Goal: Task Accomplishment & Management: Use online tool/utility

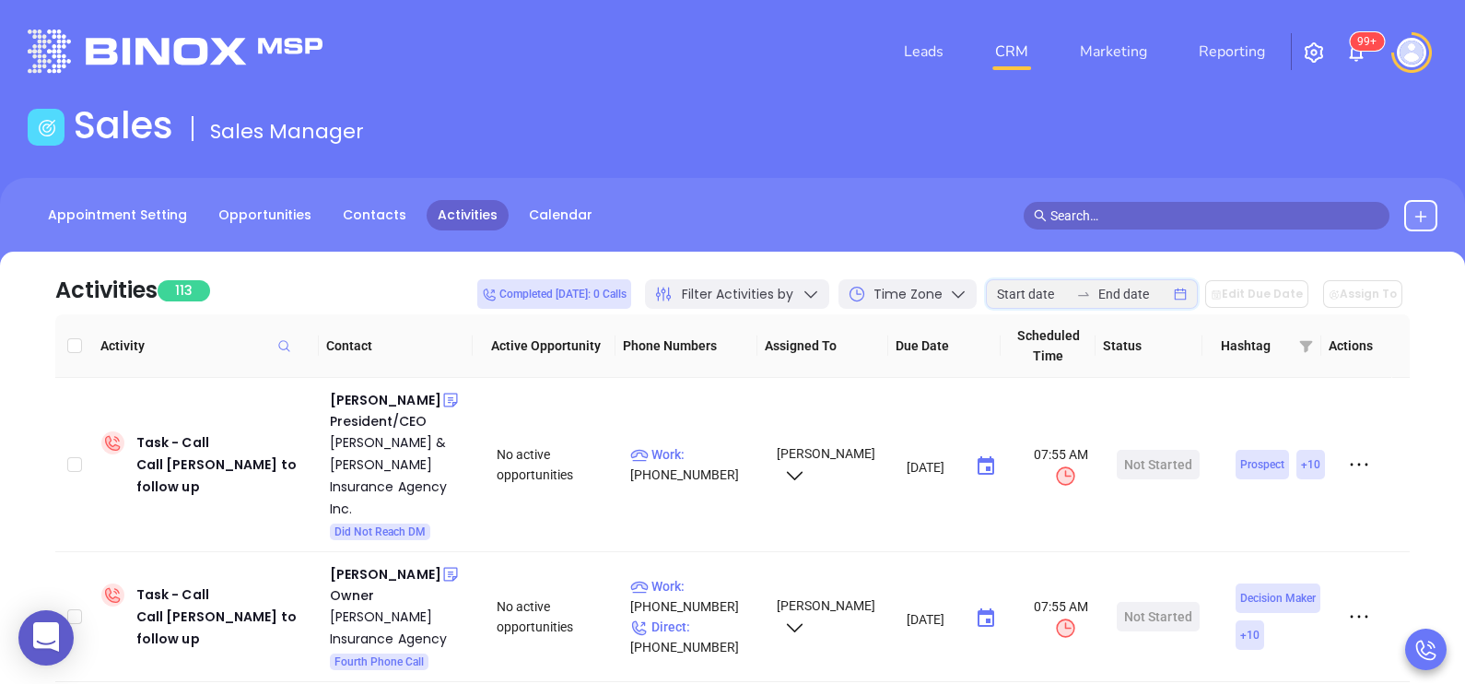
click at [1017, 290] on input at bounding box center [1033, 294] width 72 height 20
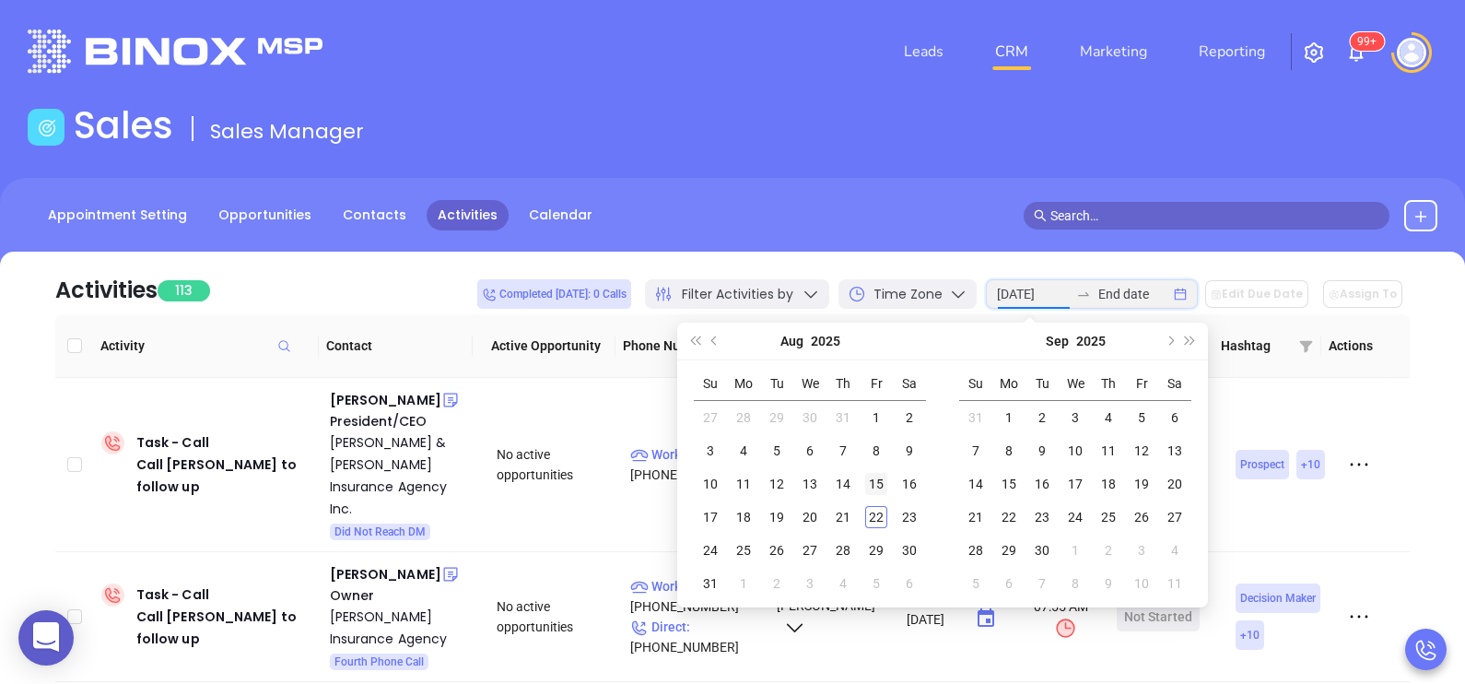
type input "2025-09-14"
type input "2025-08-22"
click at [875, 521] on div "22" at bounding box center [876, 517] width 22 height 22
type input "2025-08-22"
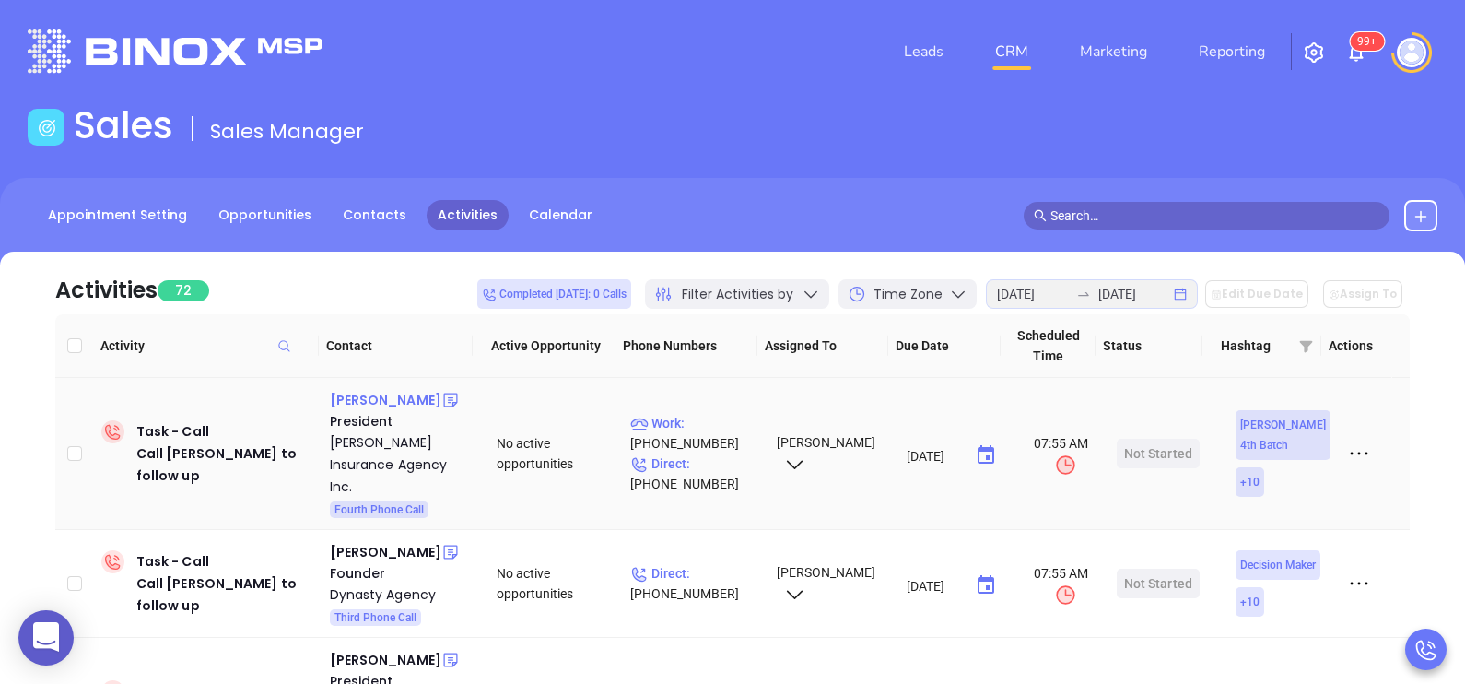
click at [380, 401] on div "Eric Jordal" at bounding box center [385, 400] width 111 height 22
click at [707, 462] on p "Direct : (609) 465-7700" at bounding box center [695, 473] width 130 height 41
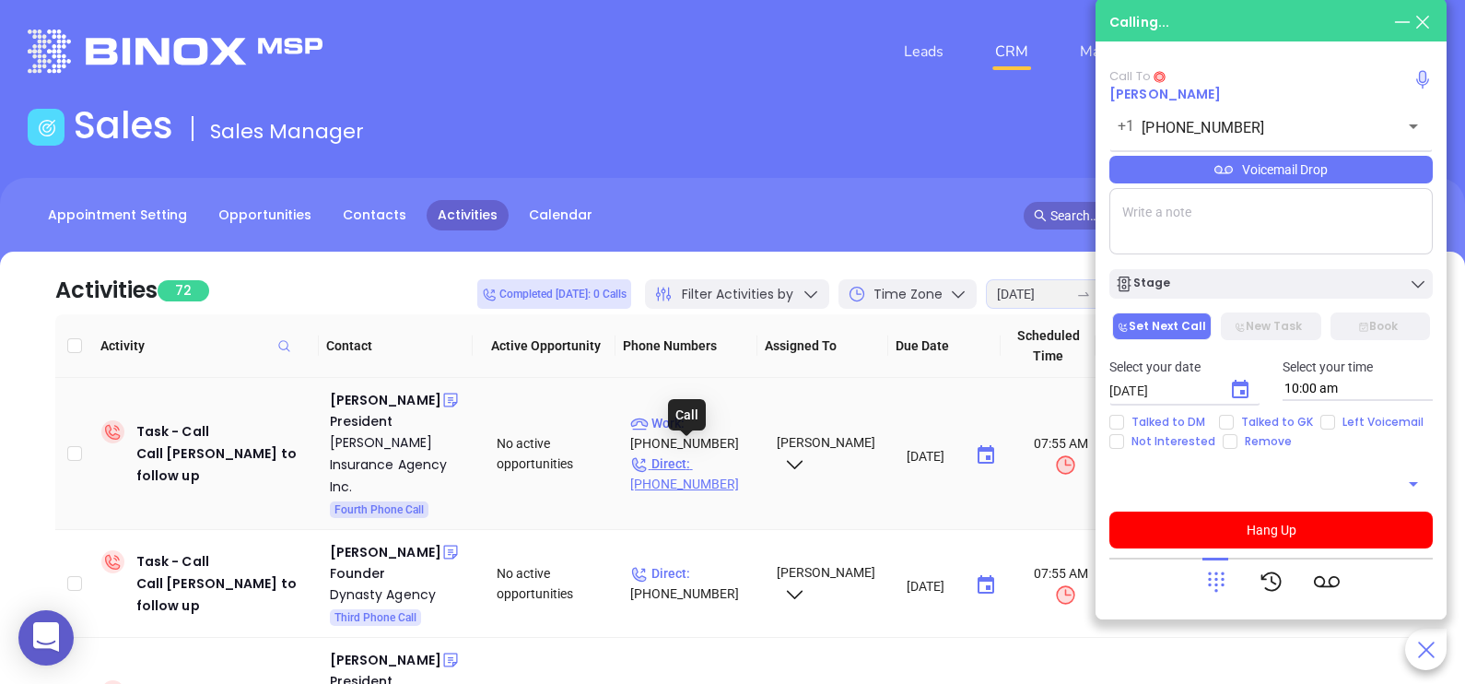
type input "(609) 465-7700"
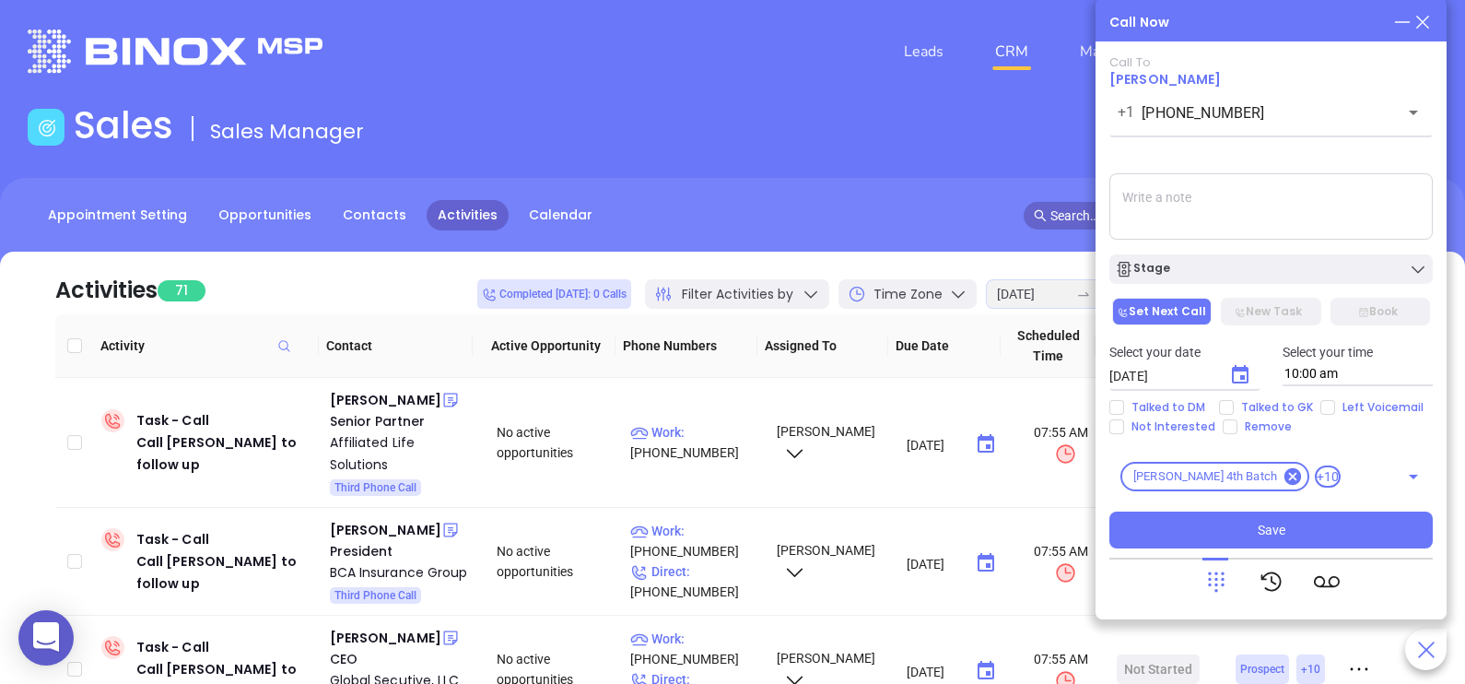
click at [1428, 27] on icon at bounding box center [1422, 22] width 20 height 20
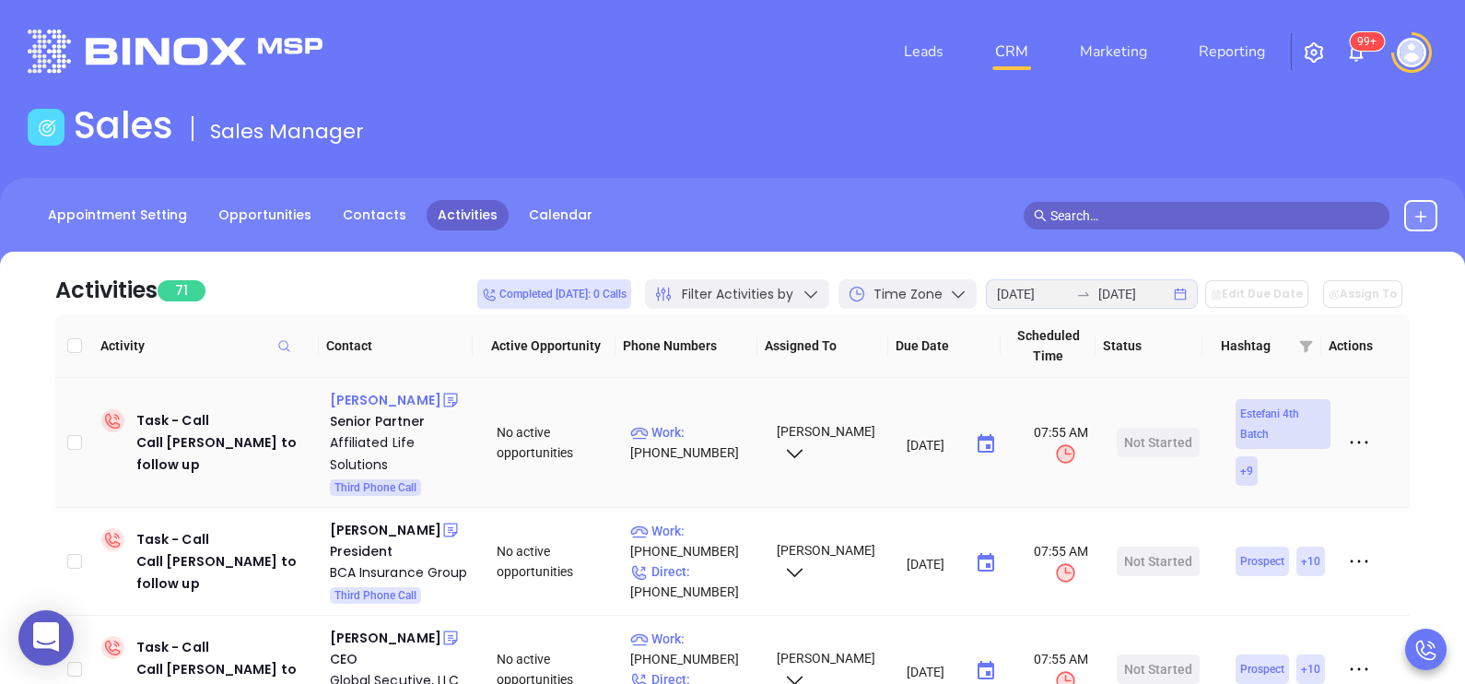
click at [387, 403] on div "Rod Serianni" at bounding box center [385, 400] width 111 height 22
click at [715, 433] on p "Work : (610) 495-6233" at bounding box center [695, 442] width 130 height 41
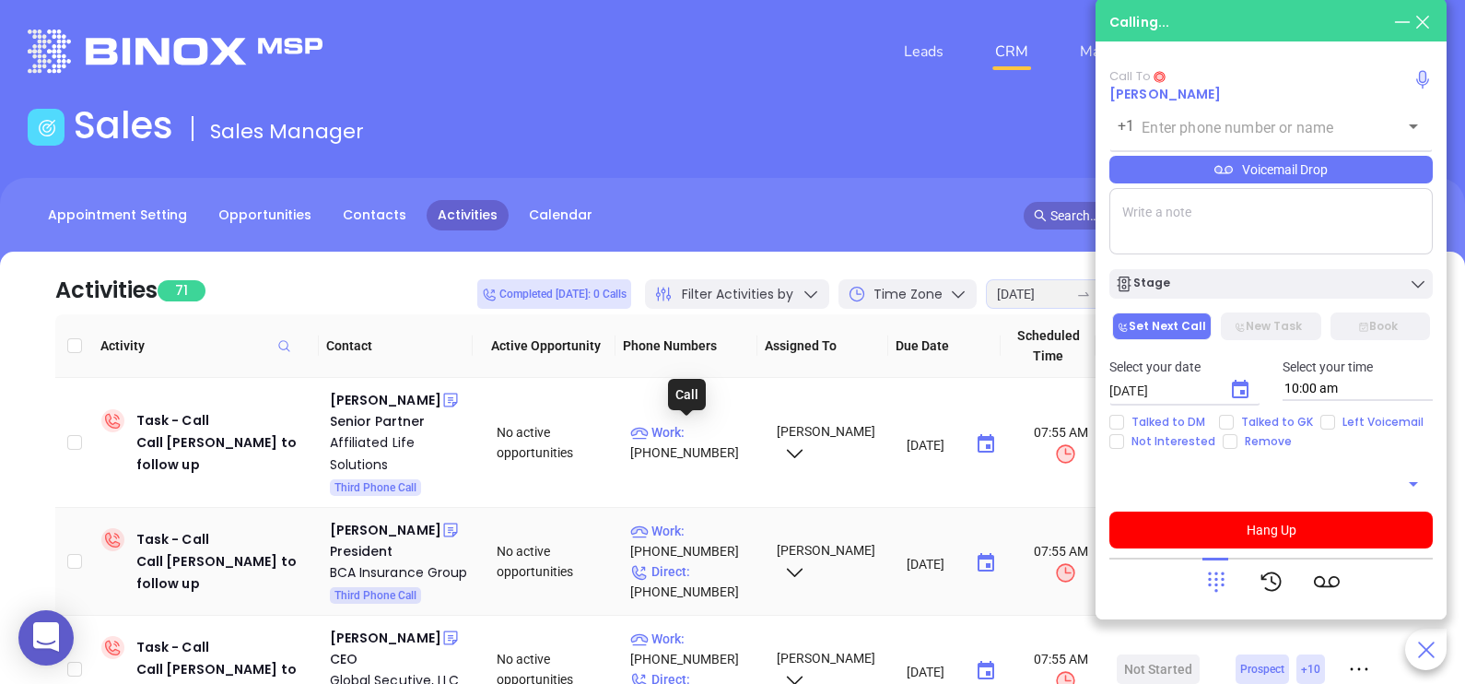
type input "(610) 495-6233"
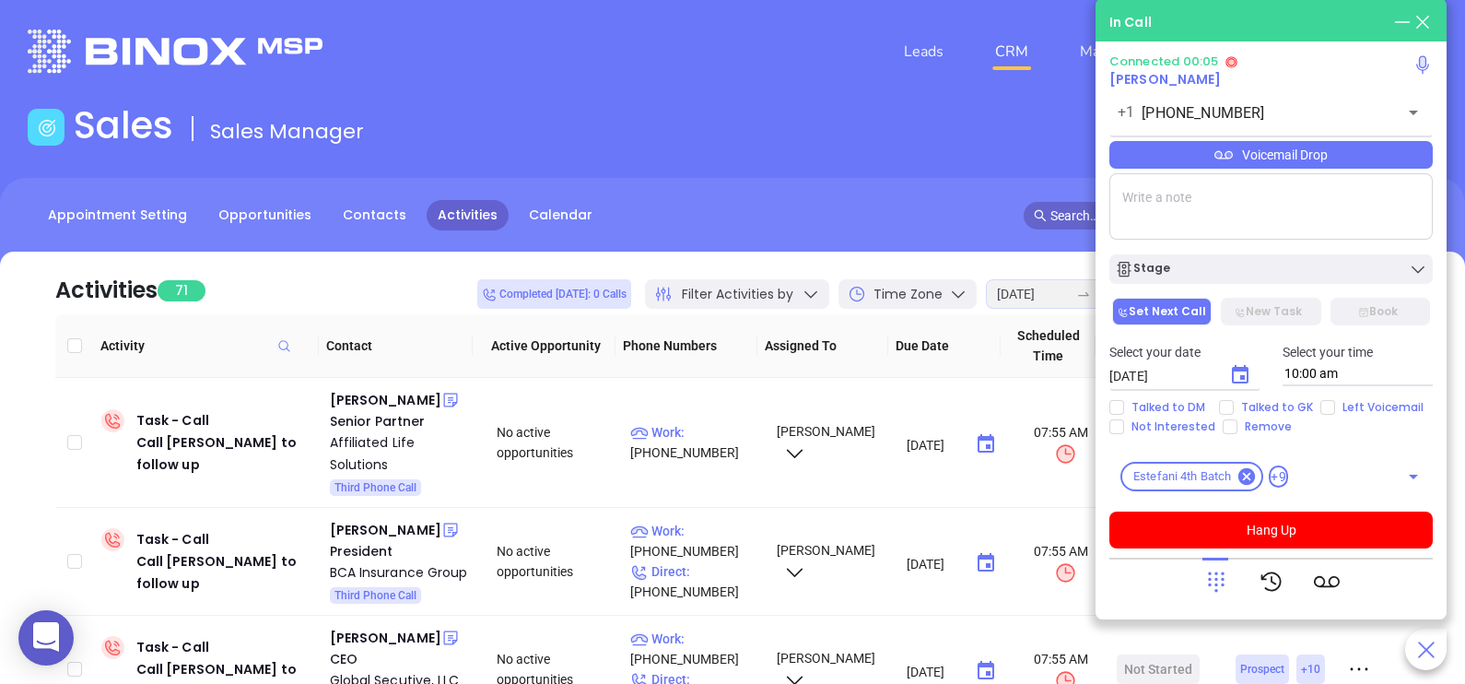
click at [1382, 164] on div "Voicemail Drop" at bounding box center [1270, 155] width 323 height 28
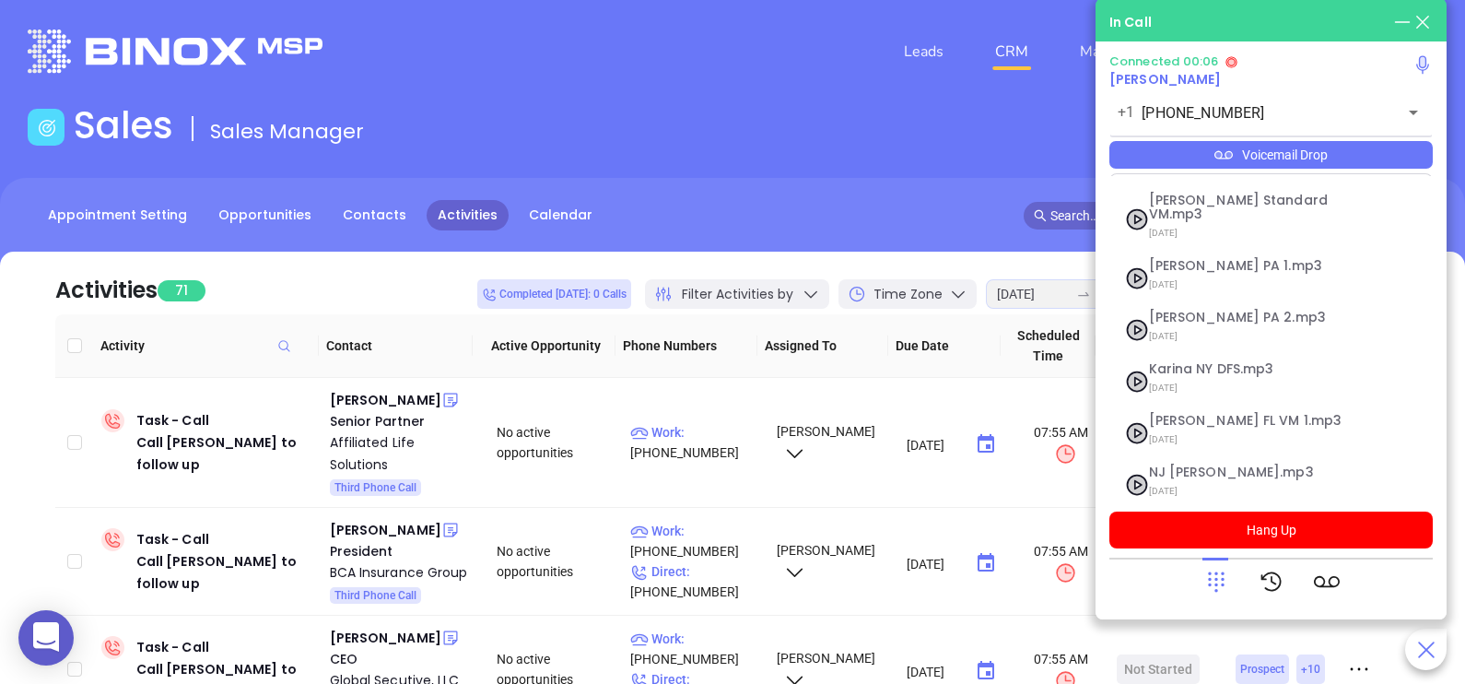
scroll to position [201, 0]
click at [1208, 428] on span "07/31/2025" at bounding box center [1248, 440] width 199 height 24
checkbox input "true"
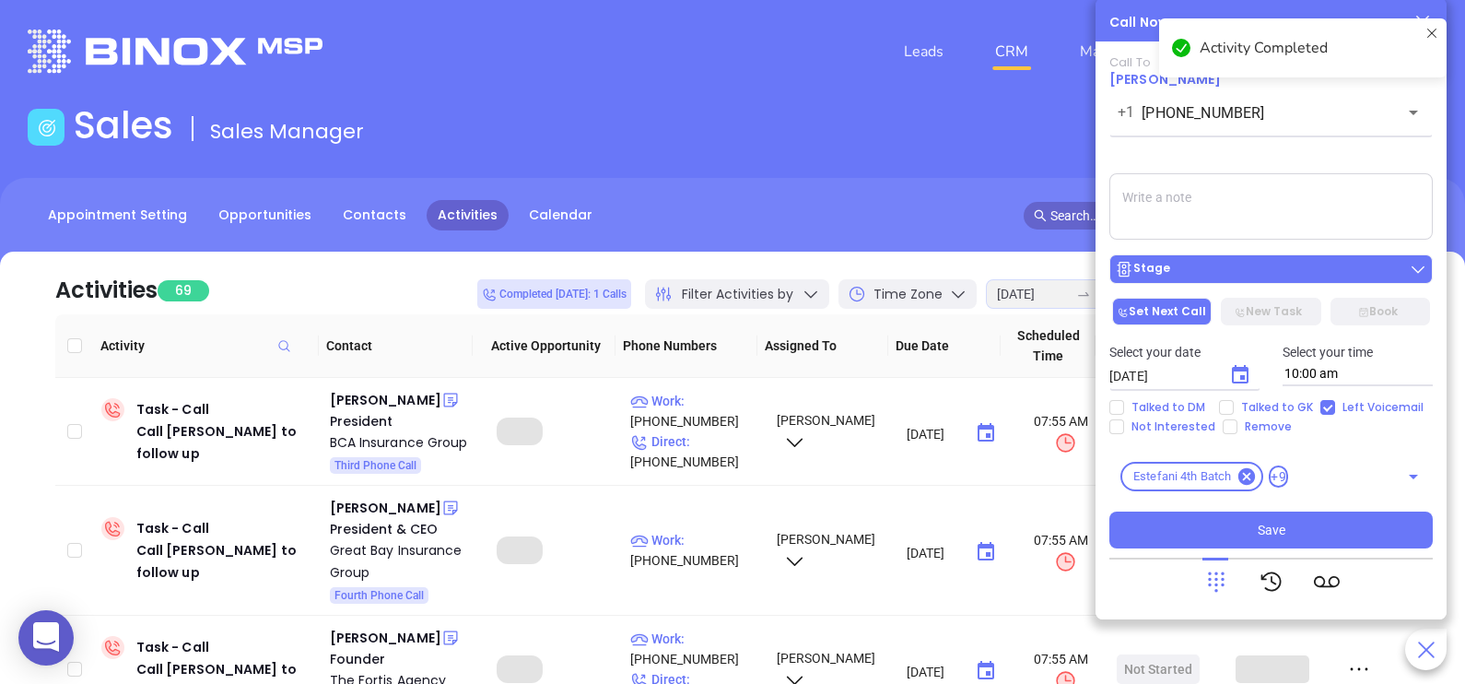
click at [1299, 265] on div "Stage" at bounding box center [1271, 269] width 312 height 18
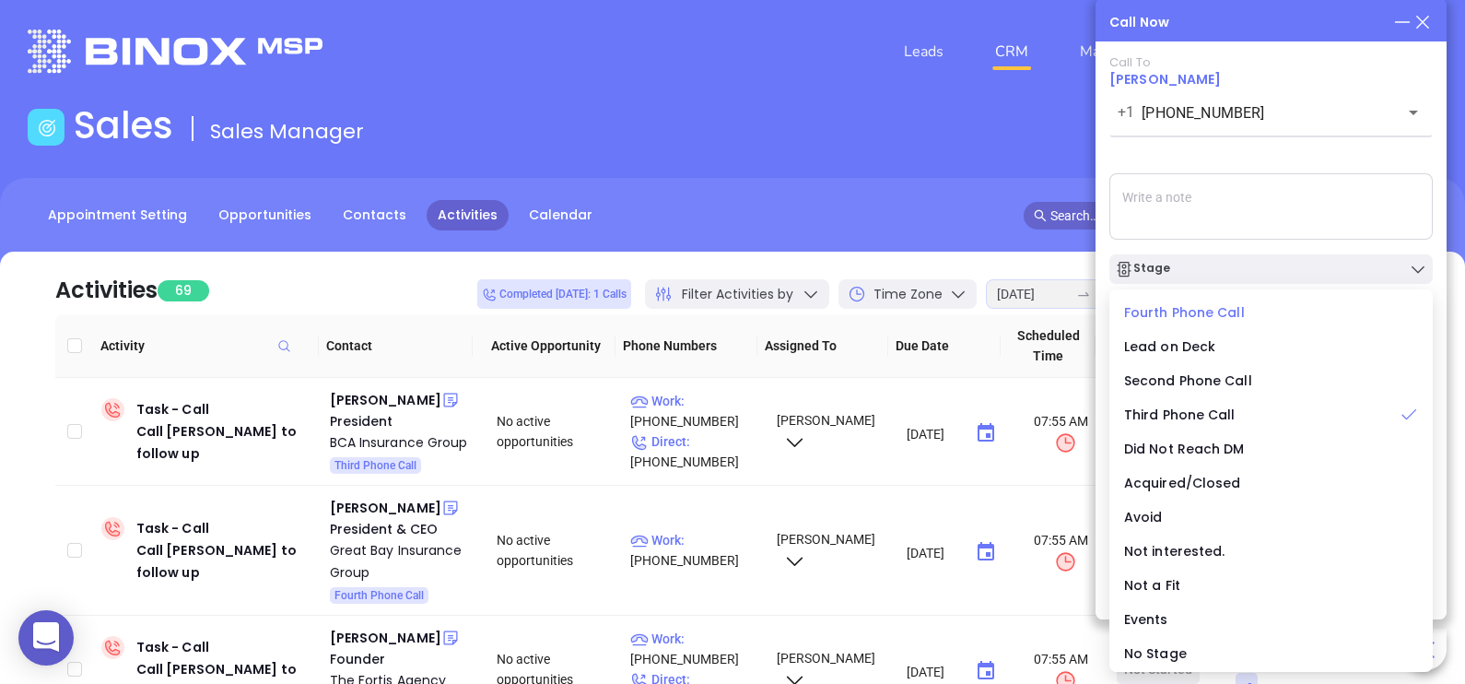
click at [1212, 319] on span "Fourth Phone Call" at bounding box center [1184, 312] width 121 height 18
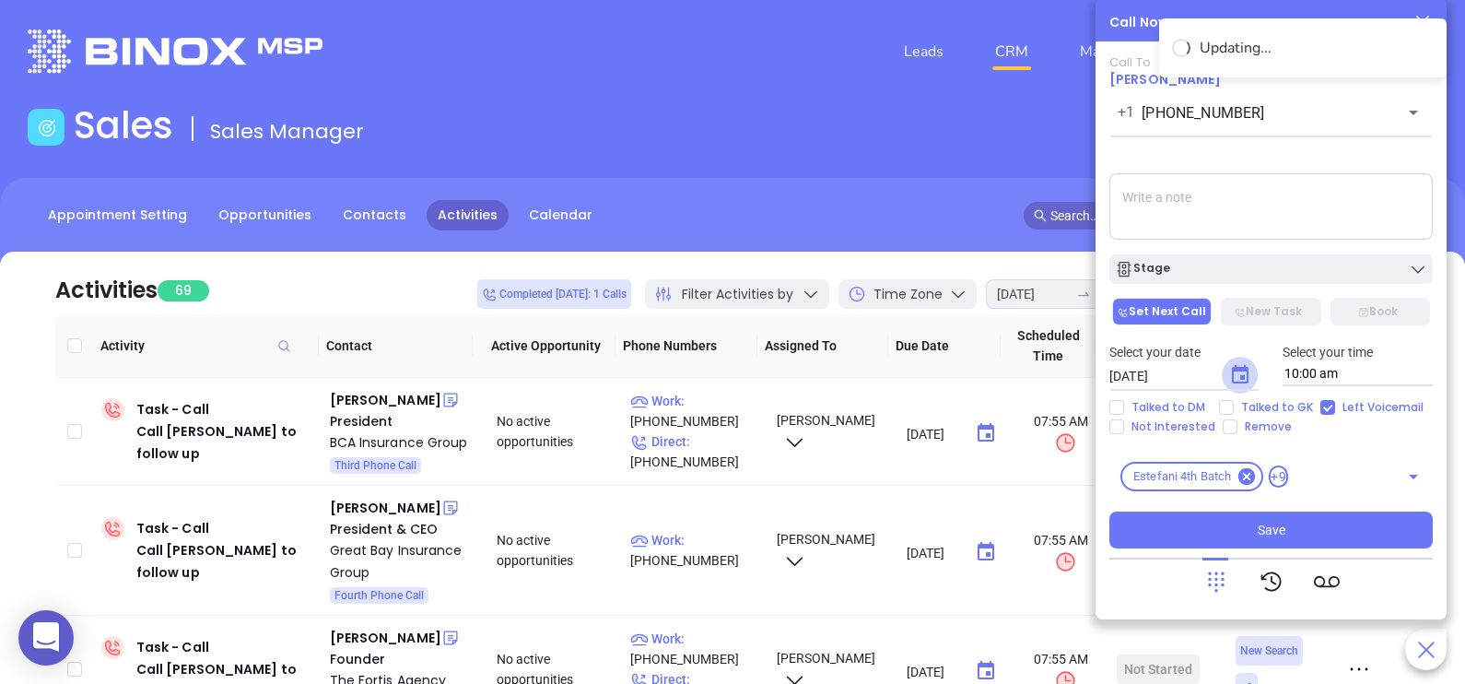
click at [1241, 374] on icon "Choose date, selected date is Aug 23, 2025" at bounding box center [1240, 375] width 22 height 22
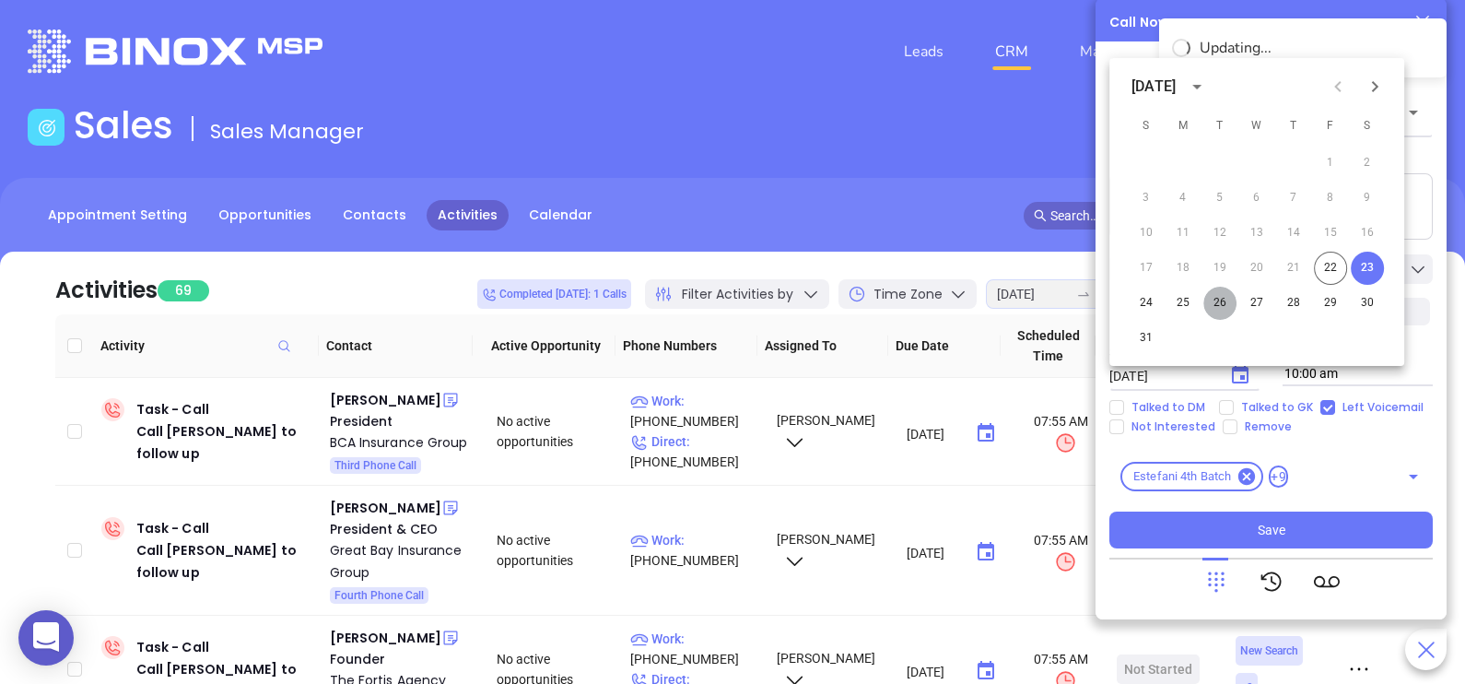
click at [1221, 295] on button "26" at bounding box center [1219, 302] width 33 height 33
type input "08/26/2025"
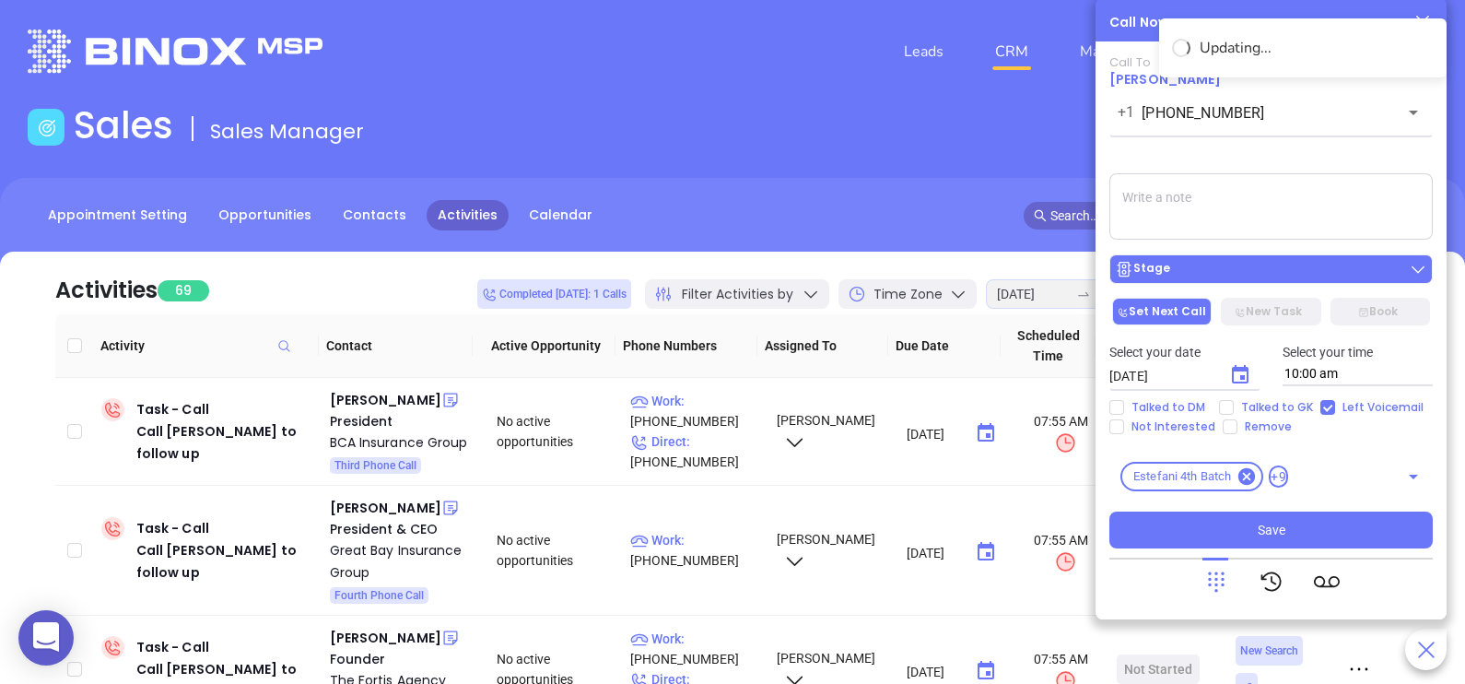
click at [1244, 278] on div "Stage" at bounding box center [1271, 269] width 312 height 18
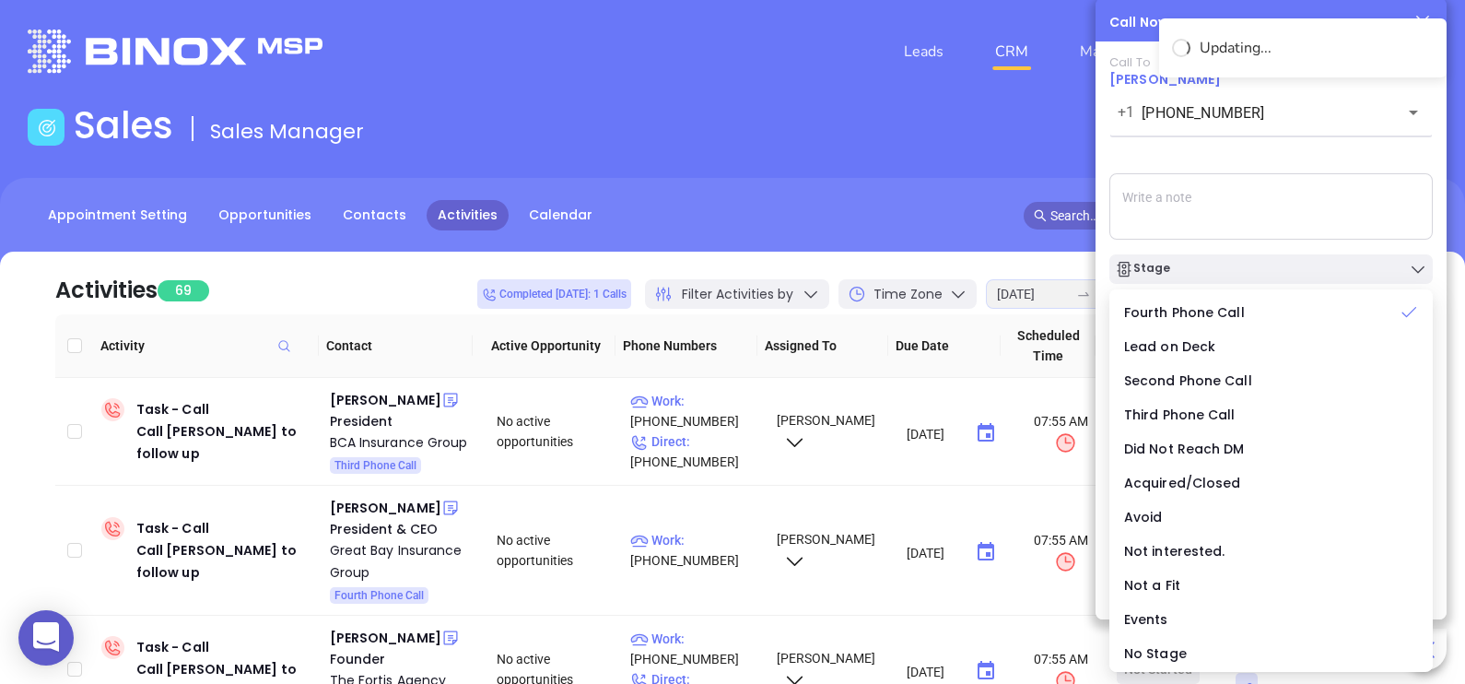
click at [1245, 231] on textarea at bounding box center [1270, 206] width 323 height 66
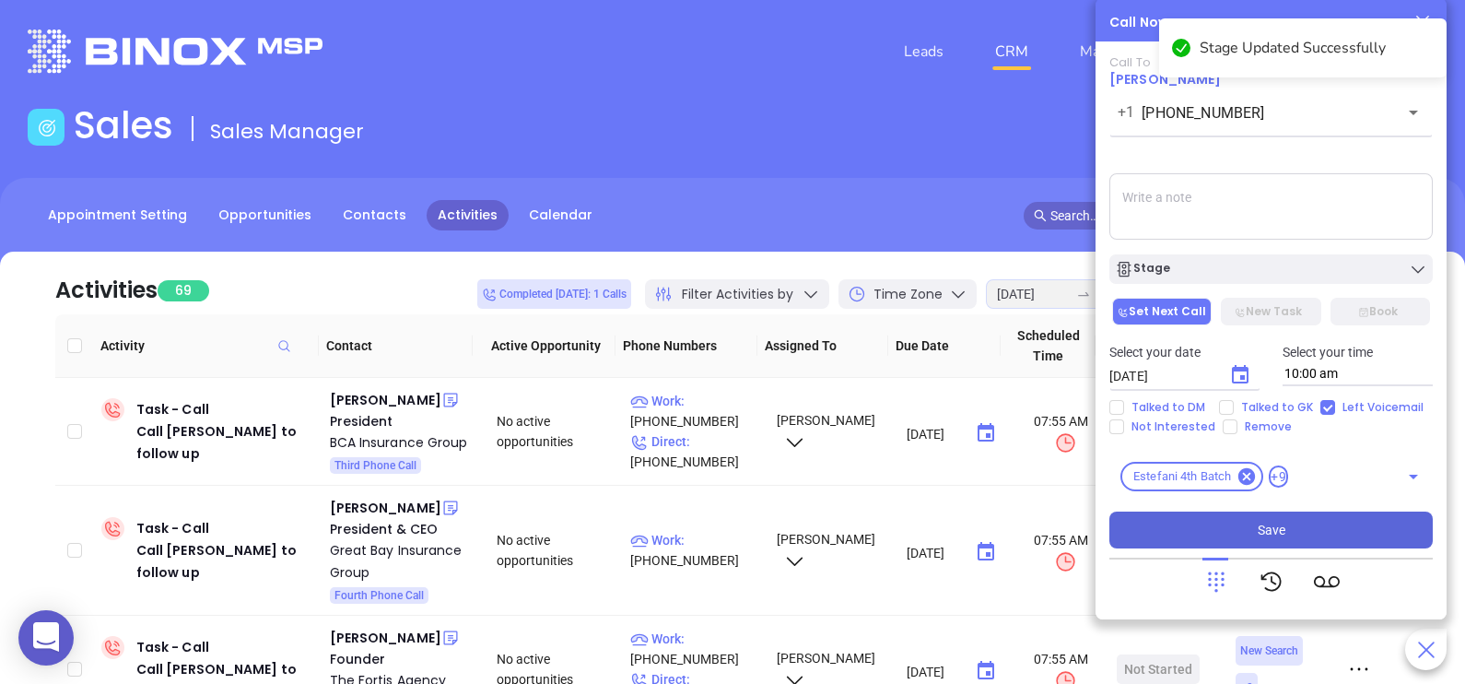
click at [1334, 520] on button "Save" at bounding box center [1270, 529] width 323 height 37
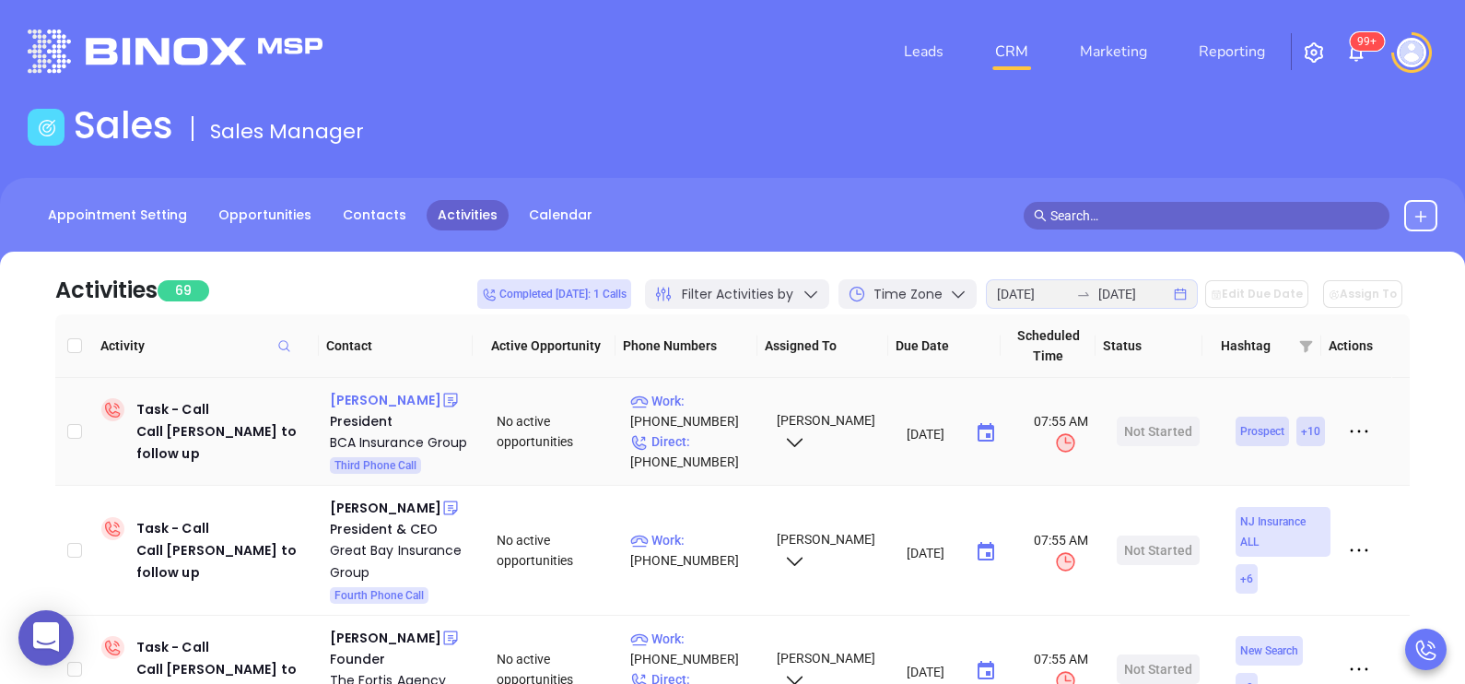
click at [365, 396] on div "Brett Balsley" at bounding box center [385, 400] width 111 height 22
click at [692, 450] on p "Direct : (609) 645-1700" at bounding box center [695, 451] width 130 height 41
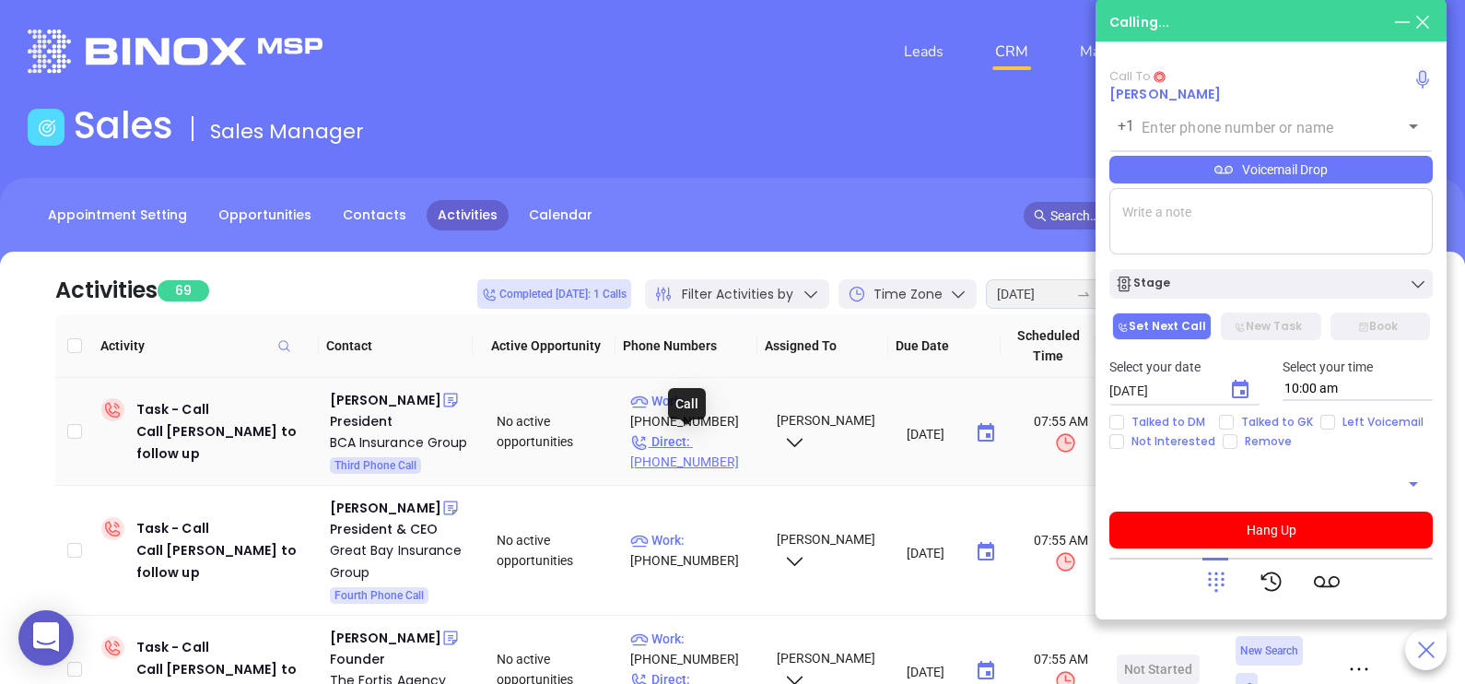
type input "(609) 645-1700"
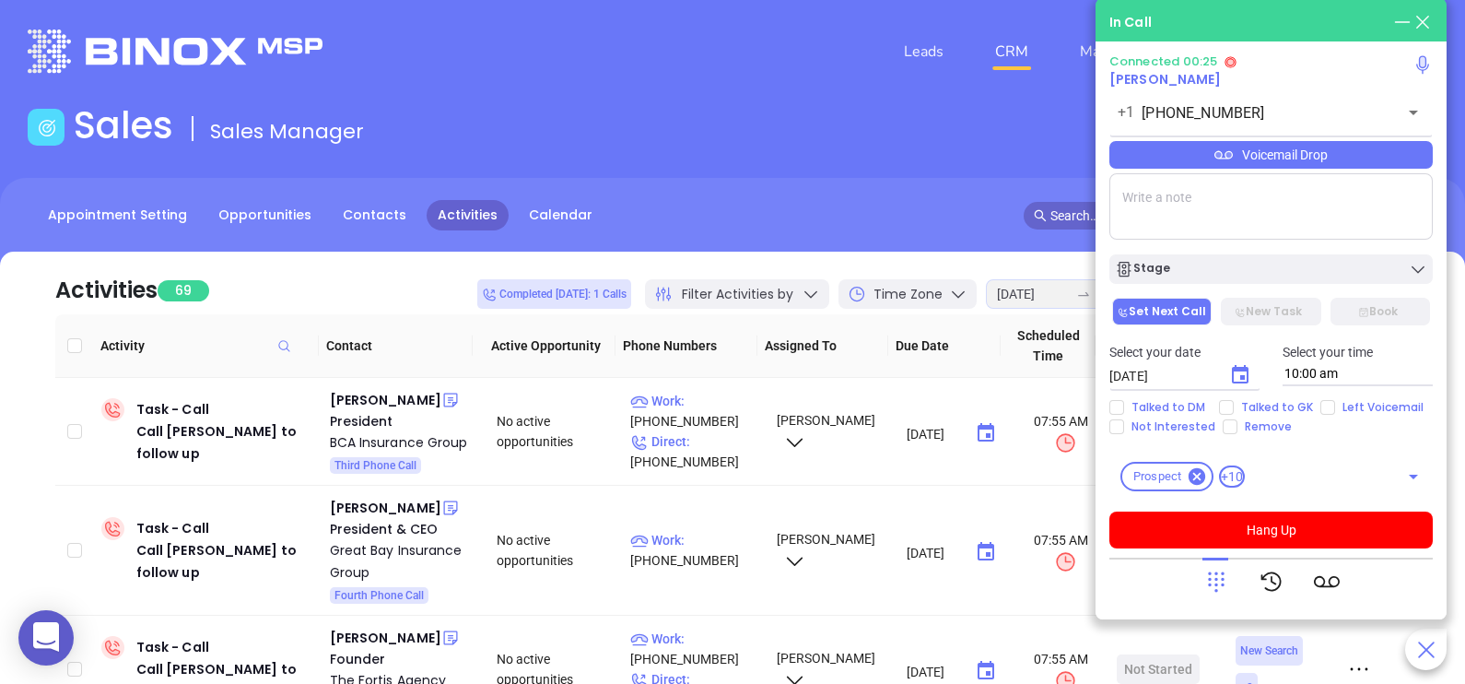
click at [1203, 576] on icon at bounding box center [1216, 581] width 26 height 26
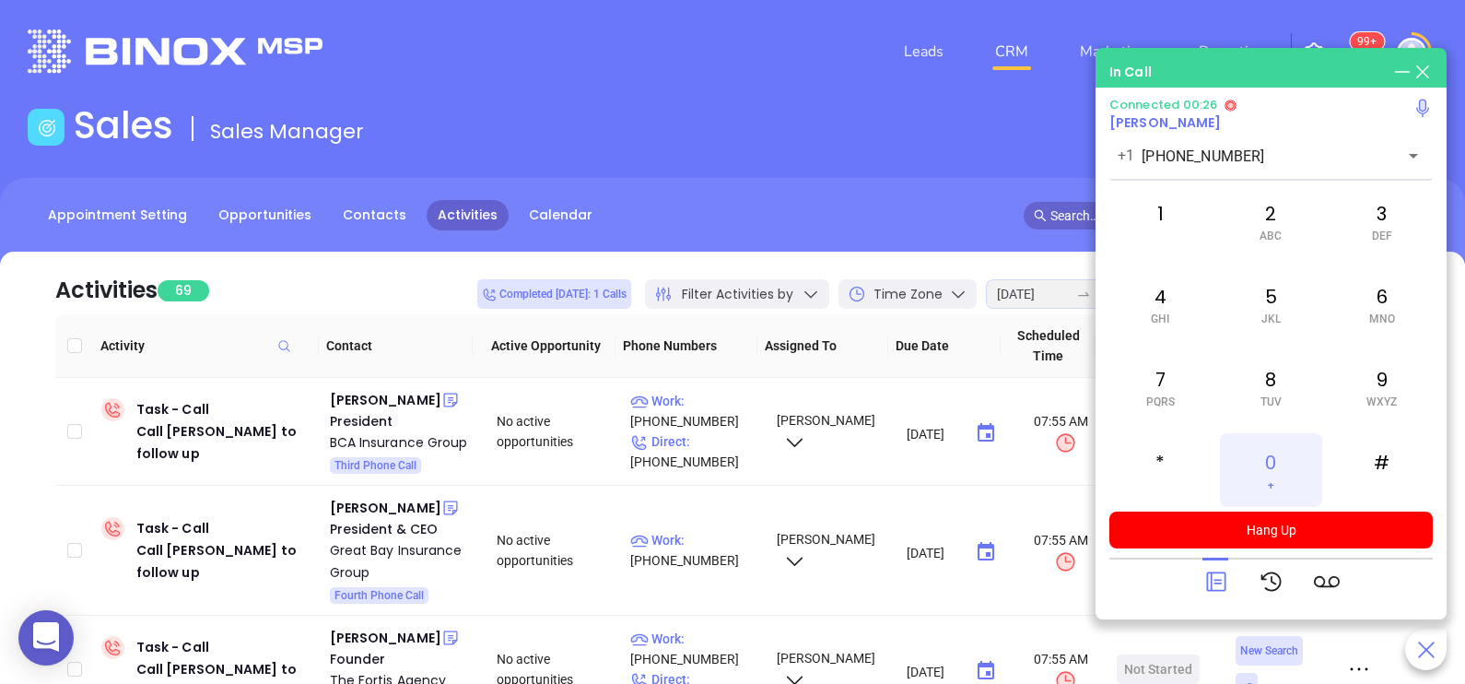
click at [1274, 473] on div "0 +" at bounding box center [1270, 470] width 101 height 74
click at [1226, 571] on icon at bounding box center [1216, 581] width 26 height 26
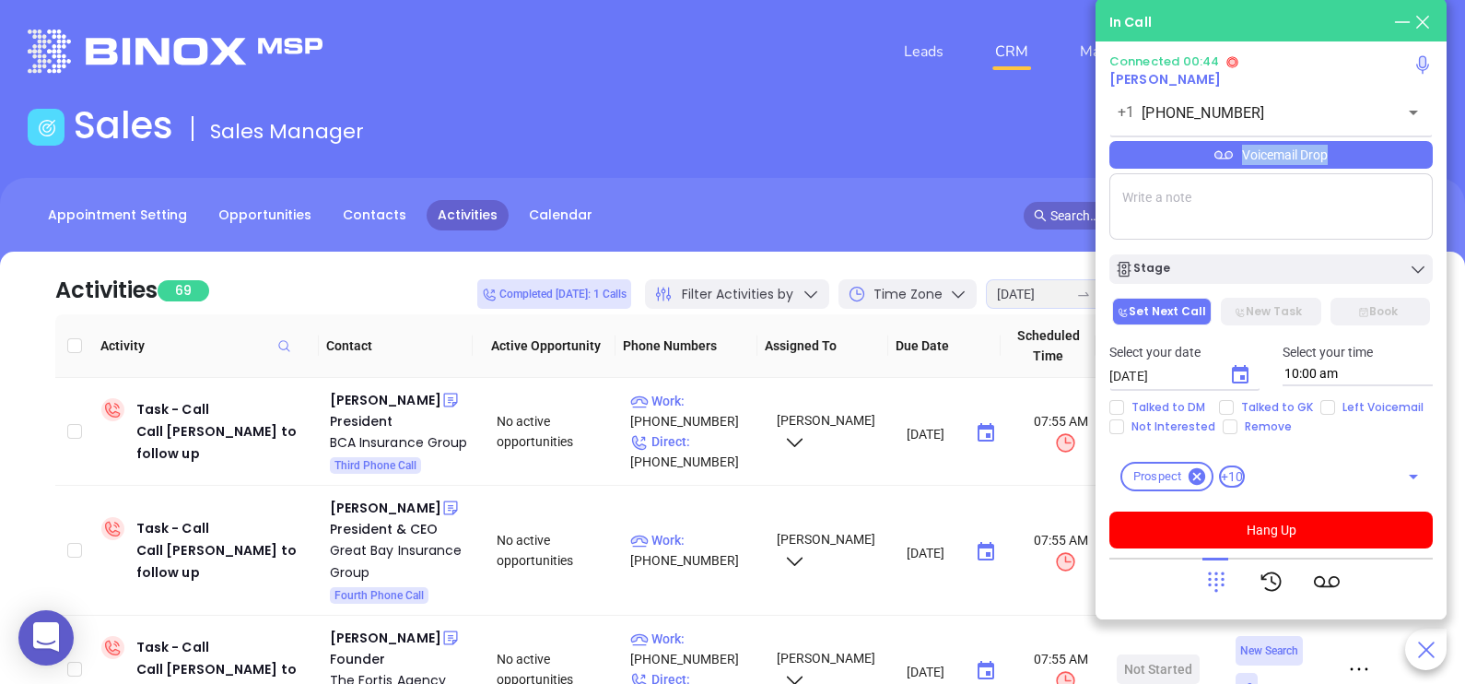
drag, startPoint x: 1385, startPoint y: 167, endPoint x: 1392, endPoint y: 148, distance: 19.5
click at [1392, 148] on div "Voicemail Drop" at bounding box center [1270, 155] width 323 height 28
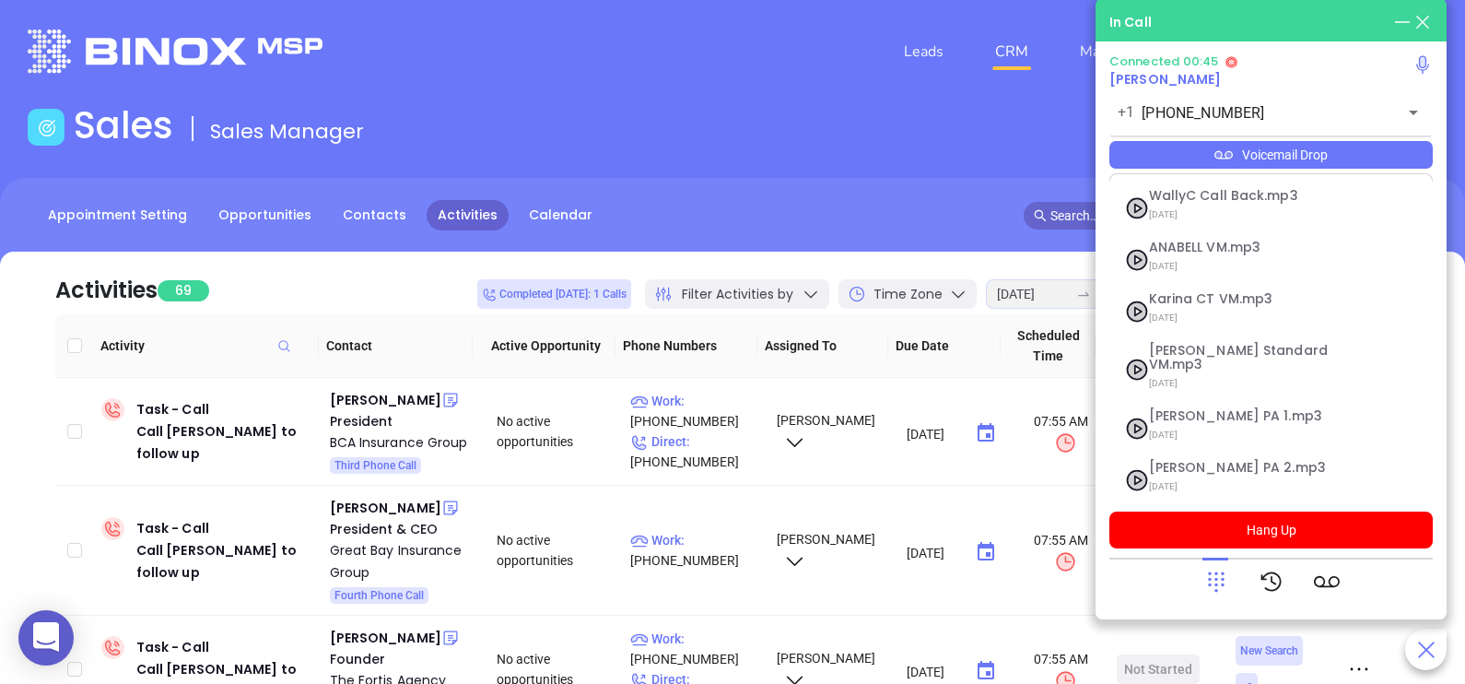
click at [1392, 148] on div "Voicemail Drop" at bounding box center [1270, 155] width 323 height 28
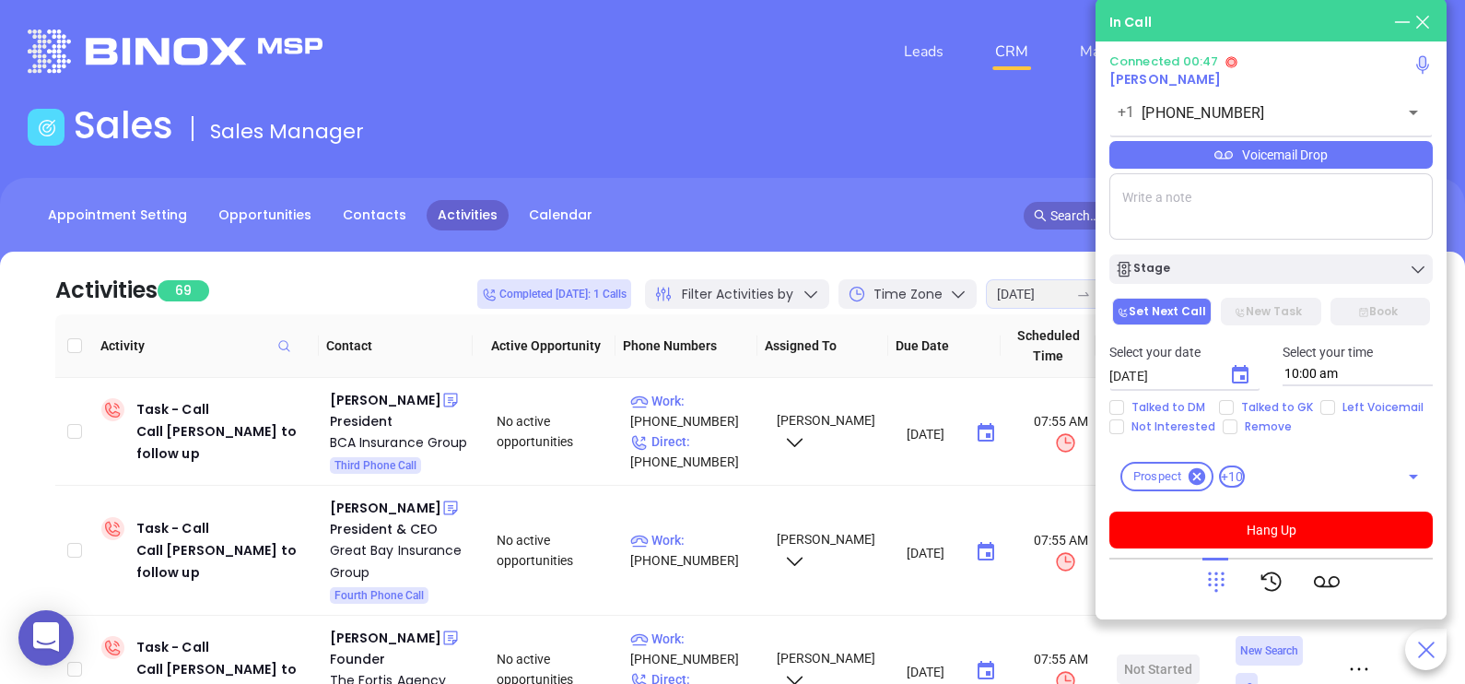
click at [1396, 156] on div "Voicemail Drop" at bounding box center [1270, 155] width 323 height 28
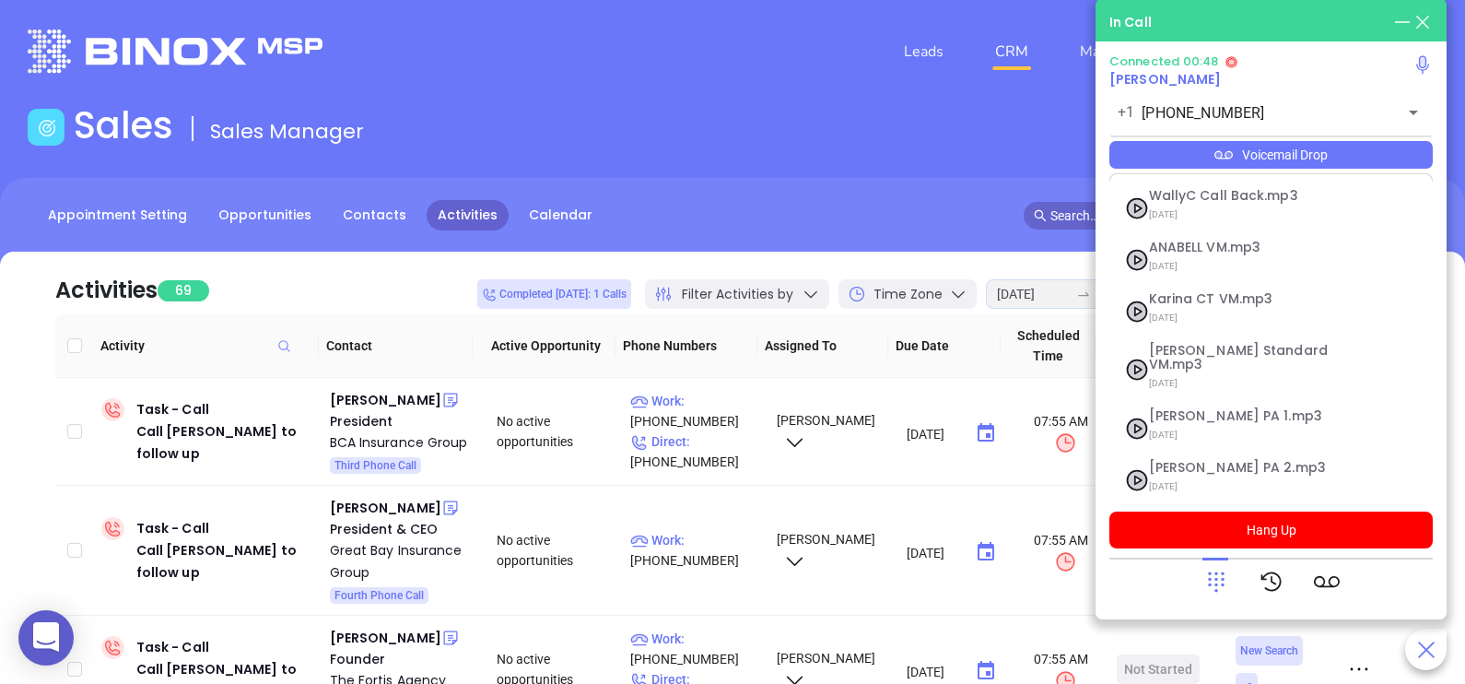
click at [1396, 156] on div "Voicemail Drop" at bounding box center [1270, 155] width 323 height 28
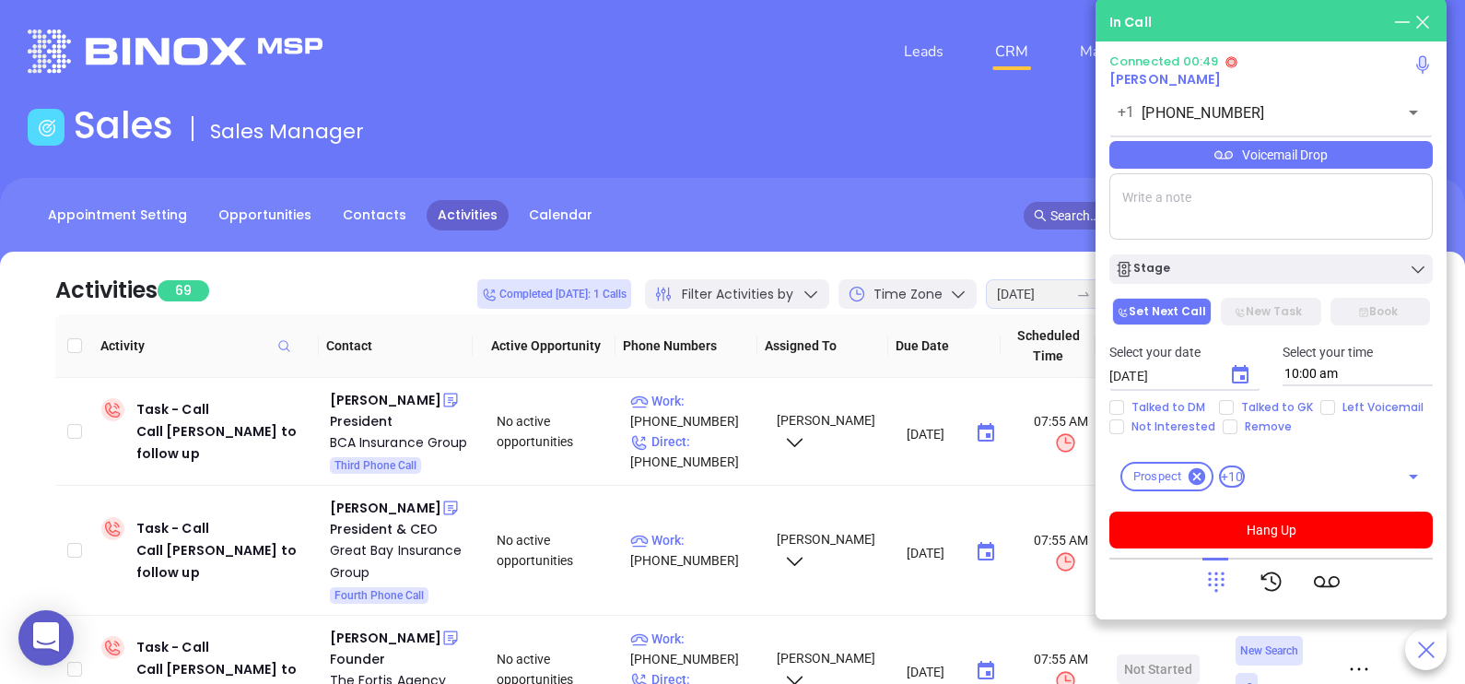
click at [1303, 165] on div "Voicemail Drop" at bounding box center [1270, 155] width 323 height 28
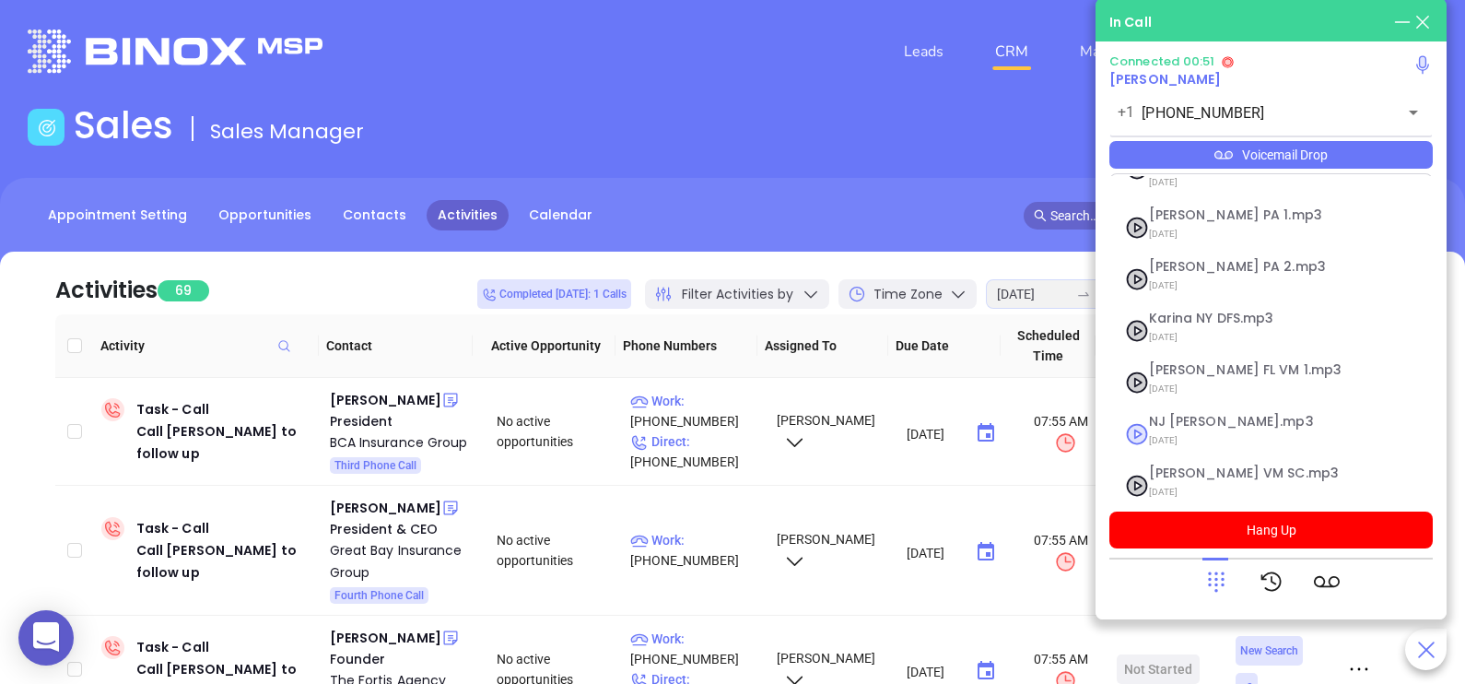
click at [1247, 428] on span "07/31/2025" at bounding box center [1248, 440] width 199 height 24
checkbox input "true"
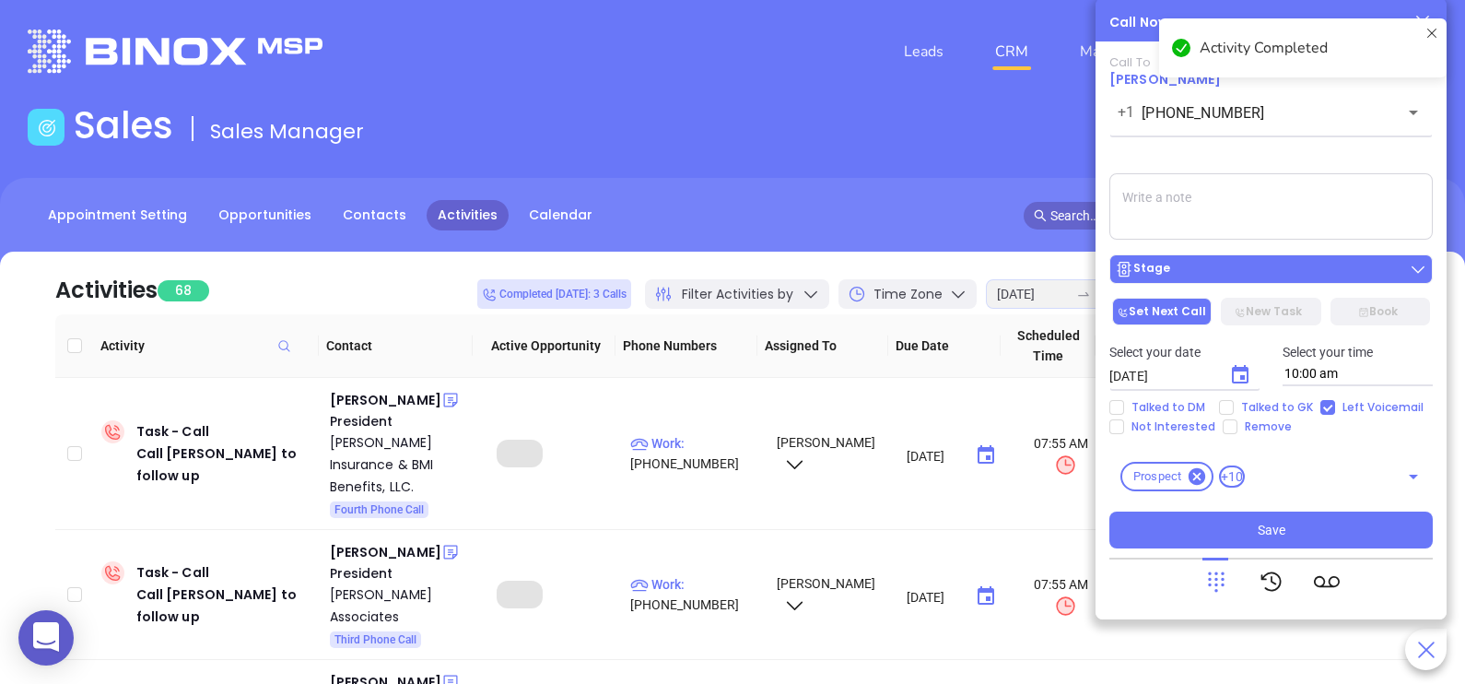
click at [1234, 272] on div "Stage" at bounding box center [1271, 269] width 312 height 18
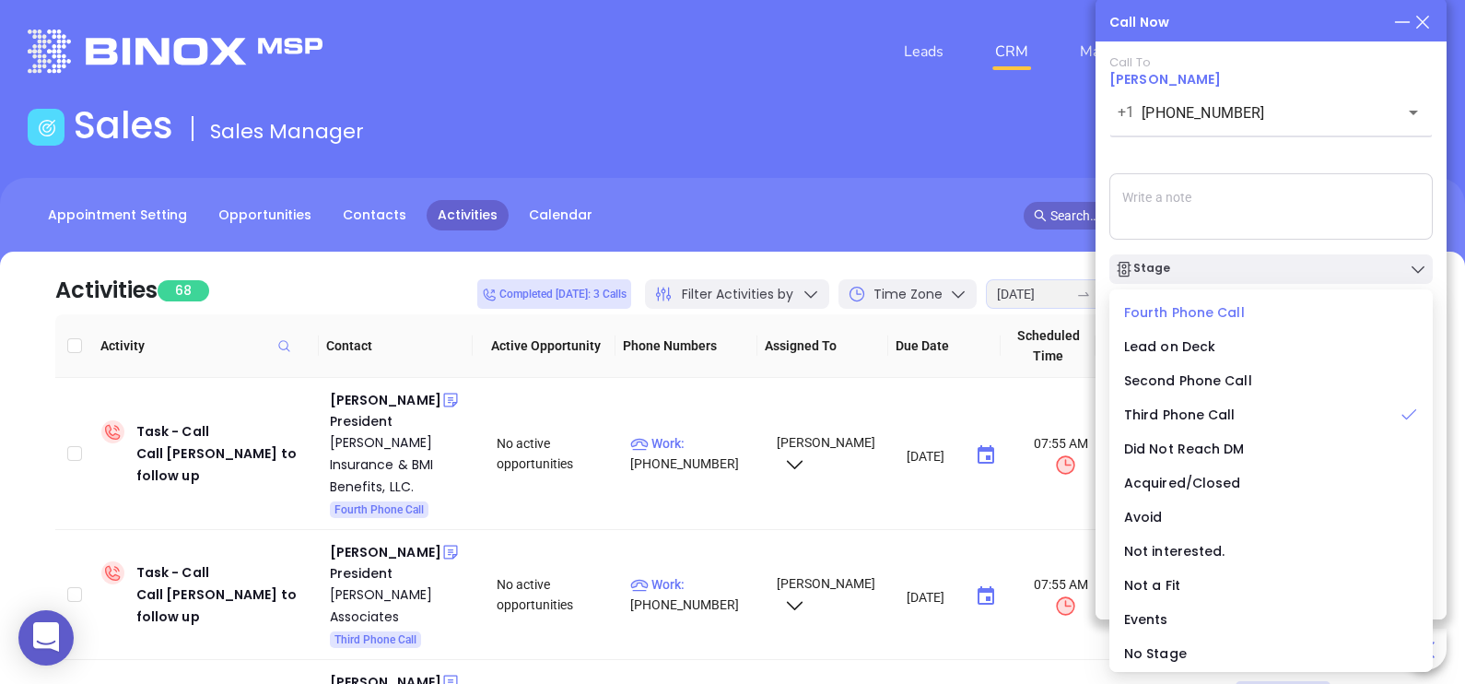
click at [1202, 310] on span "Fourth Phone Call" at bounding box center [1184, 312] width 121 height 18
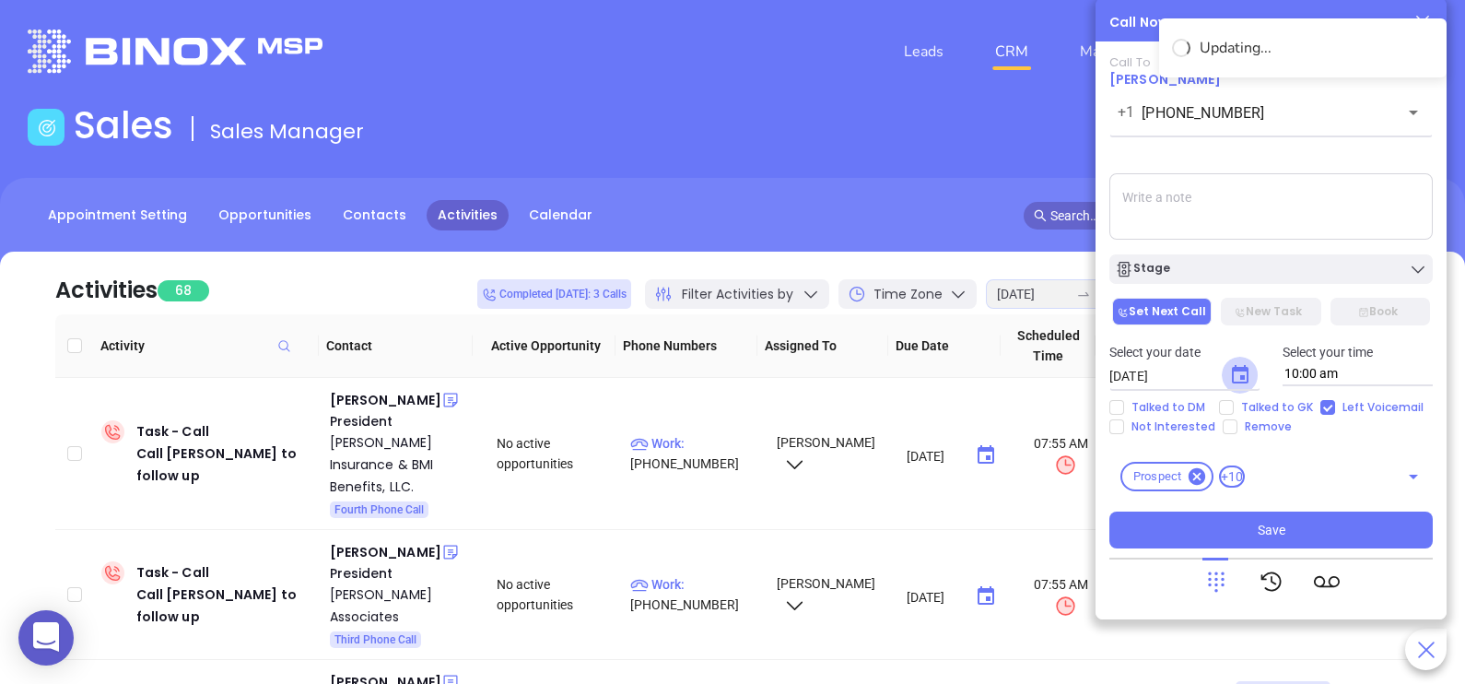
click at [1236, 367] on icon "Choose date, selected date is Aug 23, 2025" at bounding box center [1240, 375] width 22 height 22
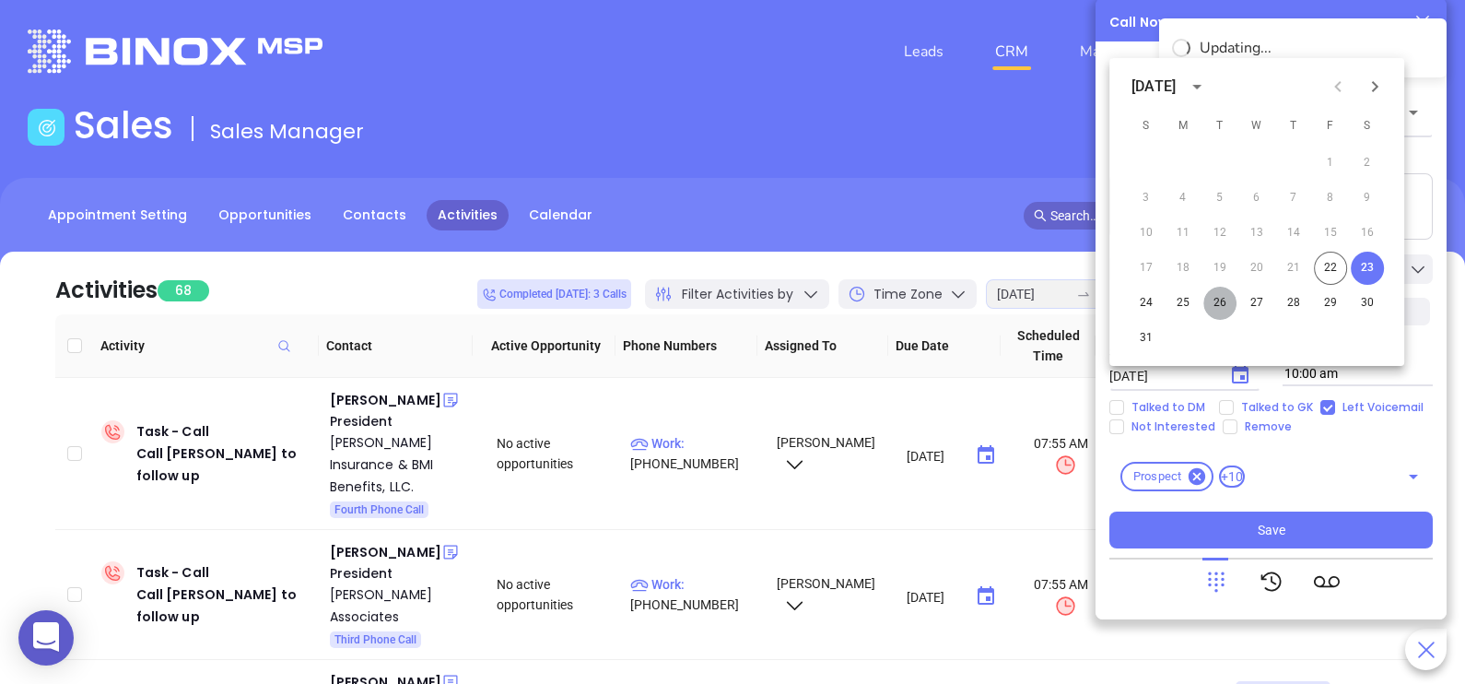
click at [1221, 301] on button "26" at bounding box center [1219, 302] width 33 height 33
type input "08/26/2025"
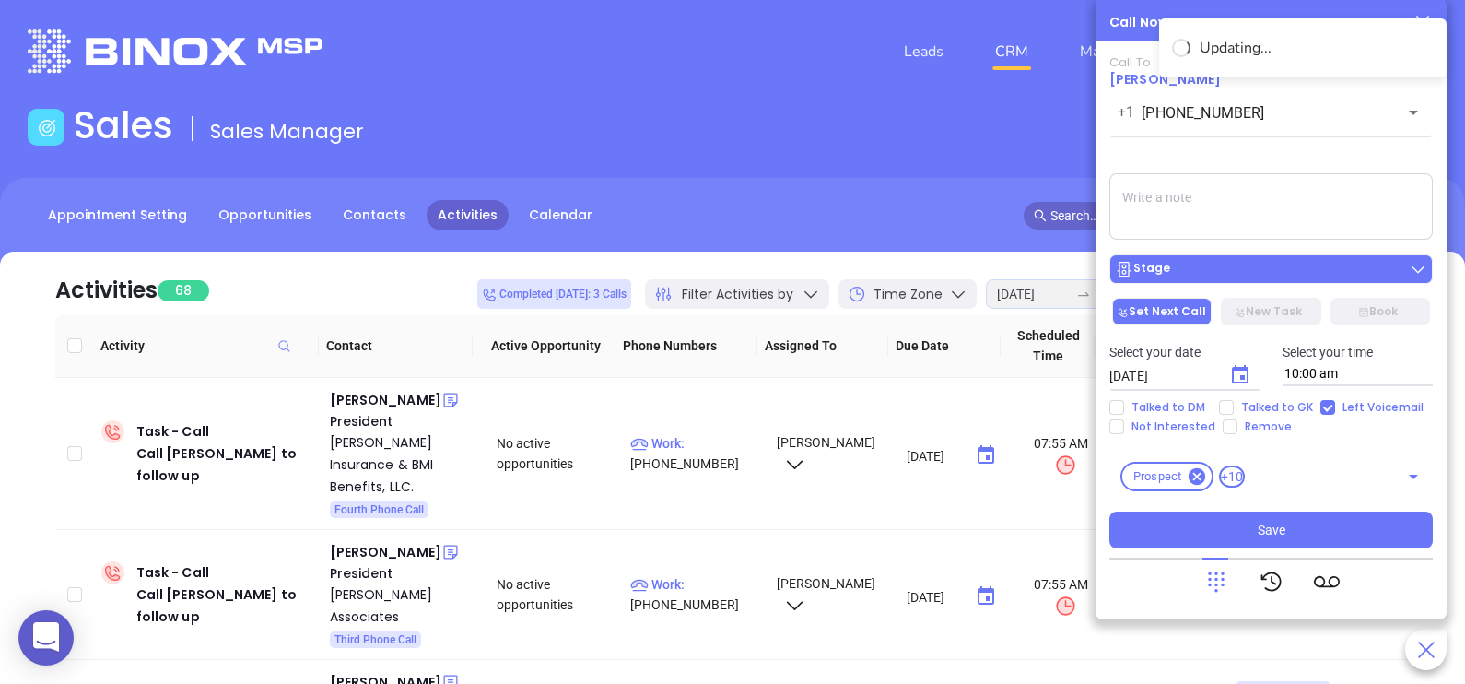
click at [1252, 278] on div "Stage" at bounding box center [1271, 269] width 312 height 18
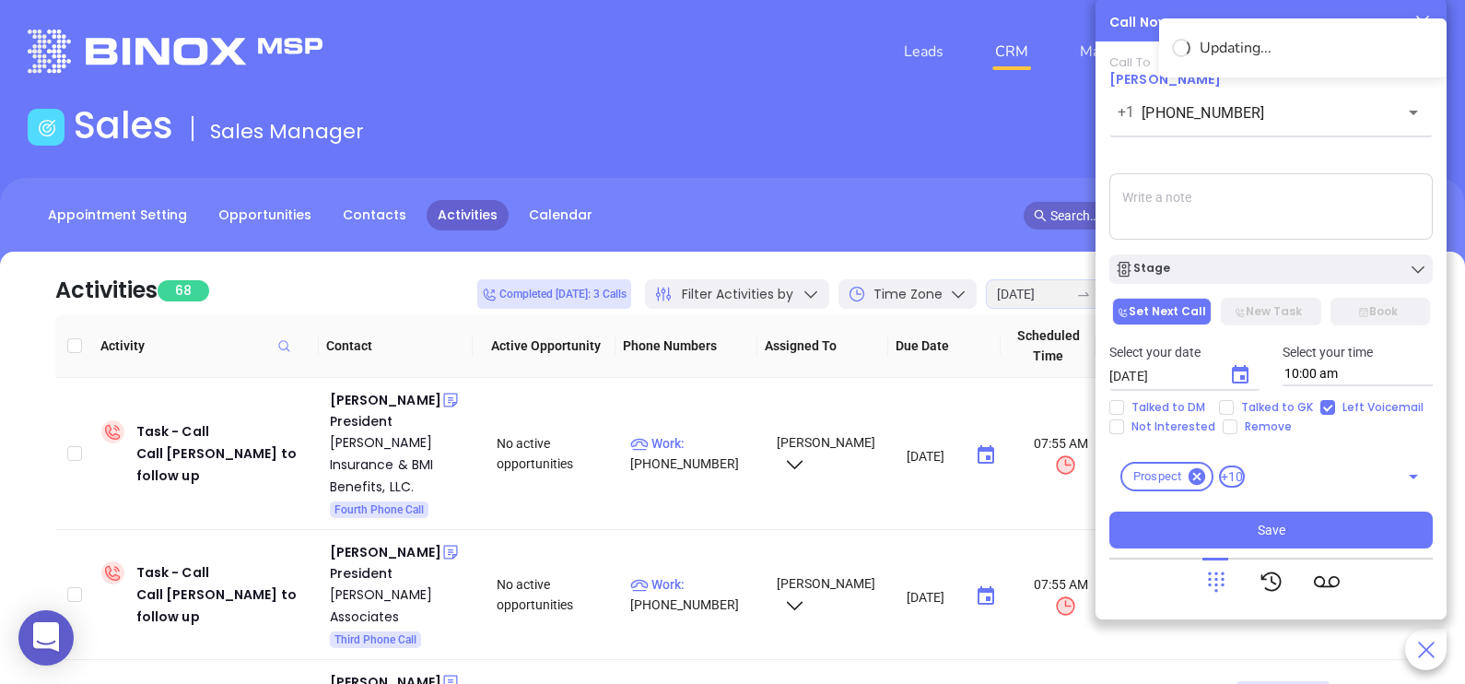
click at [1313, 196] on textarea at bounding box center [1270, 206] width 323 height 66
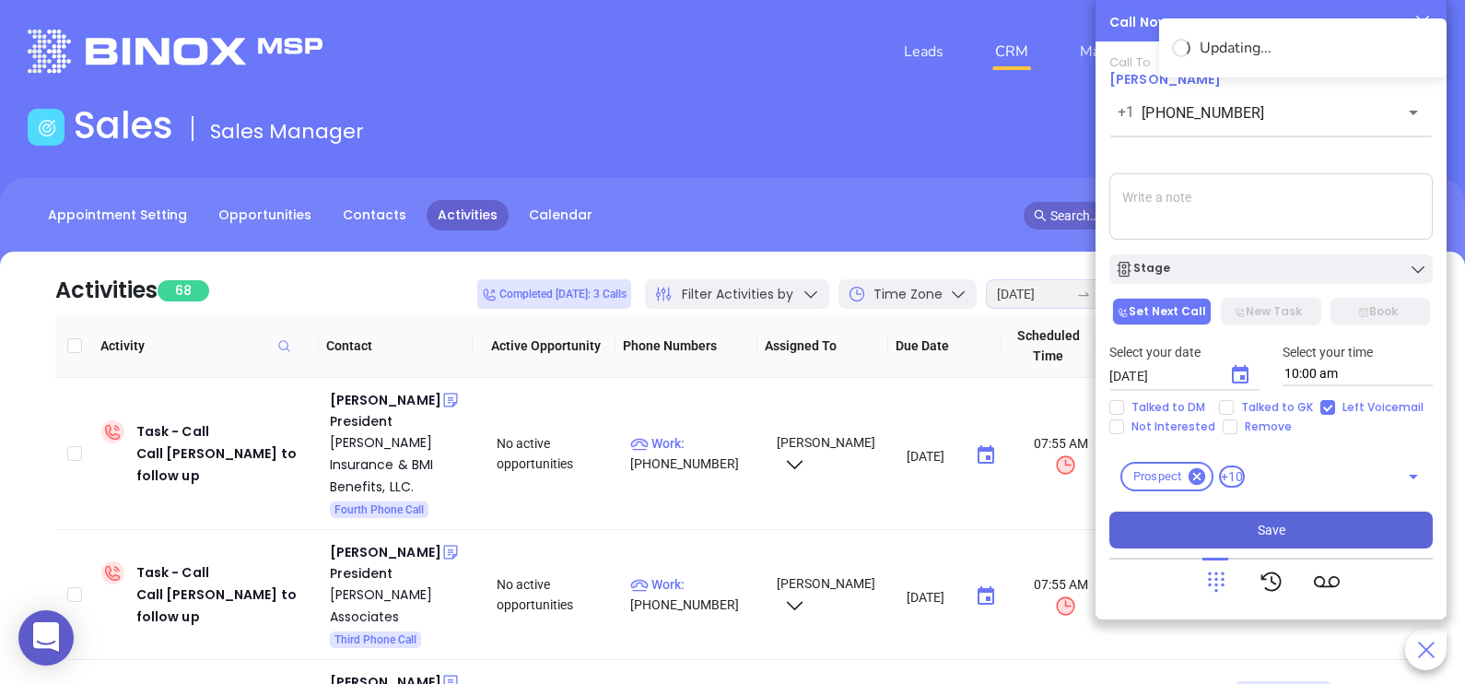
click at [1268, 533] on span "Save" at bounding box center [1271, 530] width 28 height 20
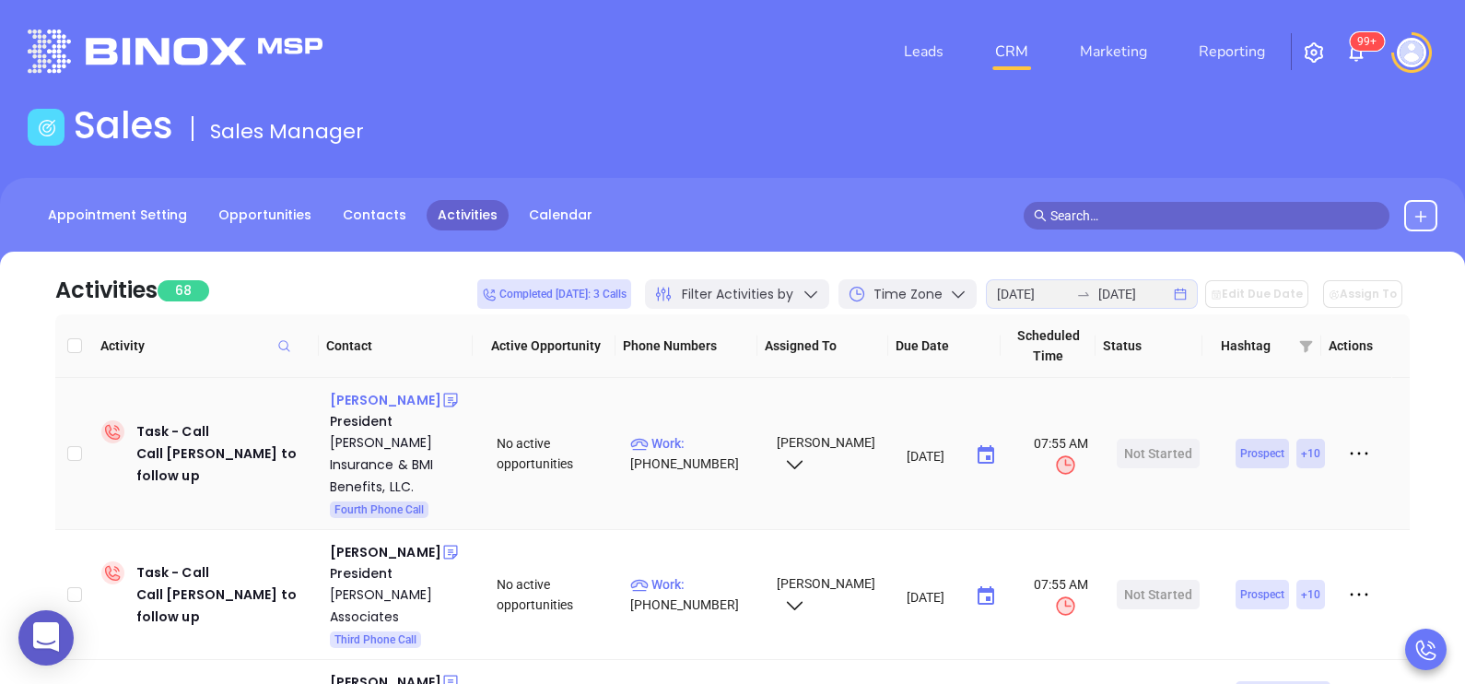
click at [419, 394] on div "Robert McCloskey" at bounding box center [385, 400] width 111 height 22
click at [710, 448] on p "Work : (800) 445-3126" at bounding box center [695, 453] width 130 height 41
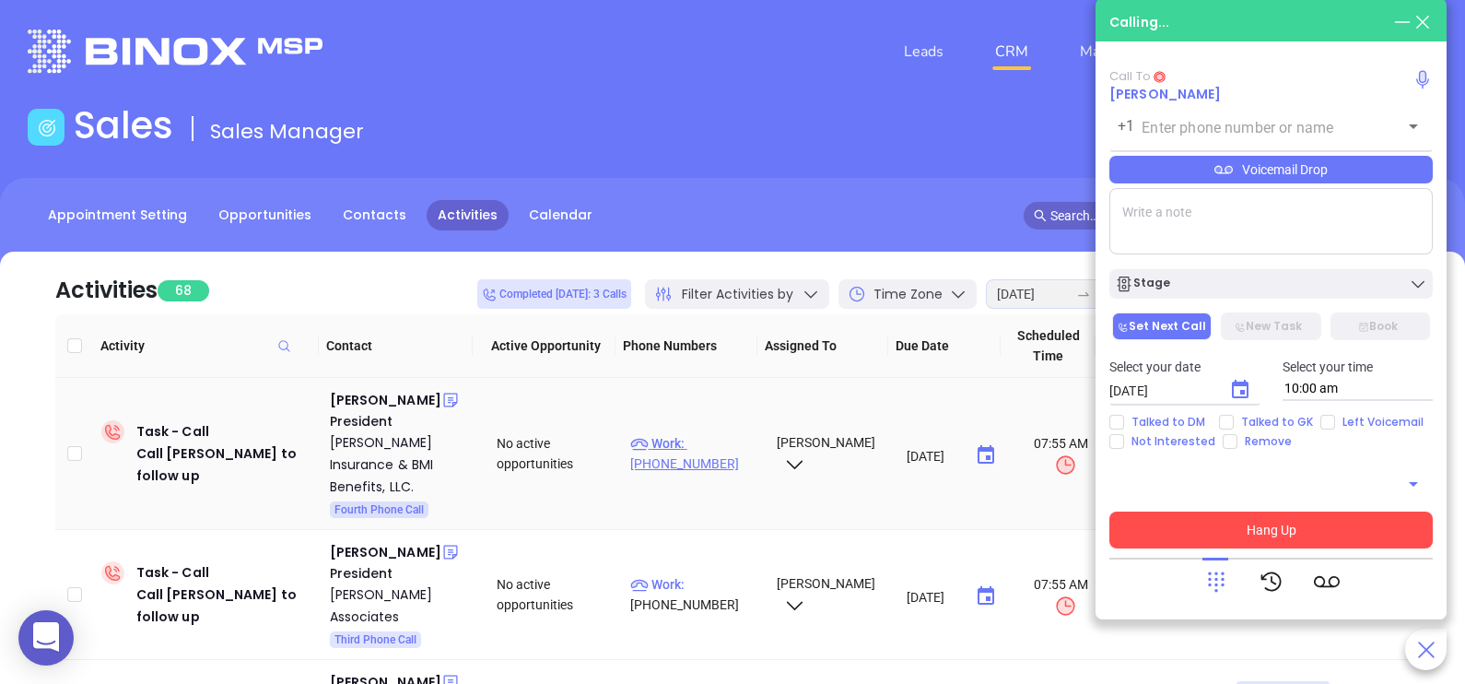
type input "(800) 445-3126"
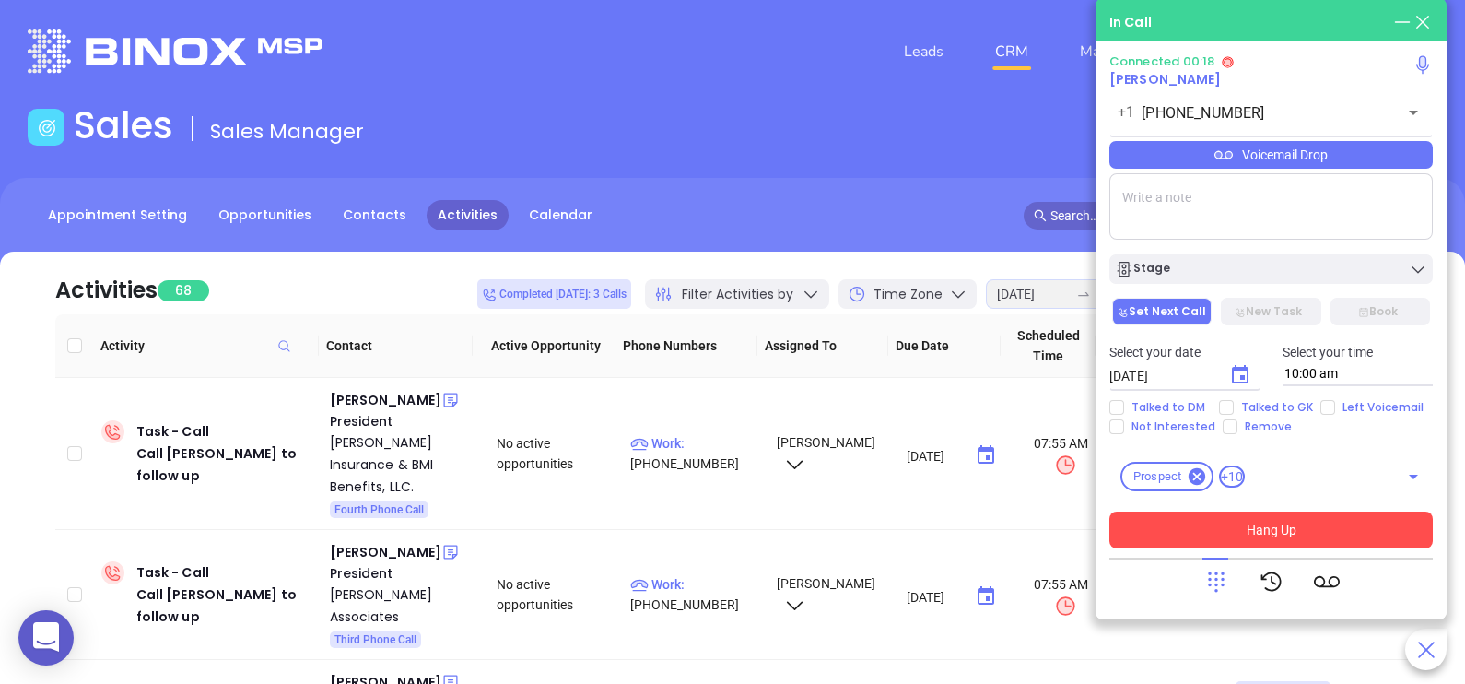
click at [1218, 574] on icon at bounding box center [1216, 581] width 26 height 26
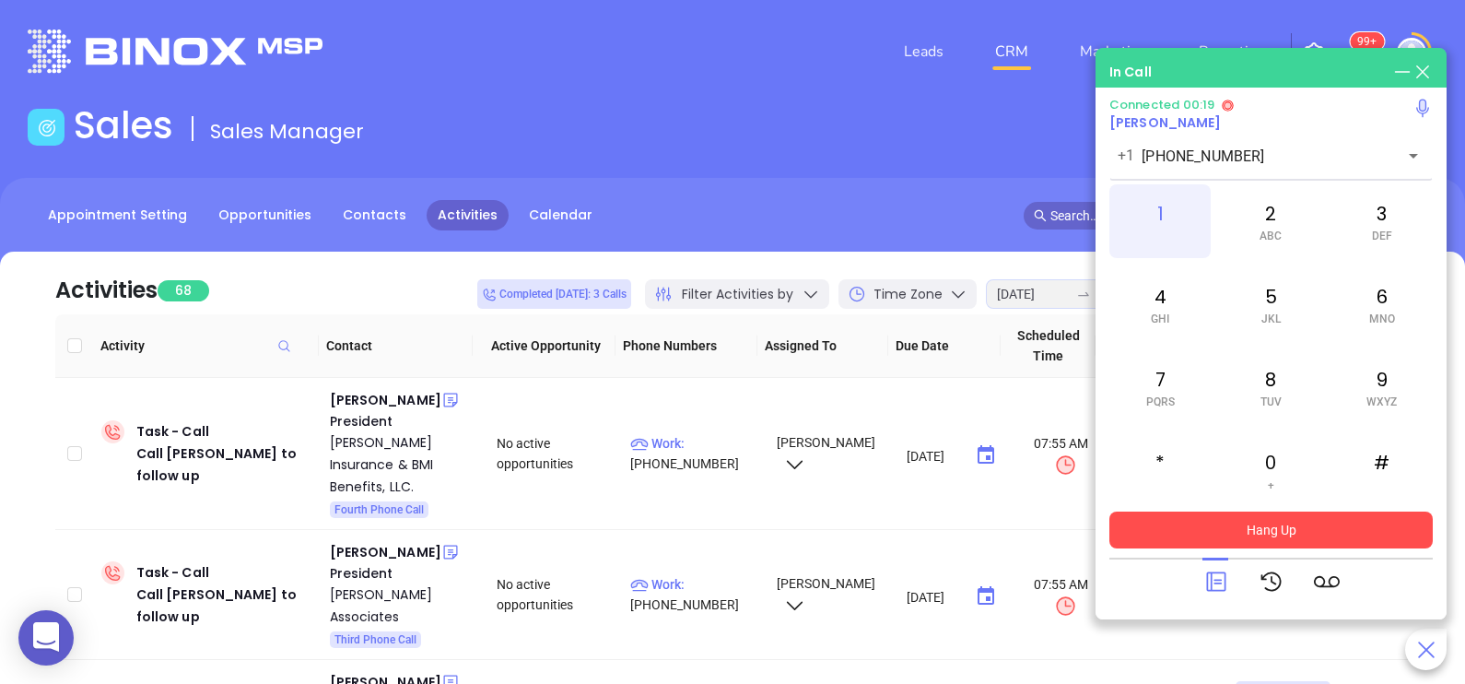
click at [1178, 224] on div "1" at bounding box center [1159, 221] width 101 height 74
click at [1184, 225] on div "1" at bounding box center [1159, 221] width 101 height 74
click at [1177, 382] on div "7 PQRS" at bounding box center [1159, 387] width 101 height 74
click at [1383, 314] on span "MNO" at bounding box center [1382, 318] width 26 height 13
click at [1298, 226] on div "2 ABC" at bounding box center [1270, 221] width 101 height 74
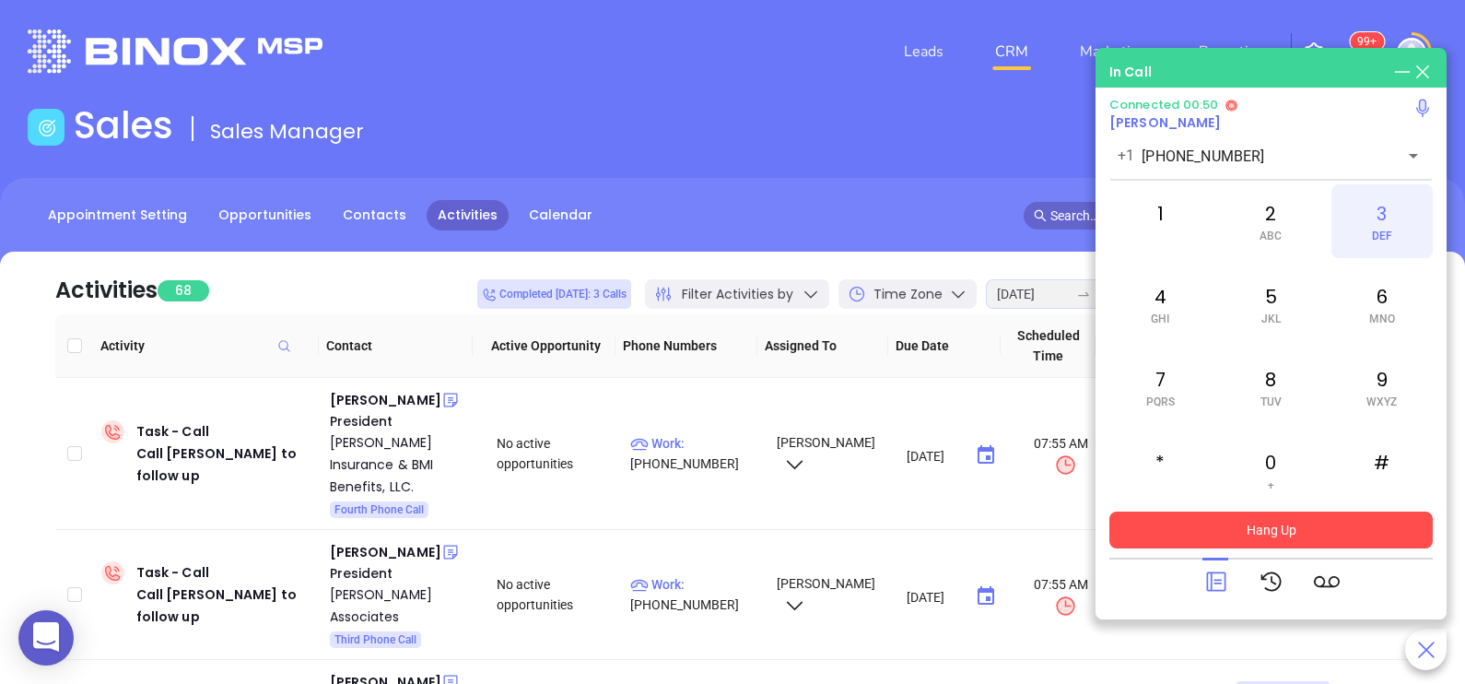
click at [1363, 230] on div "3 DEF" at bounding box center [1381, 221] width 101 height 74
click at [1186, 382] on div "7 PQRS" at bounding box center [1159, 387] width 101 height 74
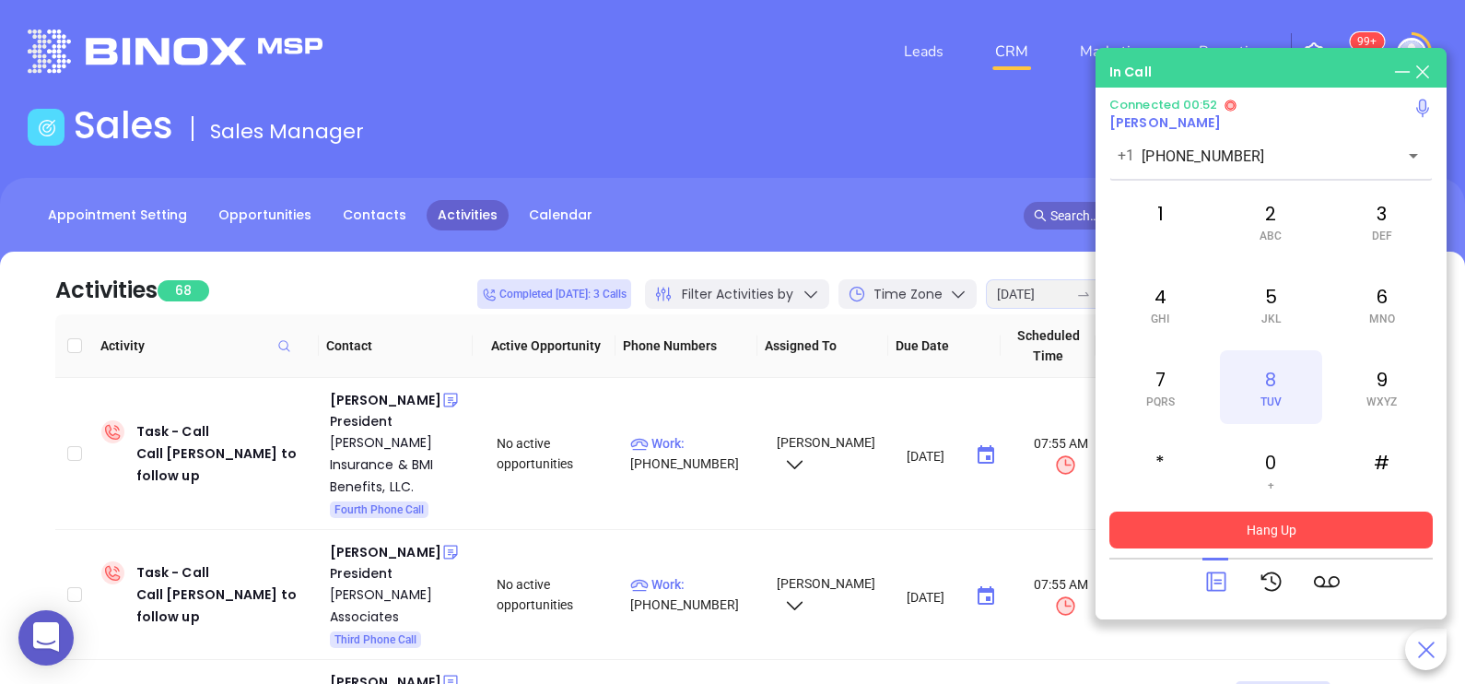
click at [1253, 382] on div "8 TUV" at bounding box center [1270, 387] width 101 height 74
click at [1386, 341] on div "1 2 ABC 3 DEF 4 GHI 5 JKL 6 MNO 7 PQRS 8 TUV 9 WXYZ * 0 + #" at bounding box center [1270, 345] width 323 height 322
click at [1383, 328] on div "6 MNO" at bounding box center [1381, 304] width 101 height 74
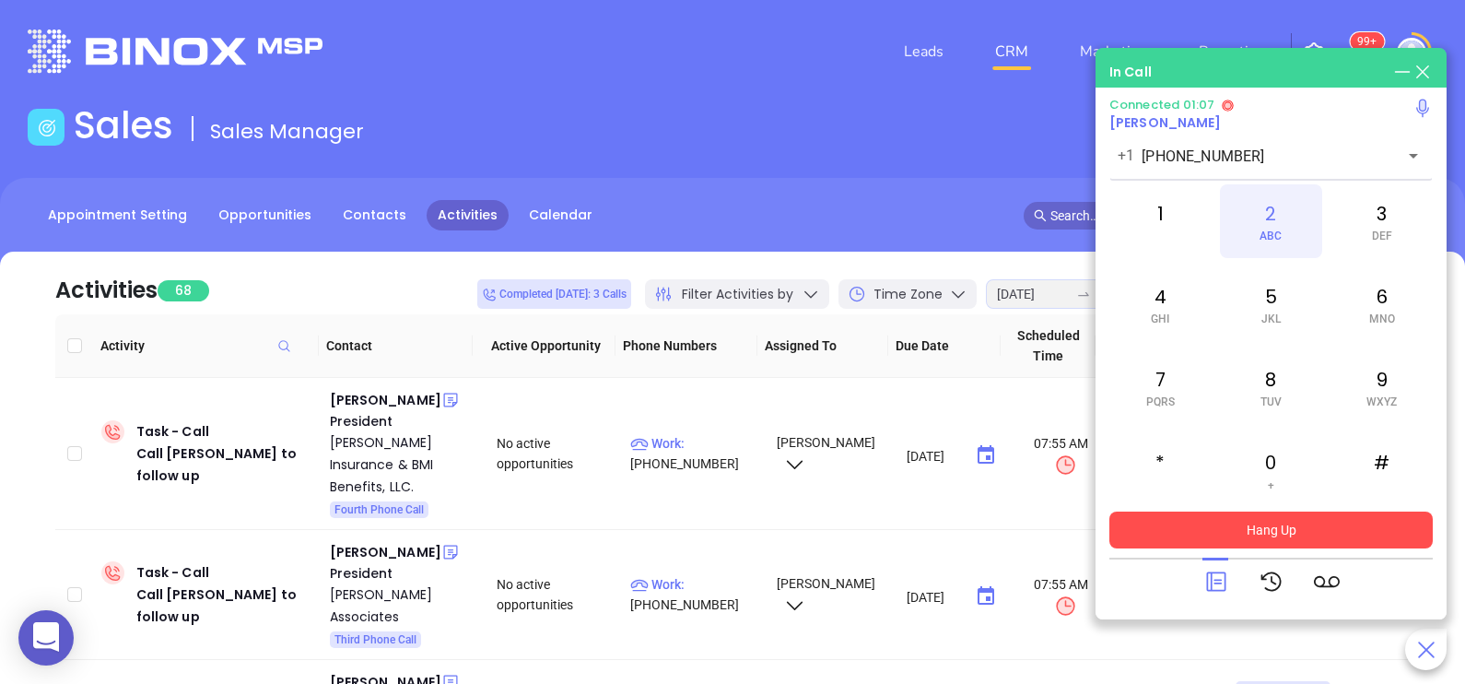
click at [1276, 222] on div "2 ABC" at bounding box center [1270, 221] width 101 height 74
click at [1263, 313] on span "JKL" at bounding box center [1270, 318] width 19 height 13
click at [1343, 307] on div "6 MNO" at bounding box center [1381, 304] width 101 height 74
click at [1172, 407] on span "PQRS" at bounding box center [1160, 401] width 29 height 13
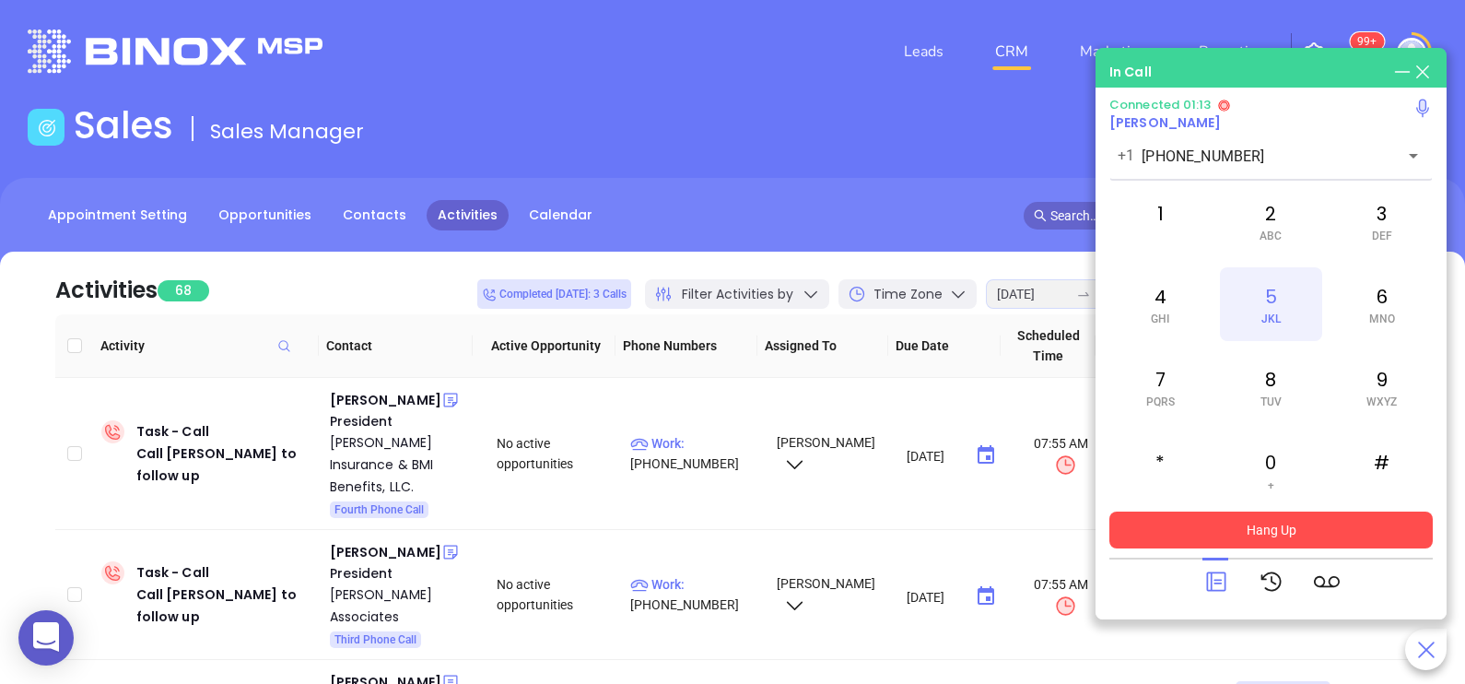
click at [1273, 327] on div "5 JKL" at bounding box center [1270, 304] width 101 height 74
click at [1372, 233] on span "DEF" at bounding box center [1382, 235] width 20 height 13
click at [1368, 395] on span "WXYZ" at bounding box center [1381, 401] width 30 height 13
click at [1250, 221] on div "2 ABC" at bounding box center [1270, 221] width 101 height 74
click at [1170, 210] on div "1" at bounding box center [1159, 221] width 101 height 74
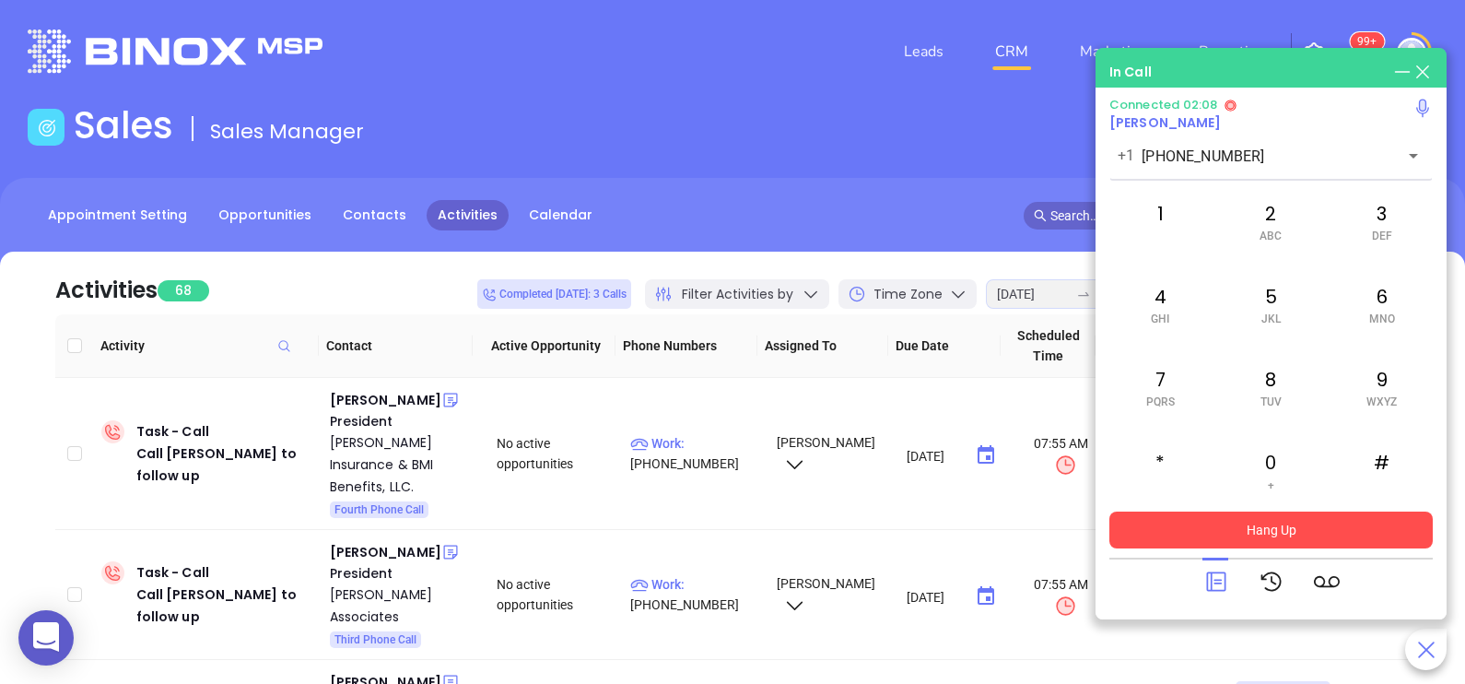
click at [1221, 586] on icon at bounding box center [1216, 581] width 26 height 26
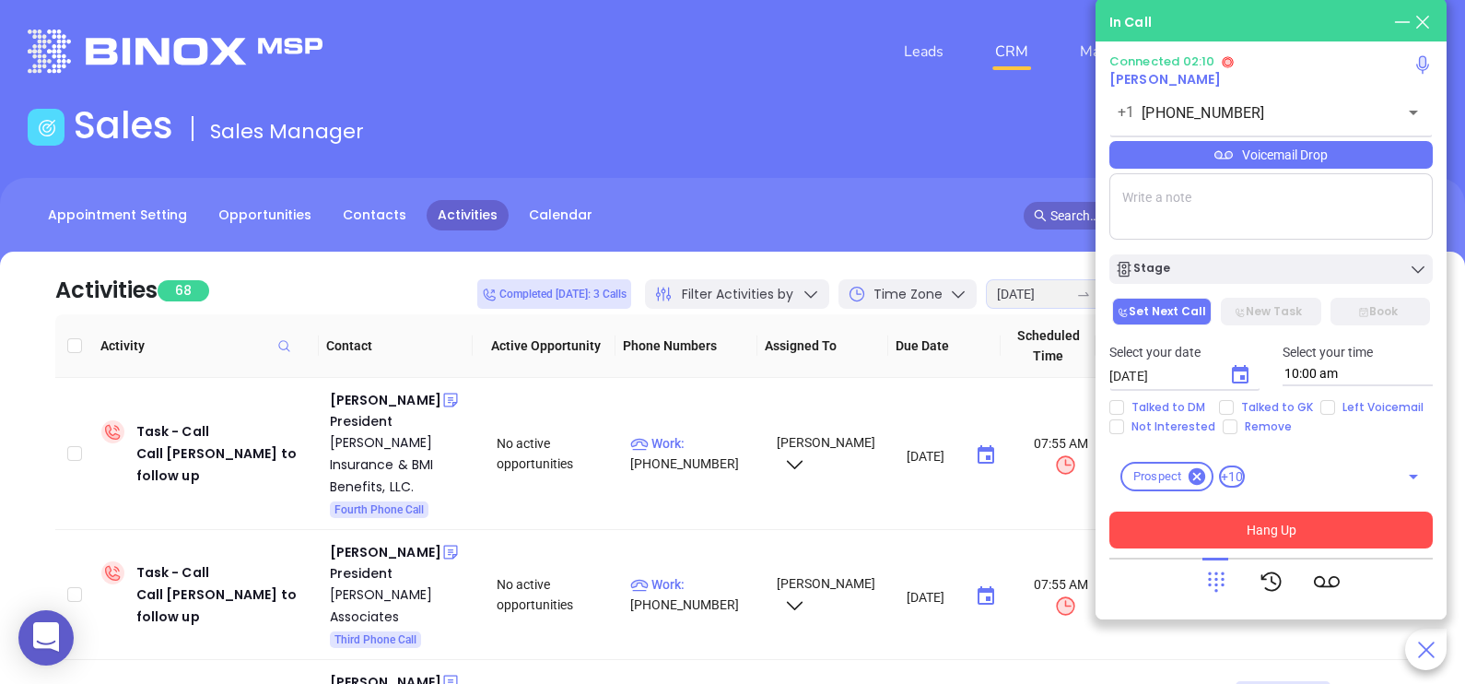
click at [1392, 161] on div "Voicemail Drop" at bounding box center [1270, 155] width 323 height 28
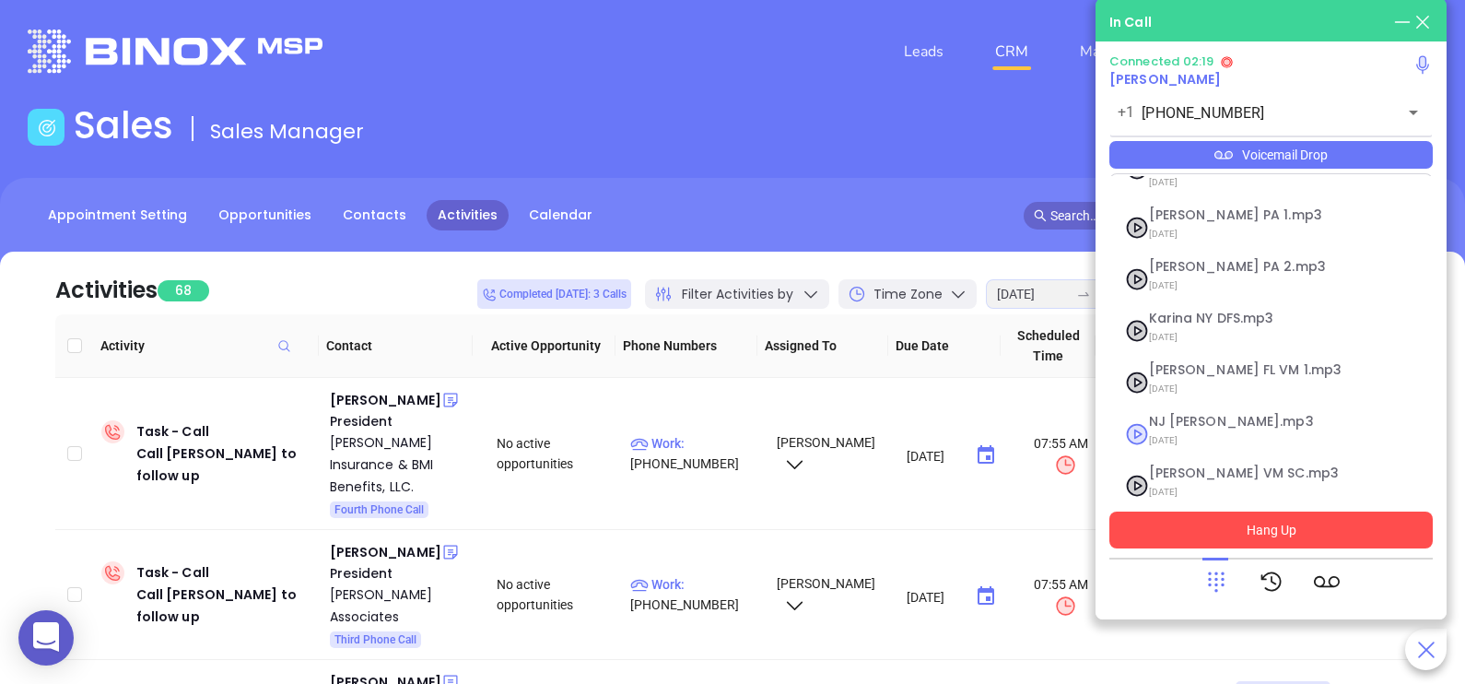
click at [1205, 428] on span "07/31/2025" at bounding box center [1248, 440] width 199 height 24
checkbox input "true"
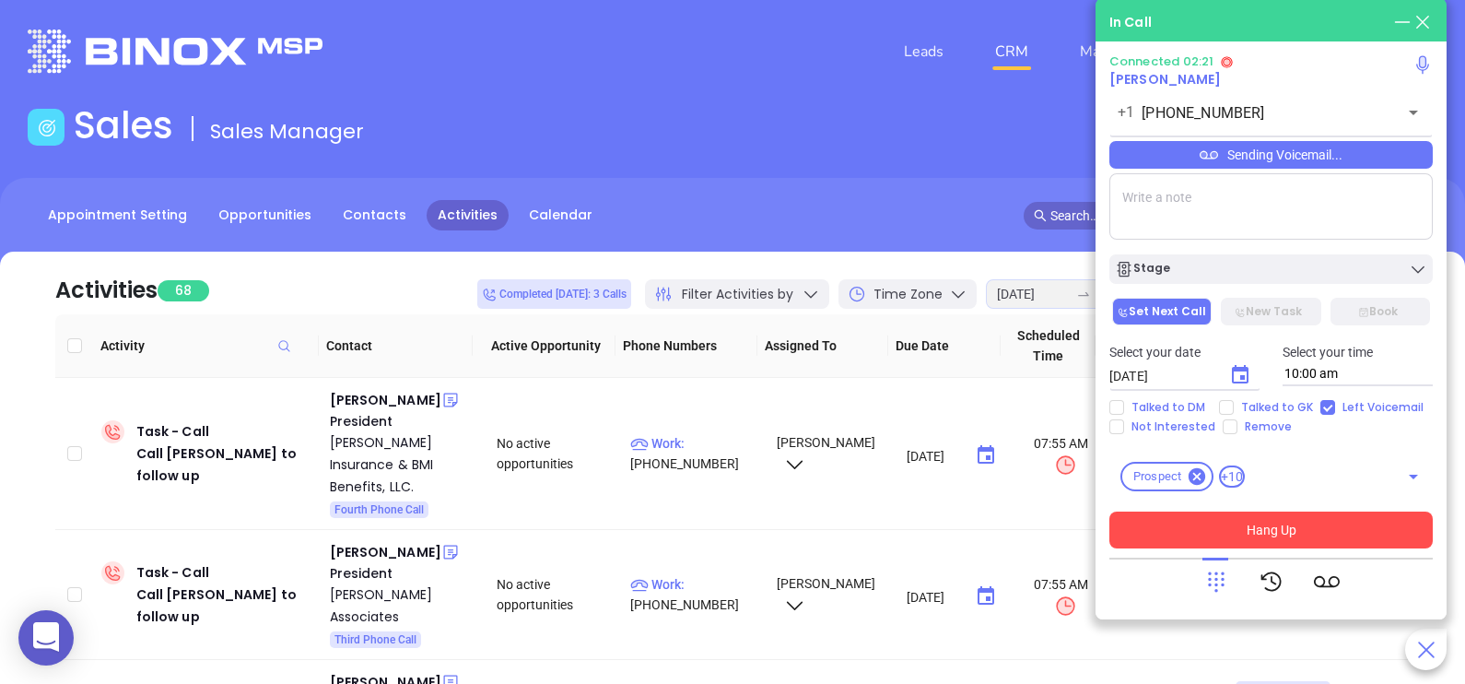
click at [1221, 531] on button "Hang Up" at bounding box center [1270, 529] width 323 height 37
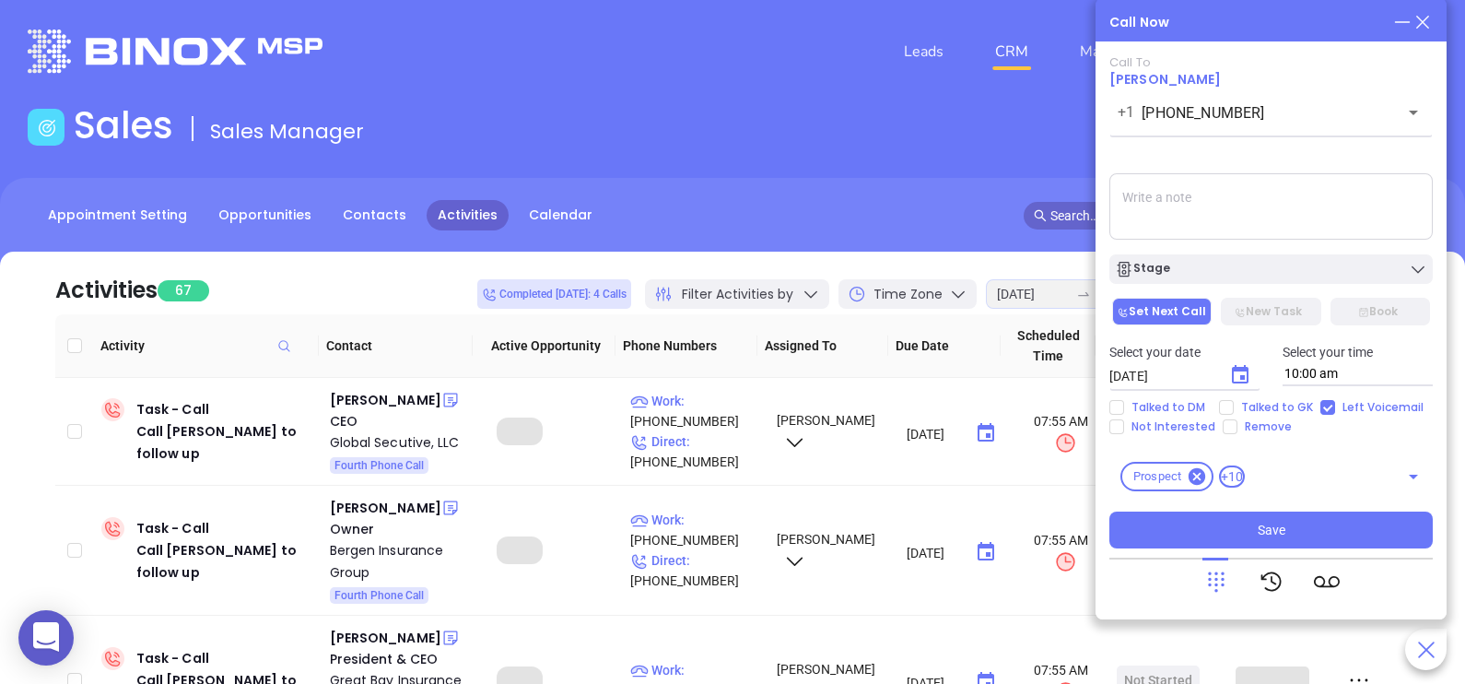
click at [1292, 251] on div "Stage" at bounding box center [1270, 264] width 345 height 39
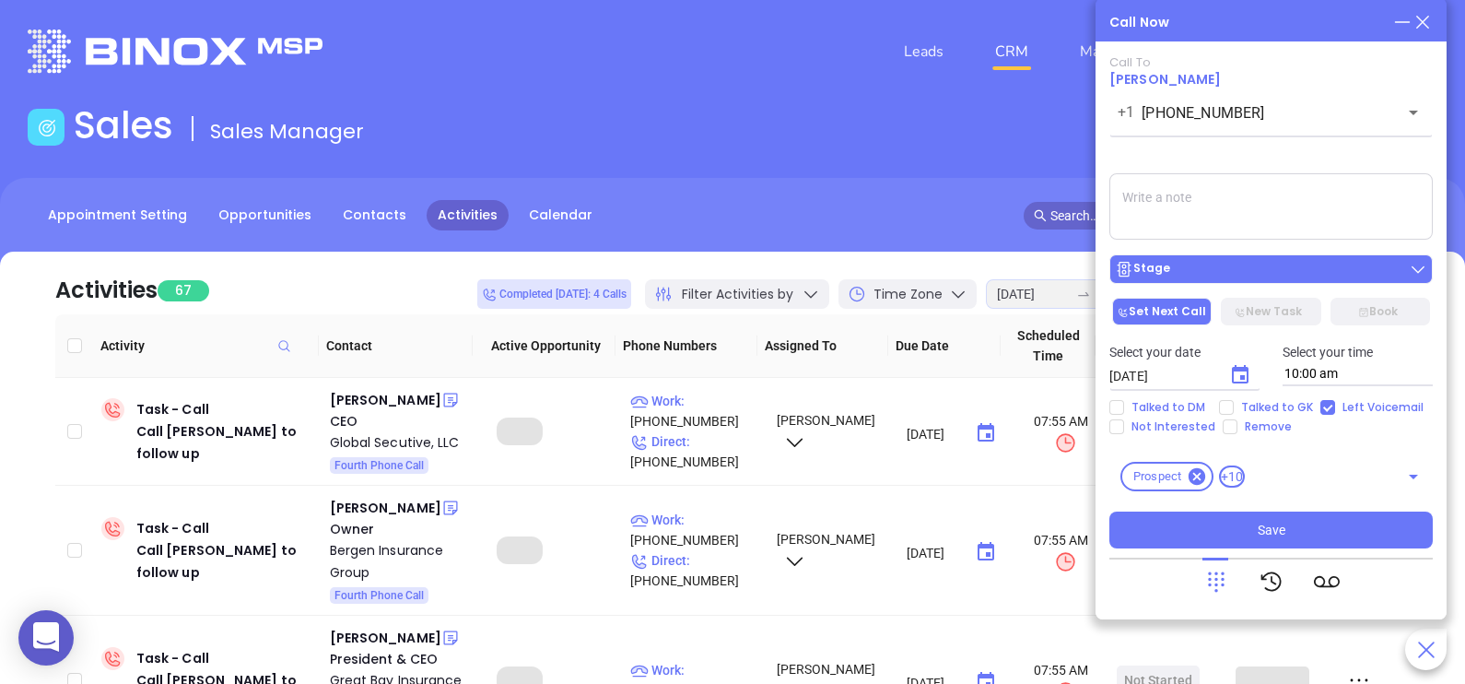
click at [1295, 263] on div "Stage" at bounding box center [1271, 269] width 312 height 18
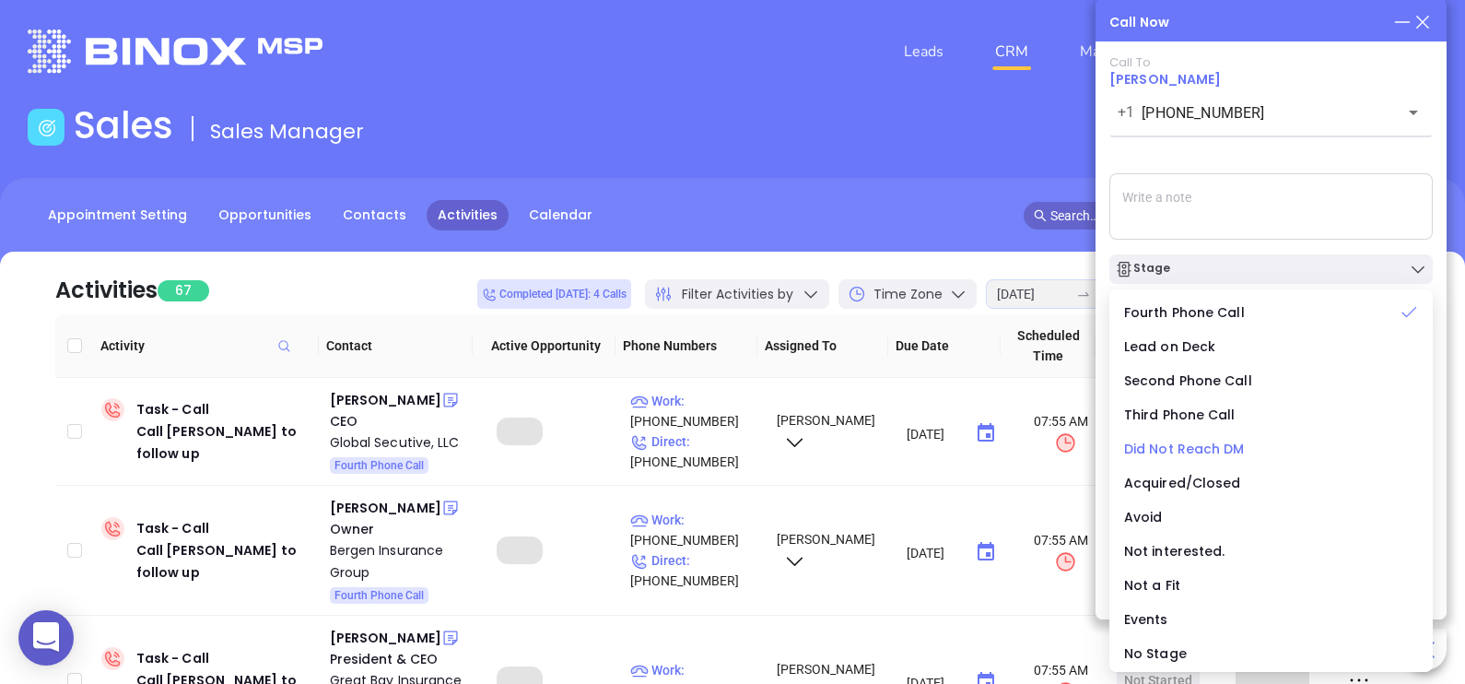
click at [1186, 451] on span "Did Not Reach DM" at bounding box center [1184, 448] width 121 height 18
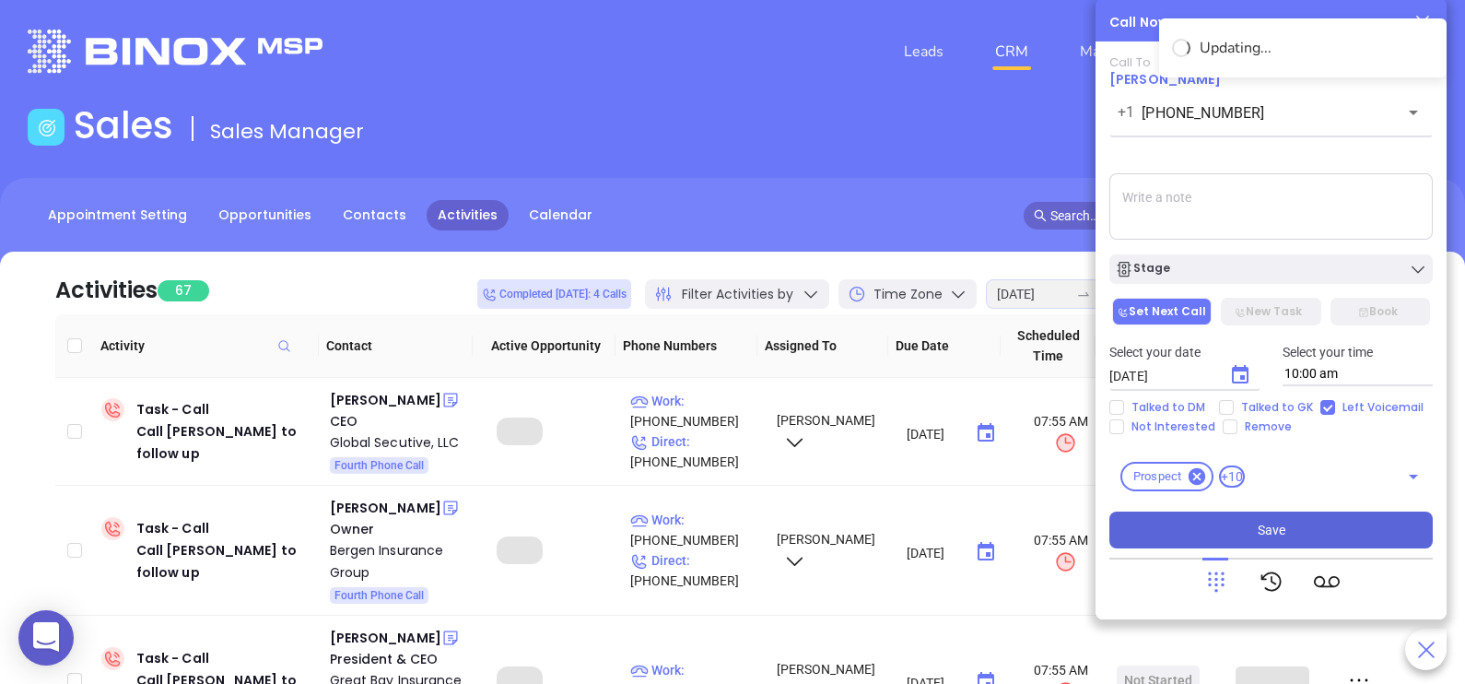
click at [1278, 515] on button "Save" at bounding box center [1270, 529] width 323 height 37
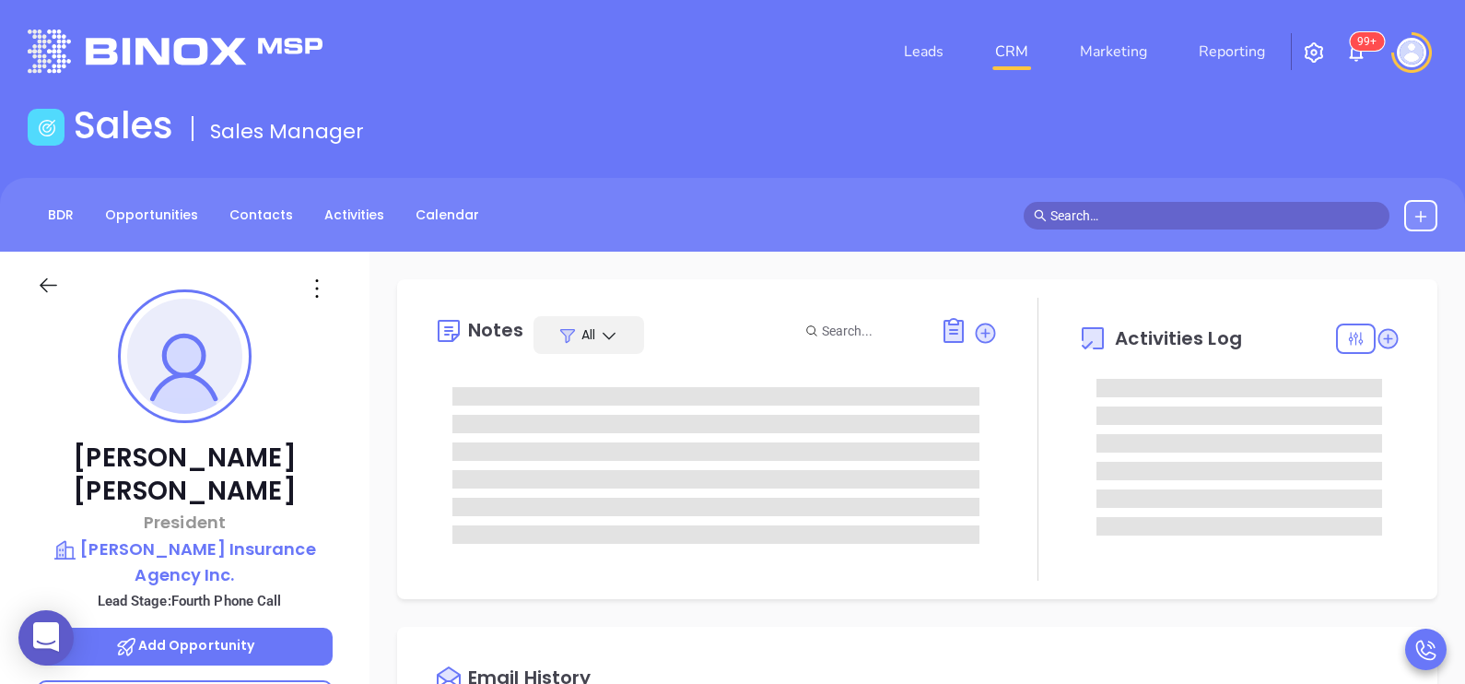
type input "[DATE]"
type input "[PERSON_NAME]"
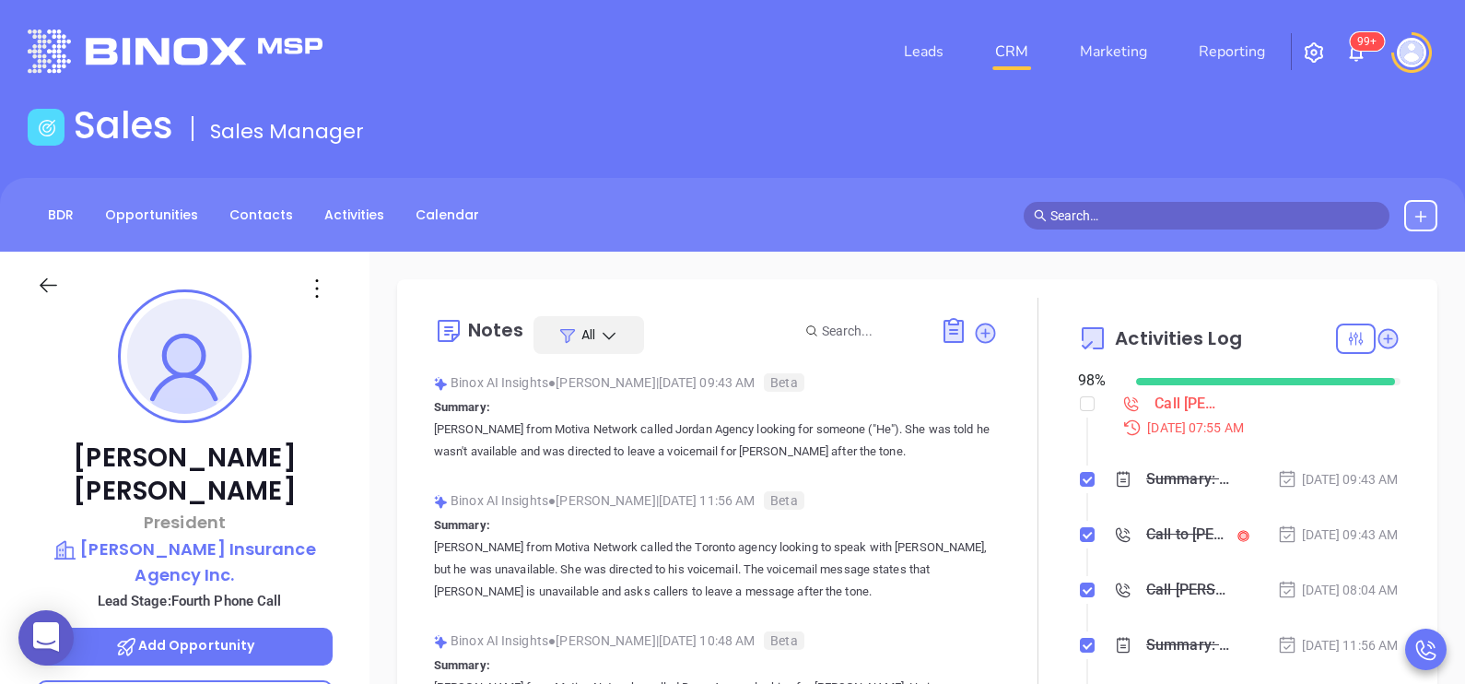
click at [350, 524] on div "Eric Jordal President Jordal Insurance Agency Inc. Lead Stage: Fourth Phone Cal…" at bounding box center [184, 678] width 369 height 855
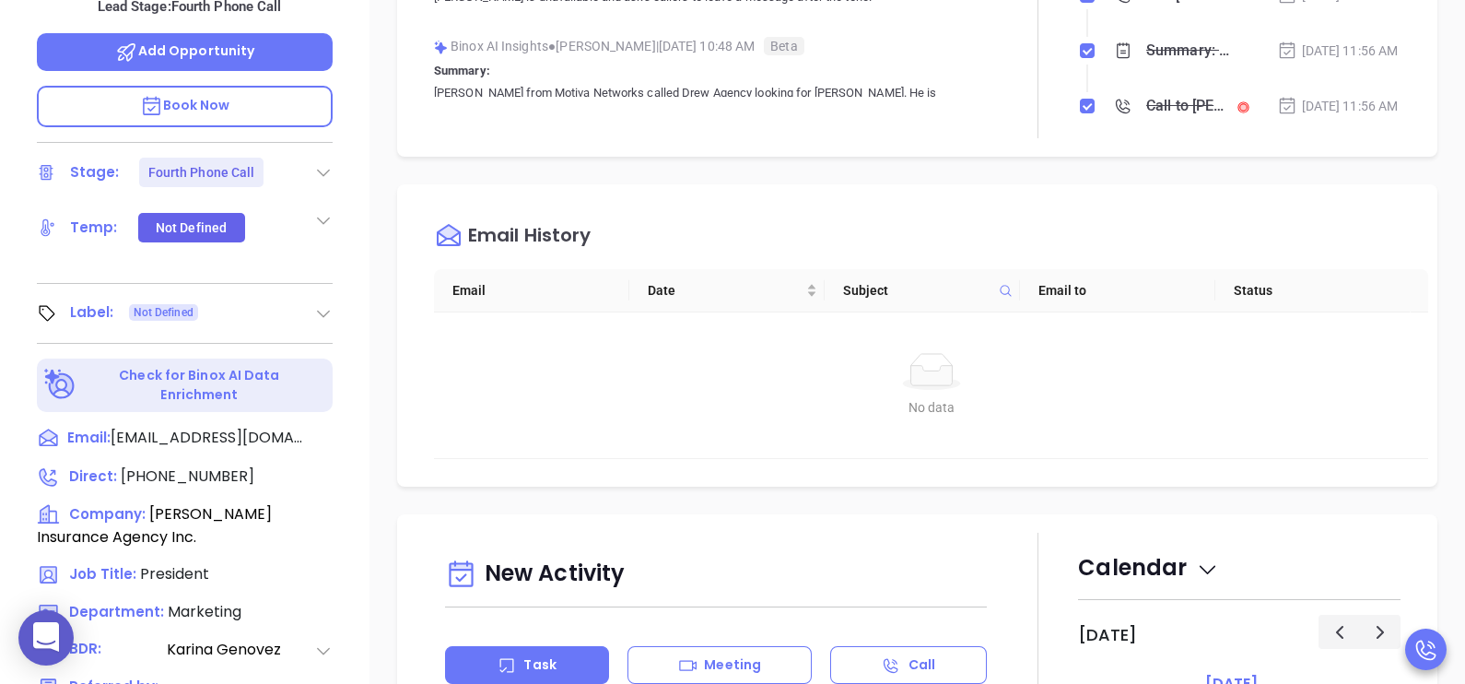
scroll to position [599, 0]
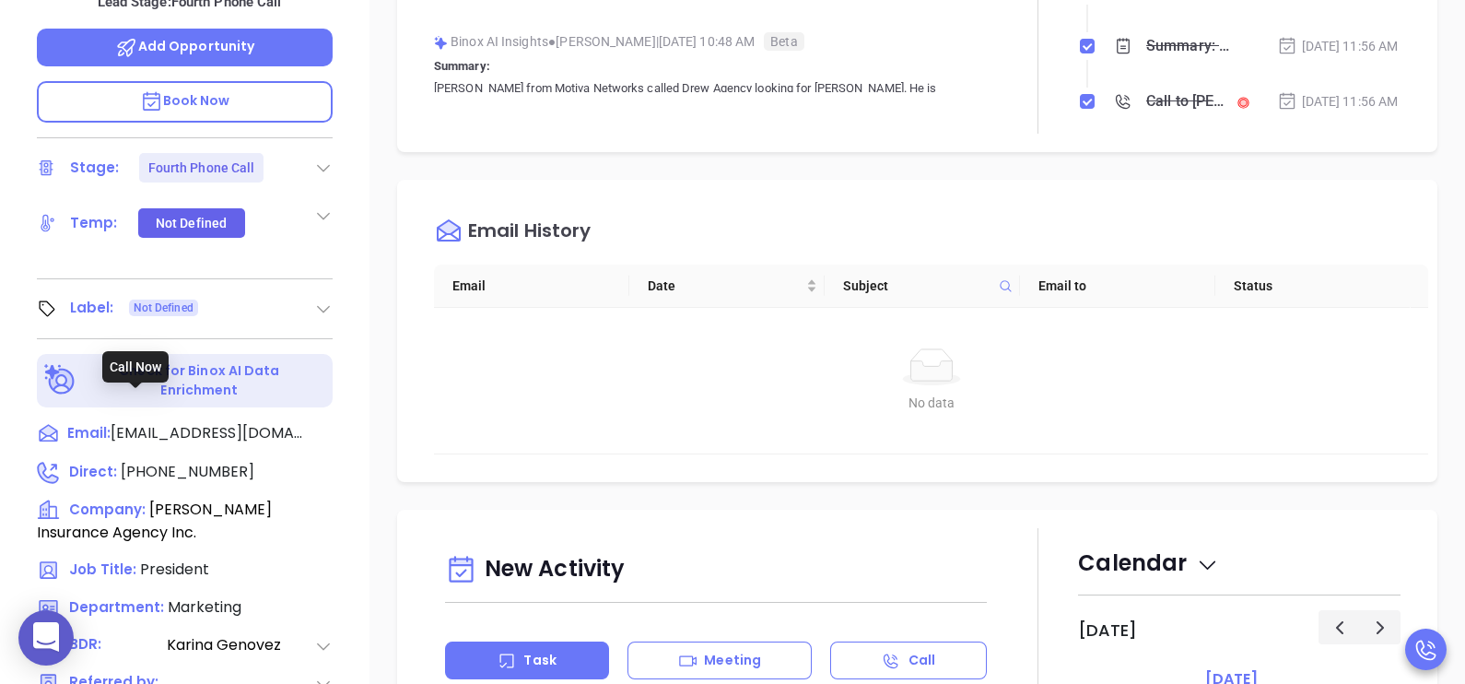
click at [184, 461] on span "(609) 465-7700" at bounding box center [188, 471] width 134 height 21
type input "(609) 465-7700"
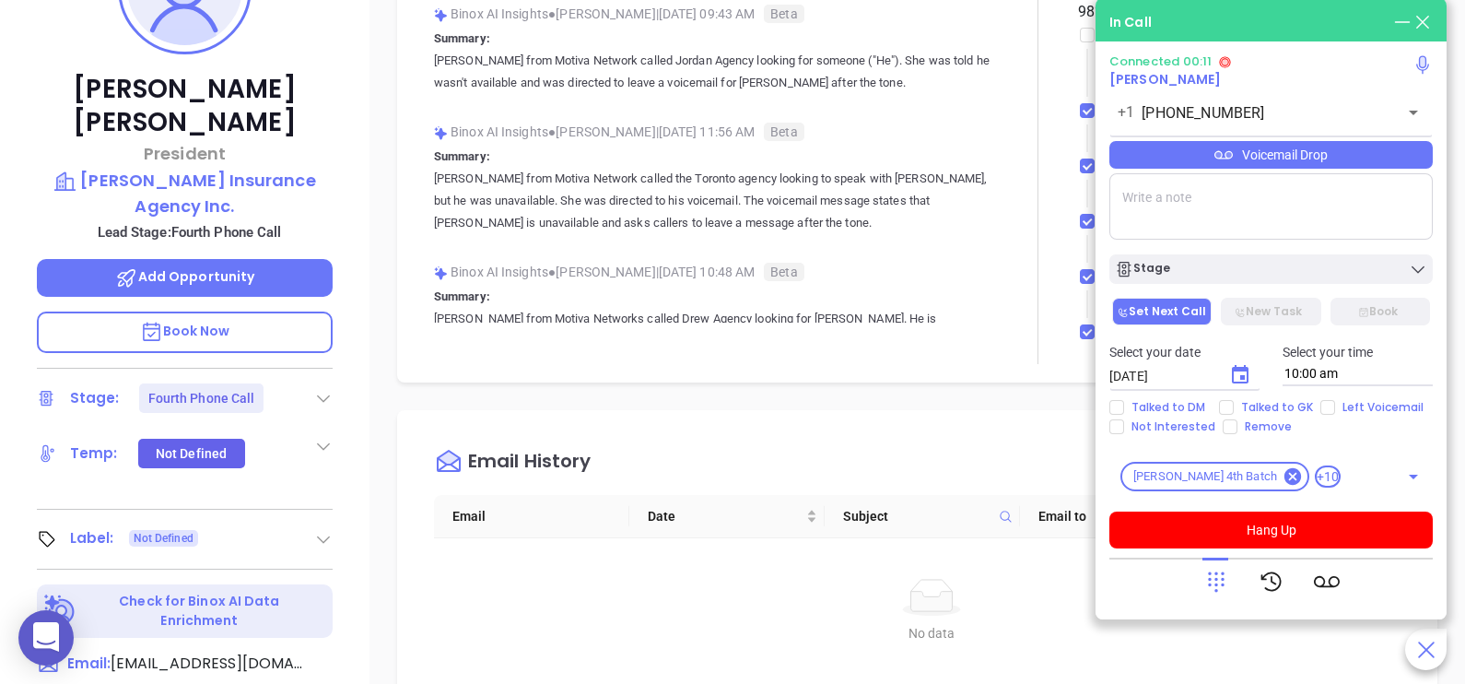
scroll to position [322, 0]
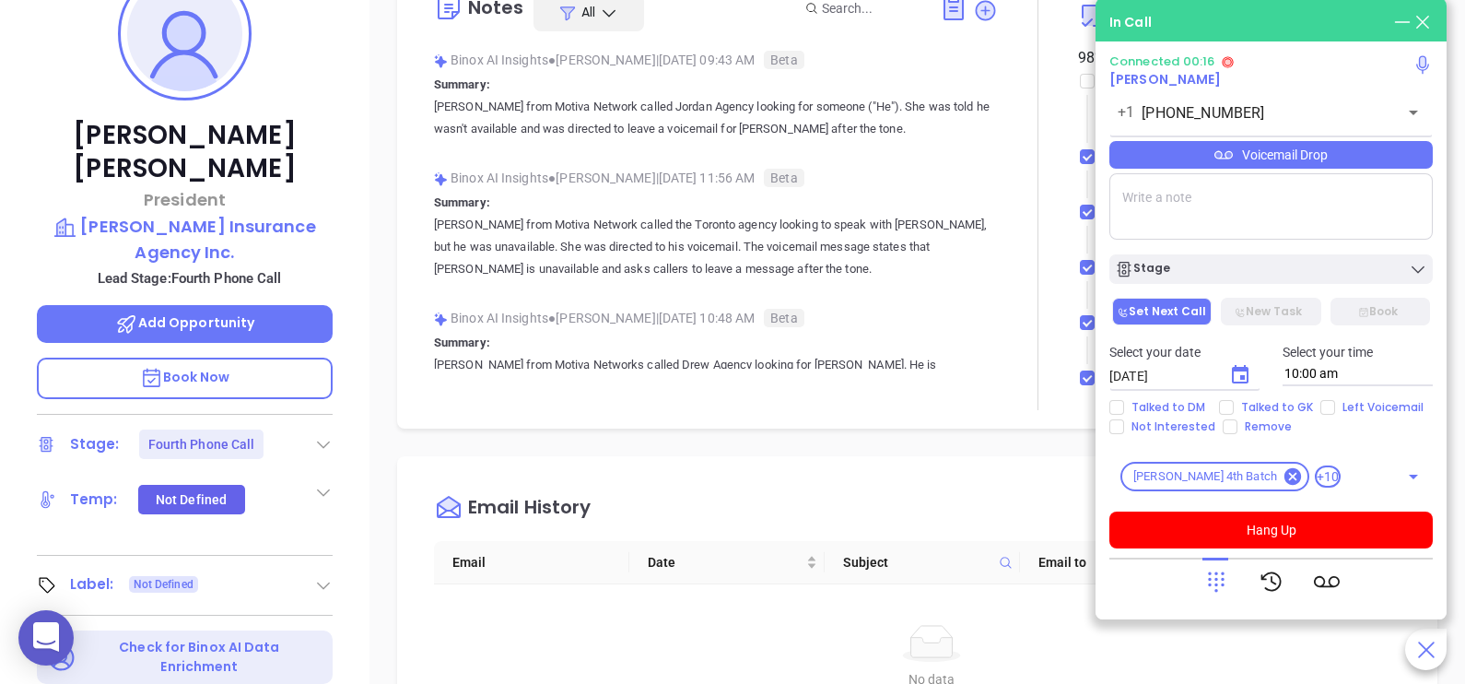
click at [1313, 156] on div "Voicemail Drop" at bounding box center [1270, 155] width 323 height 28
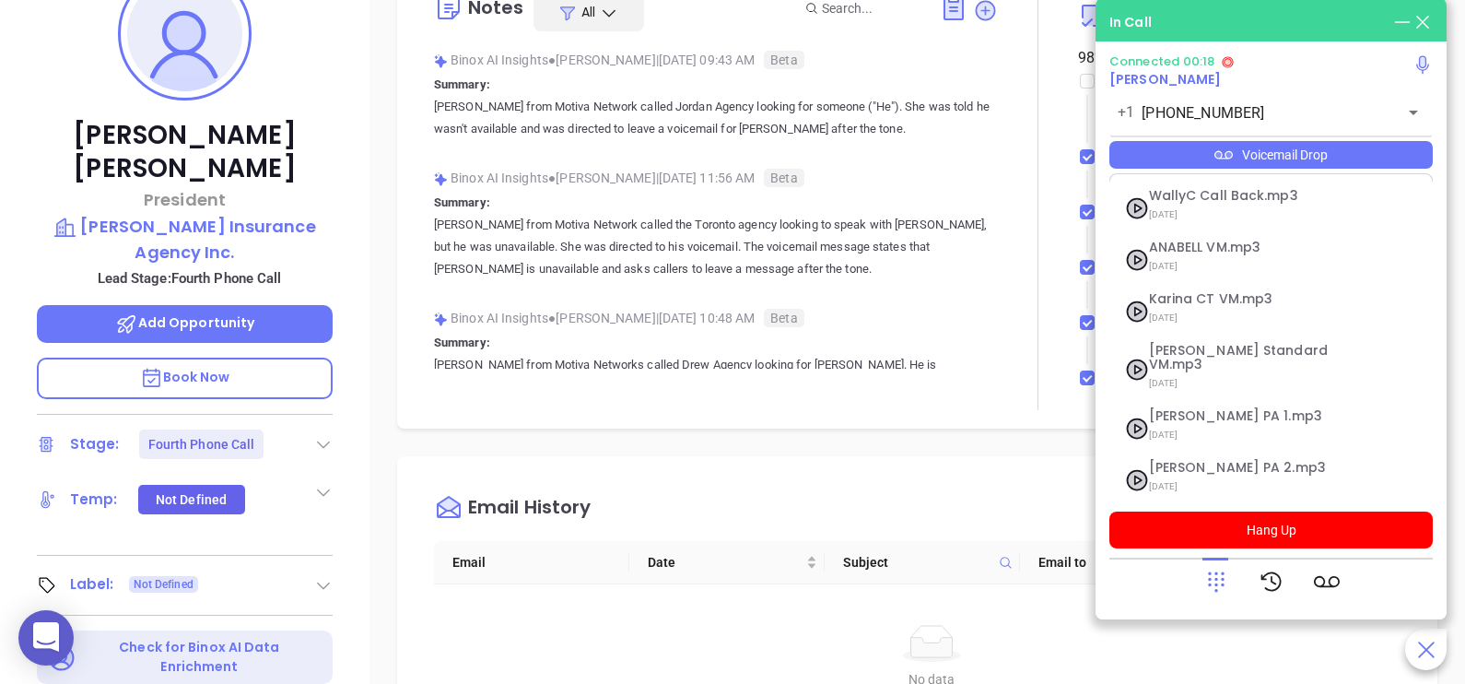
scroll to position [201, 0]
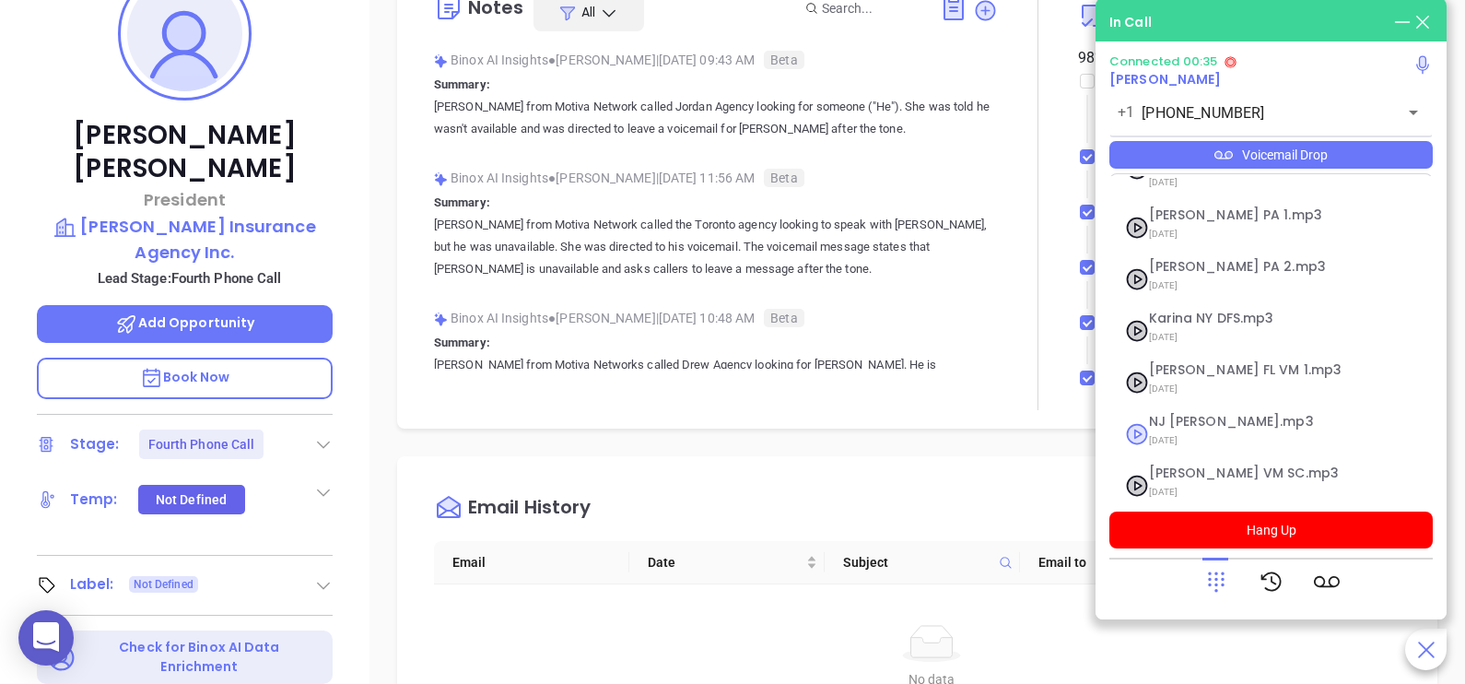
click at [1234, 415] on span "NJ Karina.mp3" at bounding box center [1248, 422] width 199 height 14
checkbox input "true"
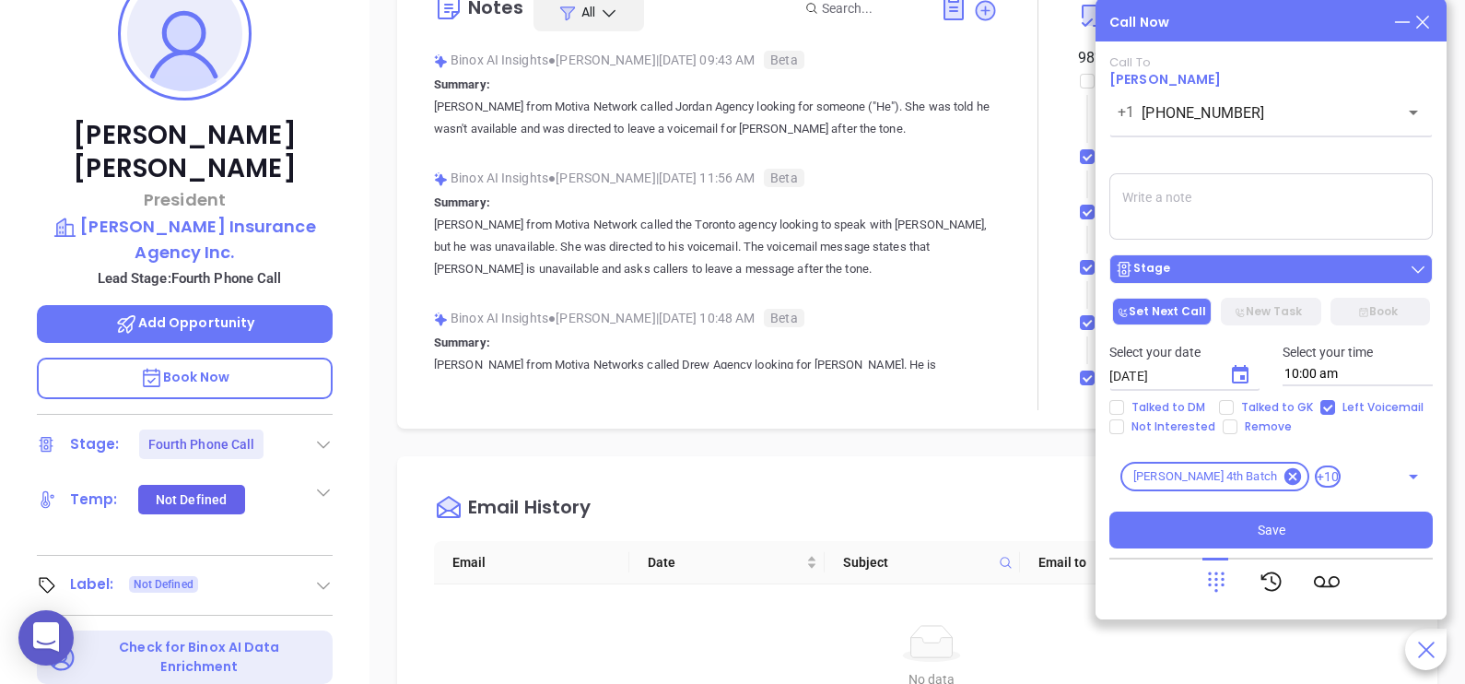
click at [1221, 270] on div "Stage" at bounding box center [1271, 269] width 312 height 18
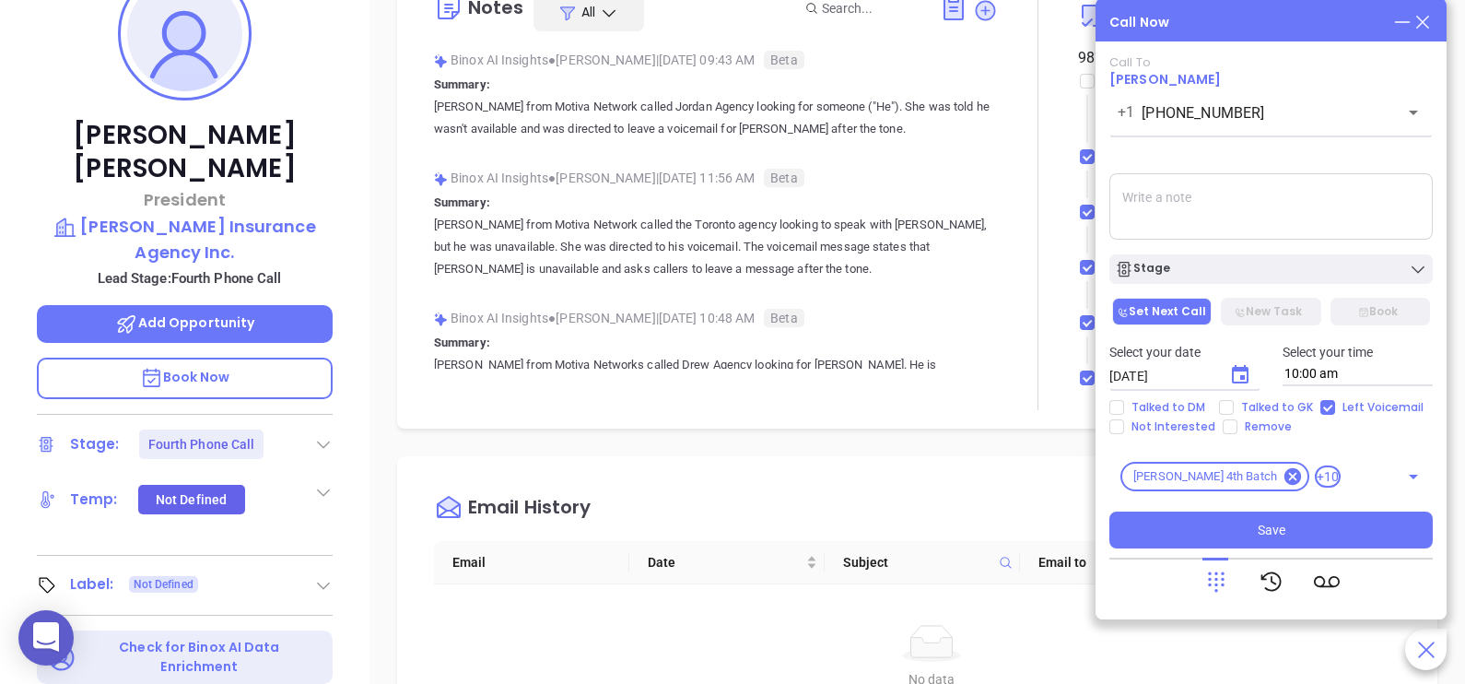
click at [1328, 203] on textarea at bounding box center [1270, 206] width 323 height 66
click at [1248, 405] on span "Talked to GK" at bounding box center [1276, 407] width 87 height 15
click at [1233, 405] on input "Talked to GK" at bounding box center [1226, 407] width 15 height 15
checkbox input "true"
click at [1240, 379] on icon "Choose date, selected date is Aug 23, 2025" at bounding box center [1240, 374] width 17 height 18
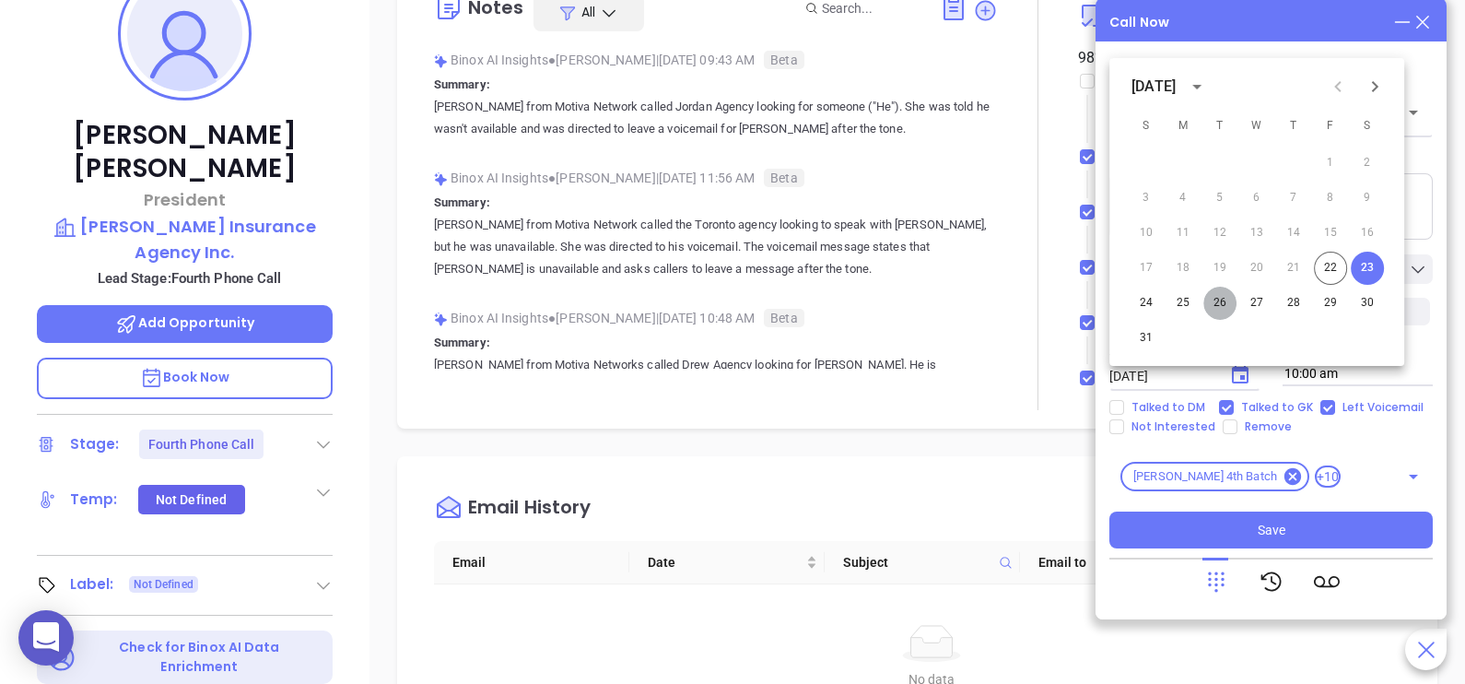
click at [1210, 302] on button "26" at bounding box center [1219, 302] width 33 height 33
type input "08/26/2025"
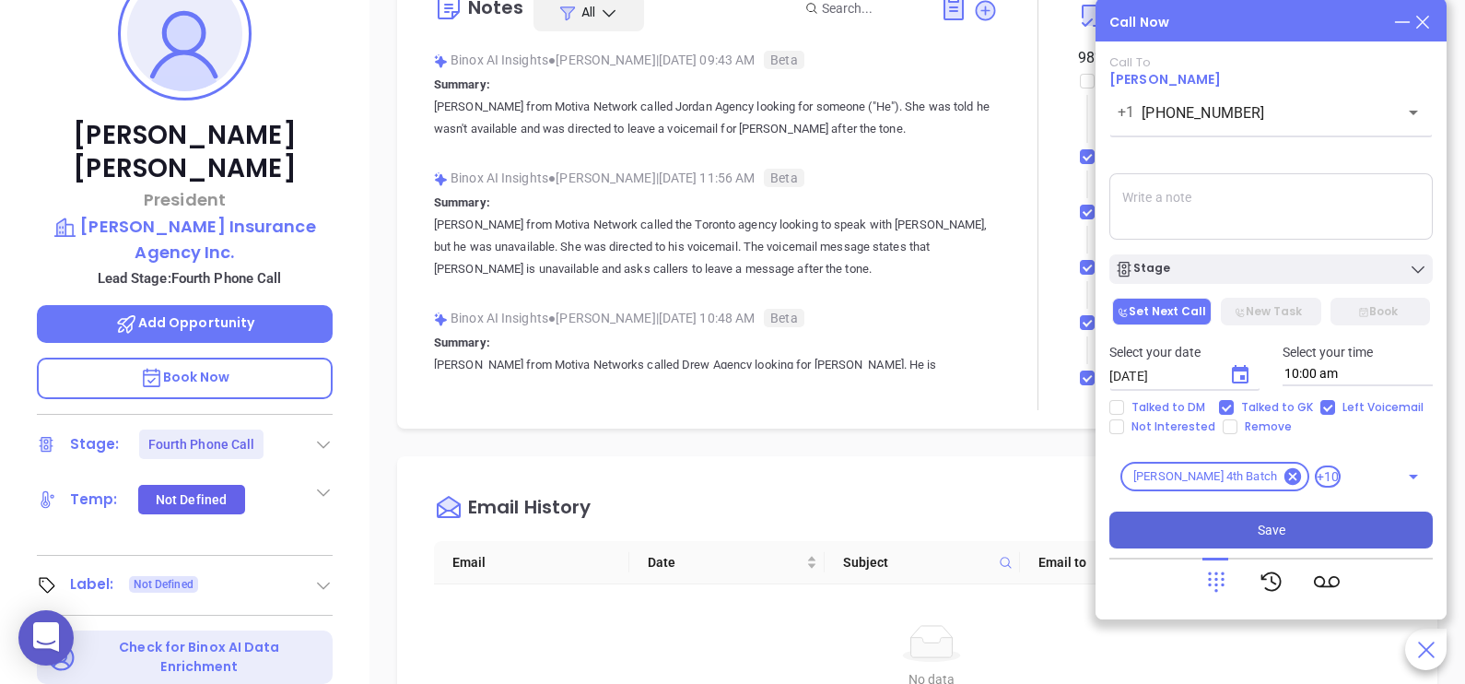
click at [1271, 530] on span "Save" at bounding box center [1271, 530] width 28 height 20
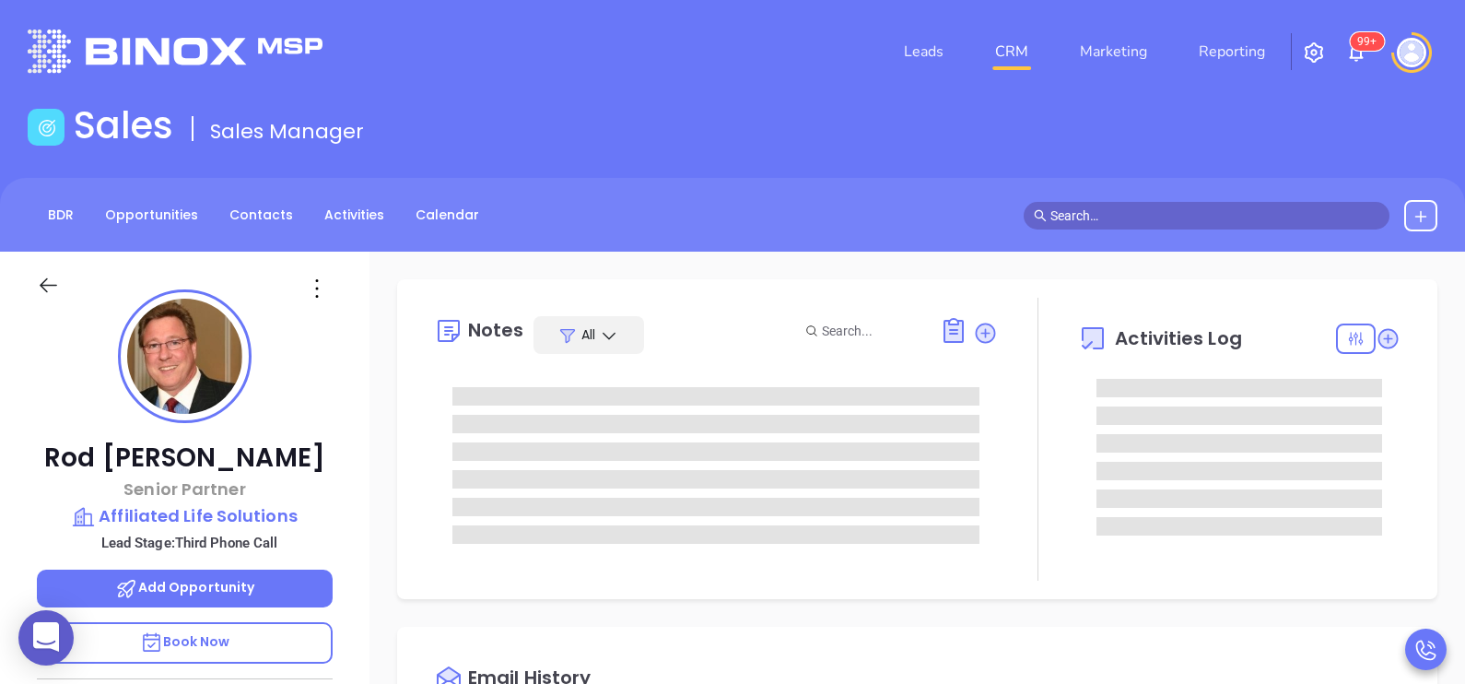
type input "[DATE]"
type input "[PERSON_NAME]"
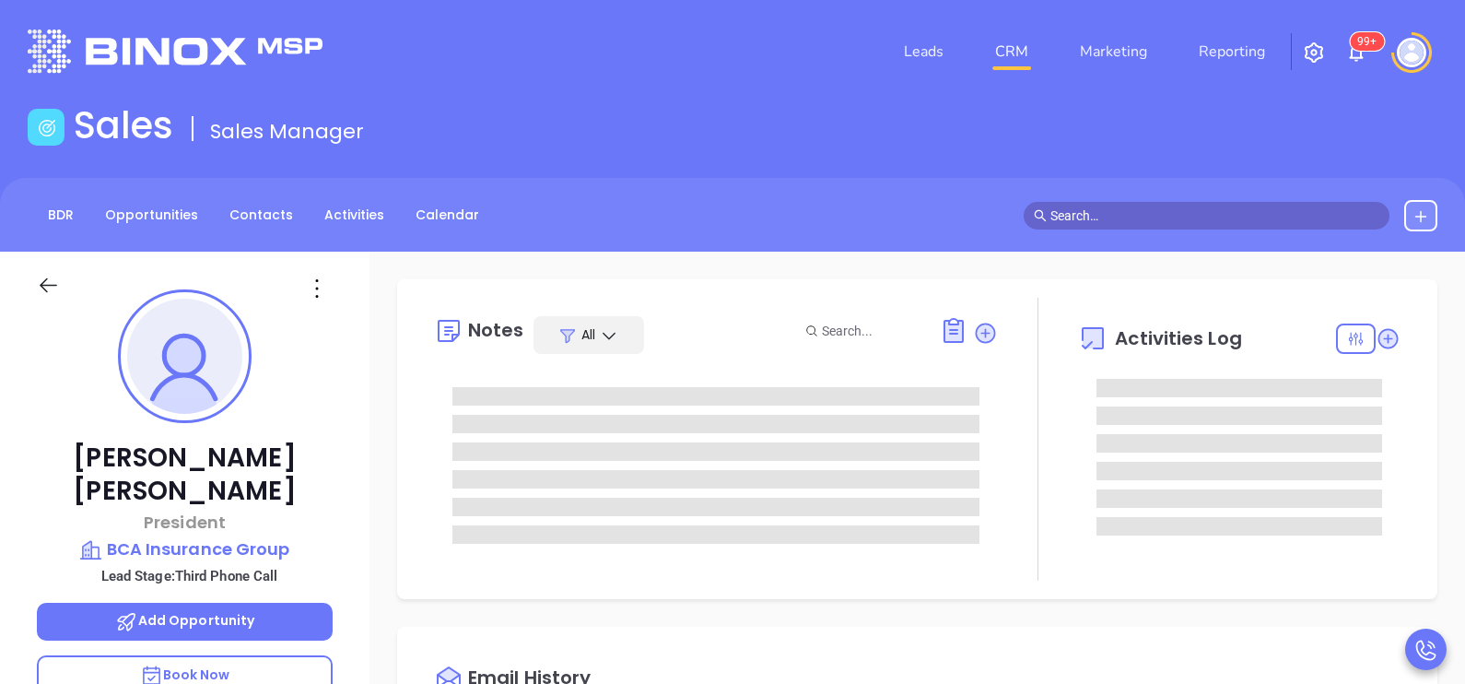
type input "[PERSON_NAME]"
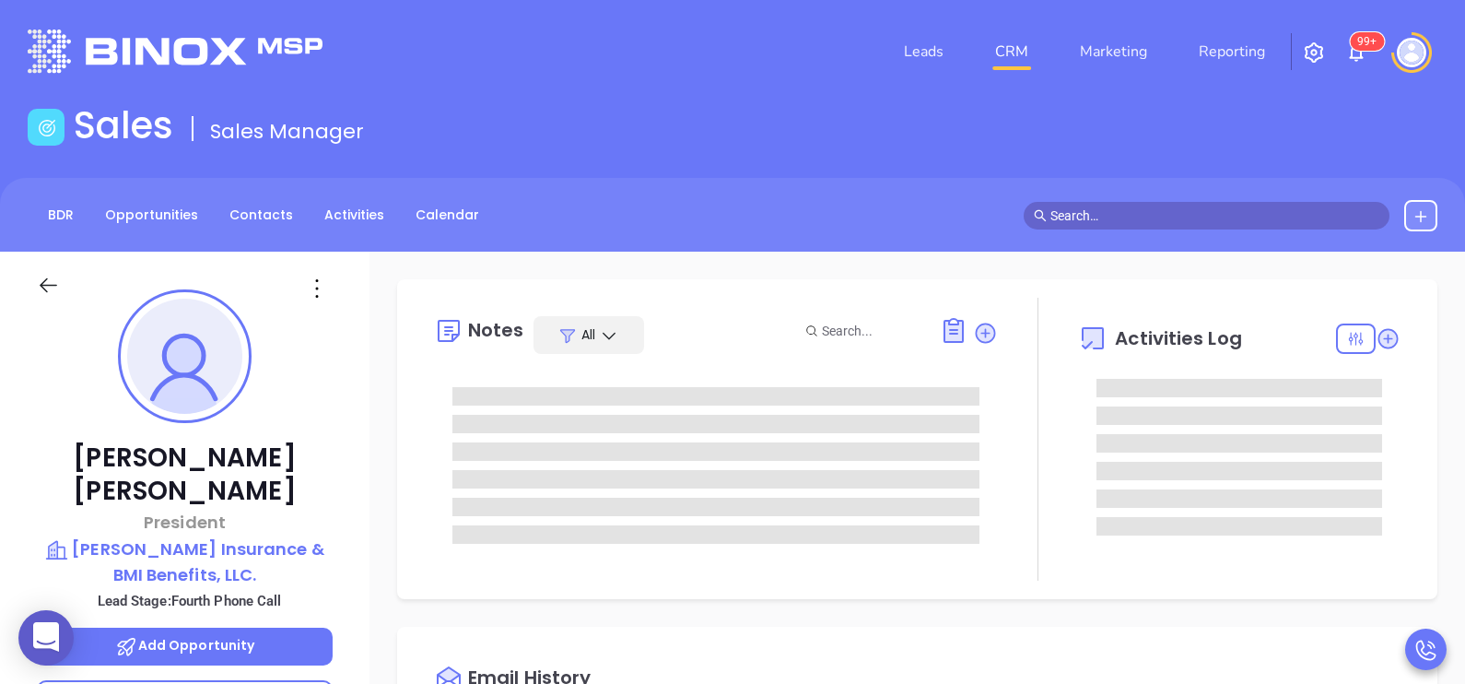
type input "[PERSON_NAME]"
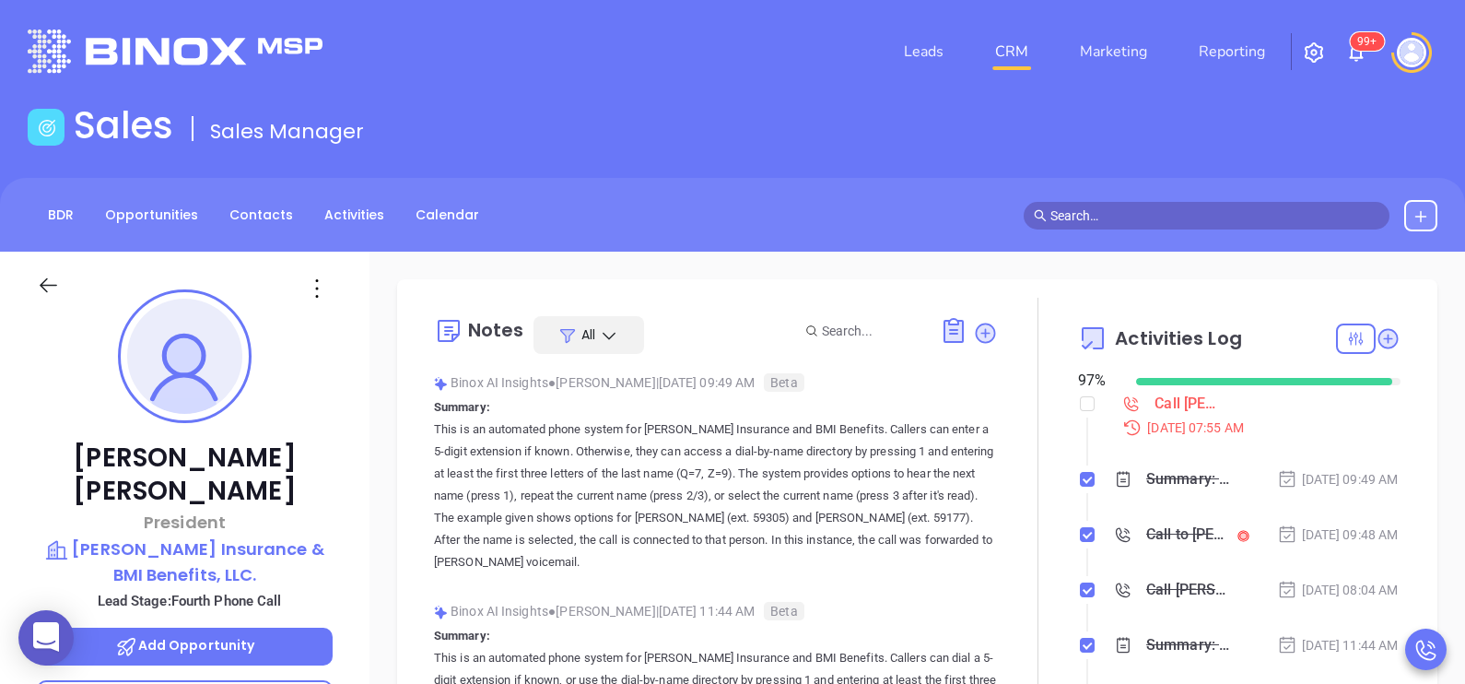
scroll to position [534, 0]
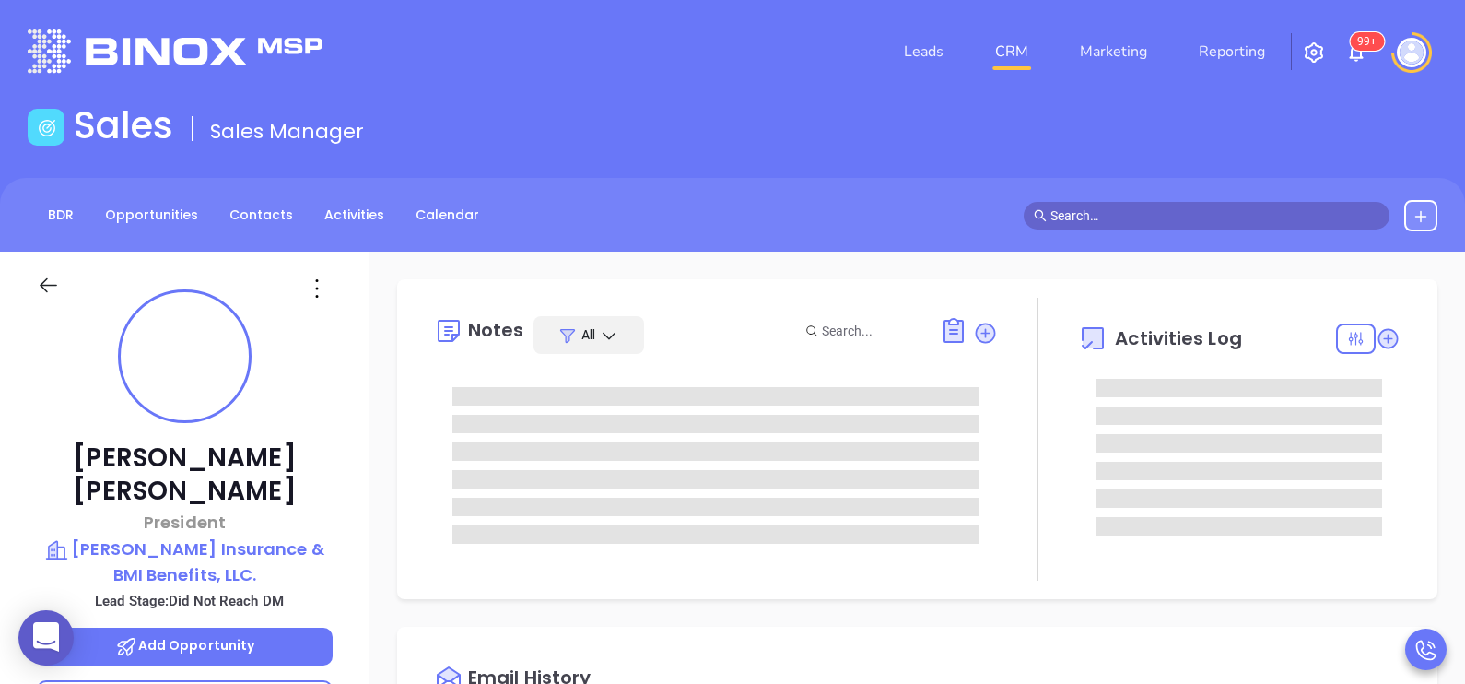
type input "10:00 am"
type input "[DATE]"
type input "[PERSON_NAME]"
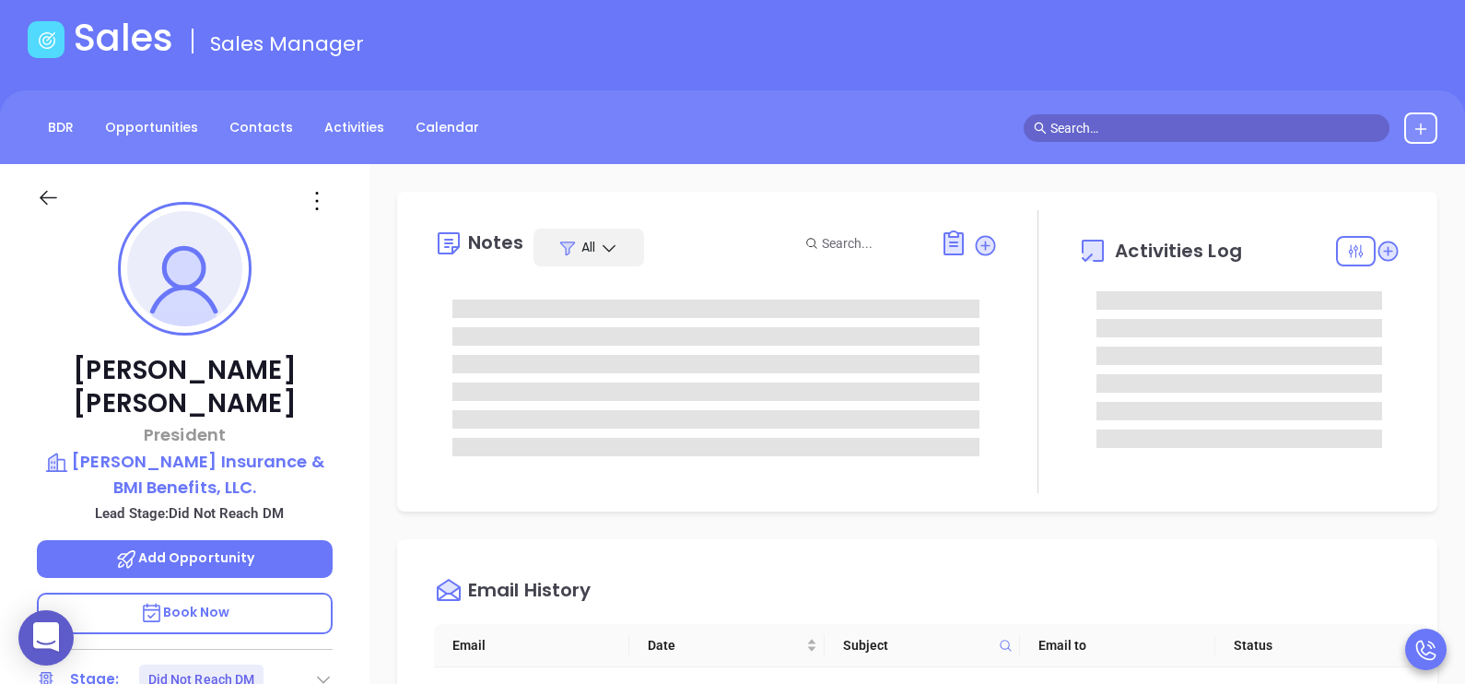
scroll to position [91, 0]
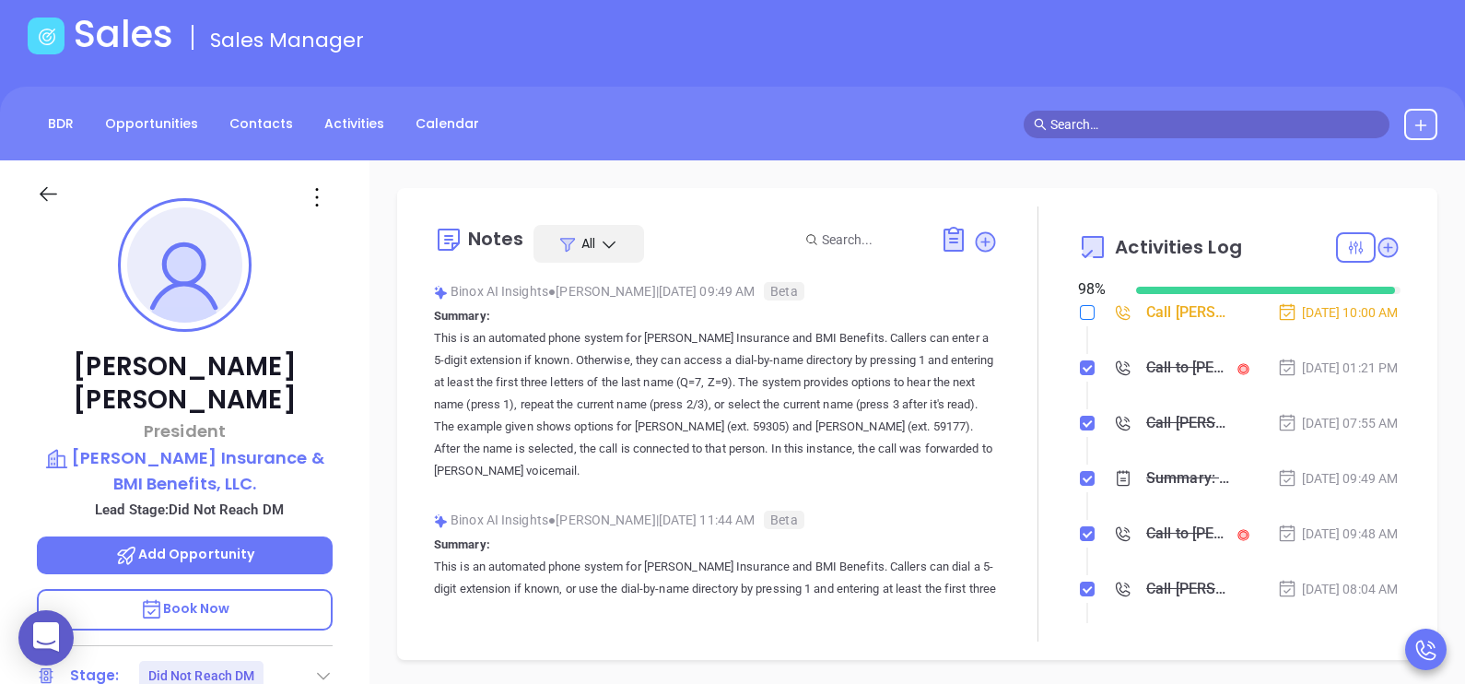
click at [1080, 313] on input "checkbox" at bounding box center [1087, 312] width 15 height 15
checkbox input "true"
click at [1394, 427] on div "Notes All Binox AI Insights ● Karina Genovez | Aug 19, 2025 09:49 AM Beta Summa…" at bounding box center [916, 423] width 1003 height 435
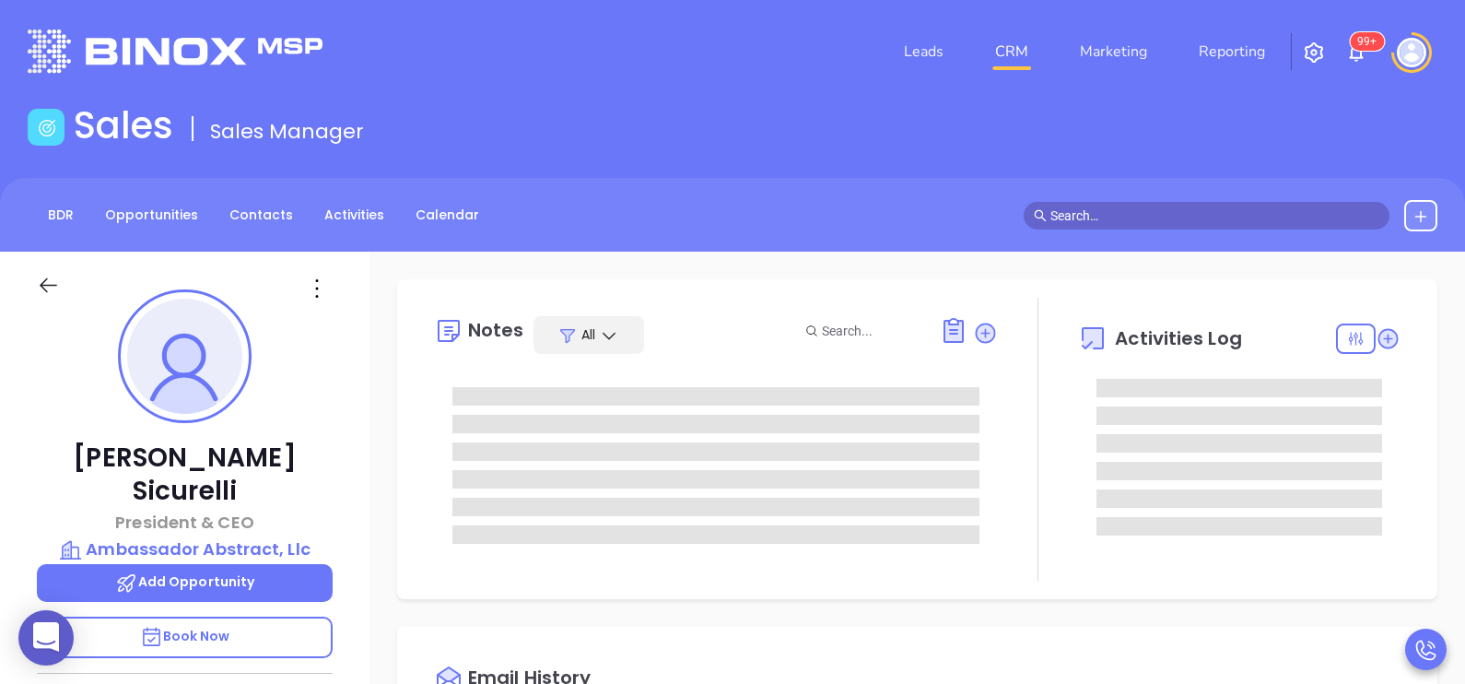
type input "[DATE]"
type input "[PERSON_NAME]"
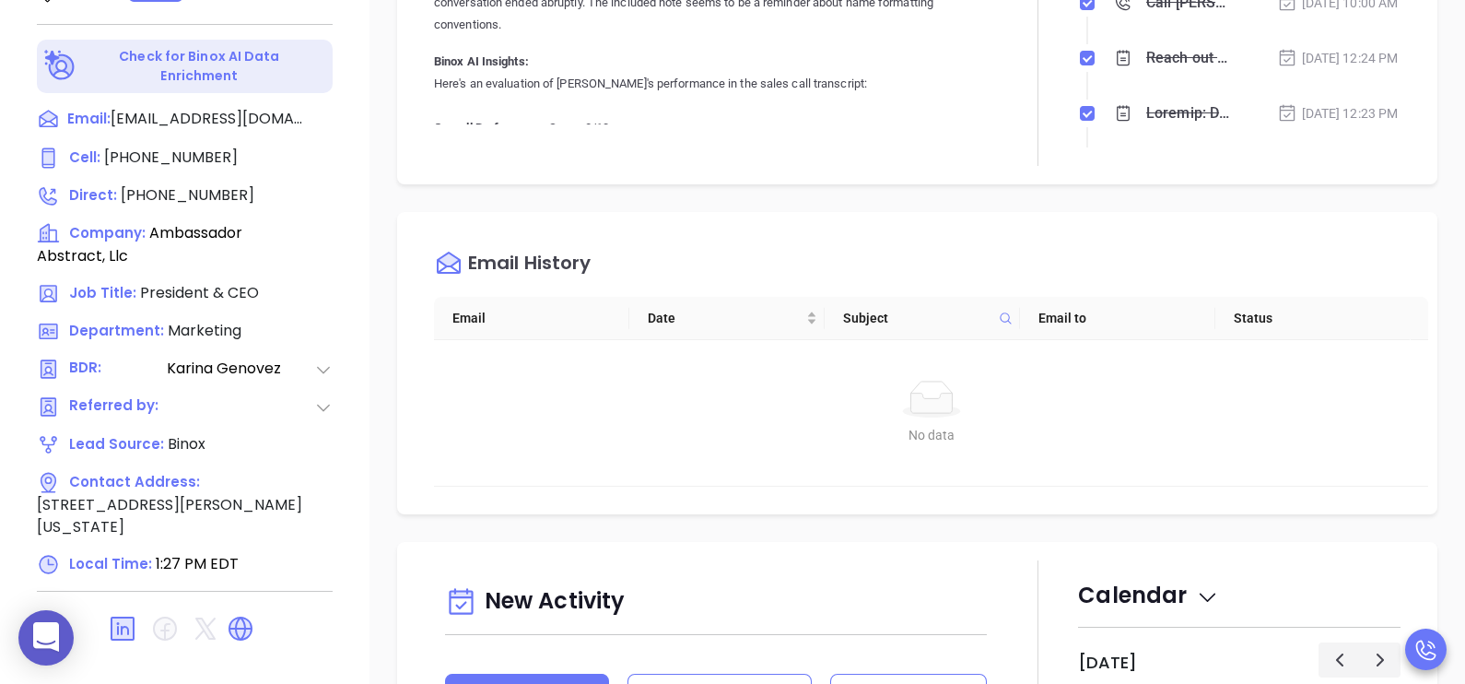
scroll to position [857, 0]
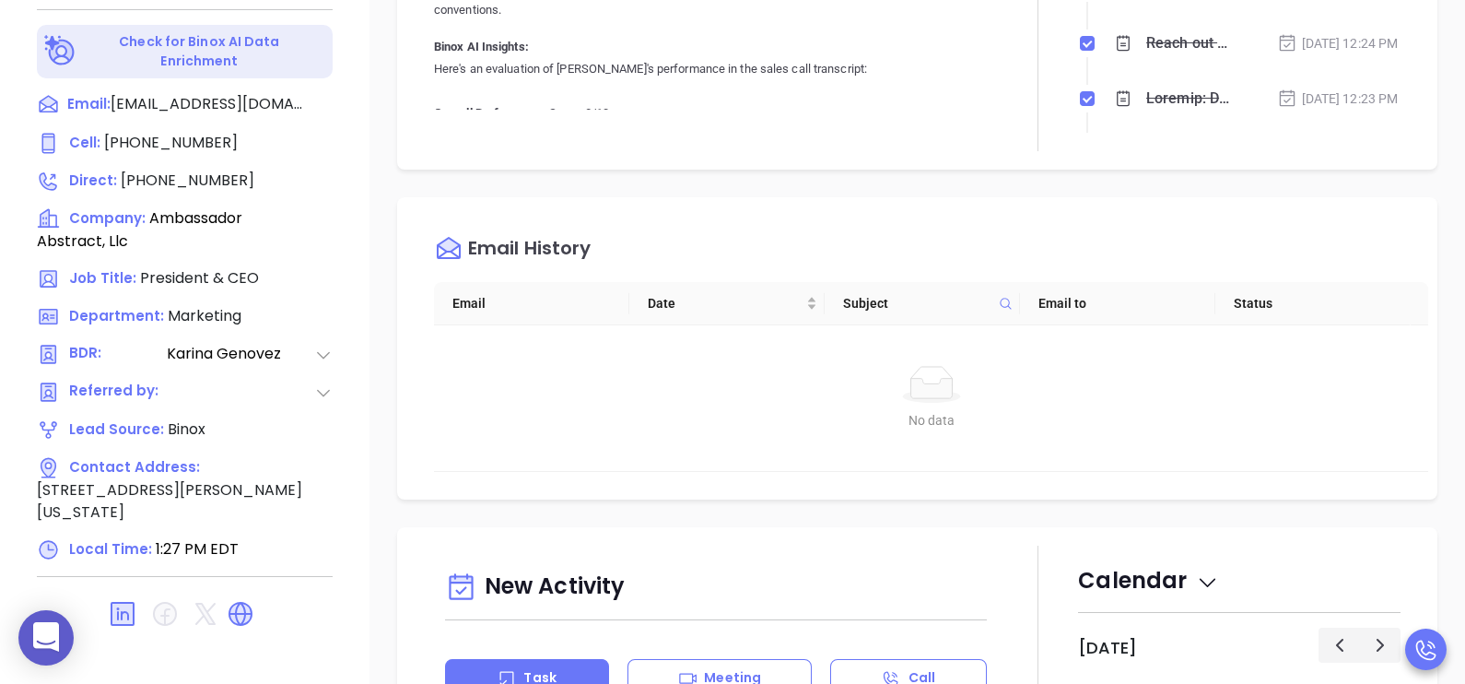
click at [1444, 350] on div "Opportunities New Opportunity Opp Name Revenue Status Stage Expected Close Date…" at bounding box center [916, 40] width 1095 height 1290
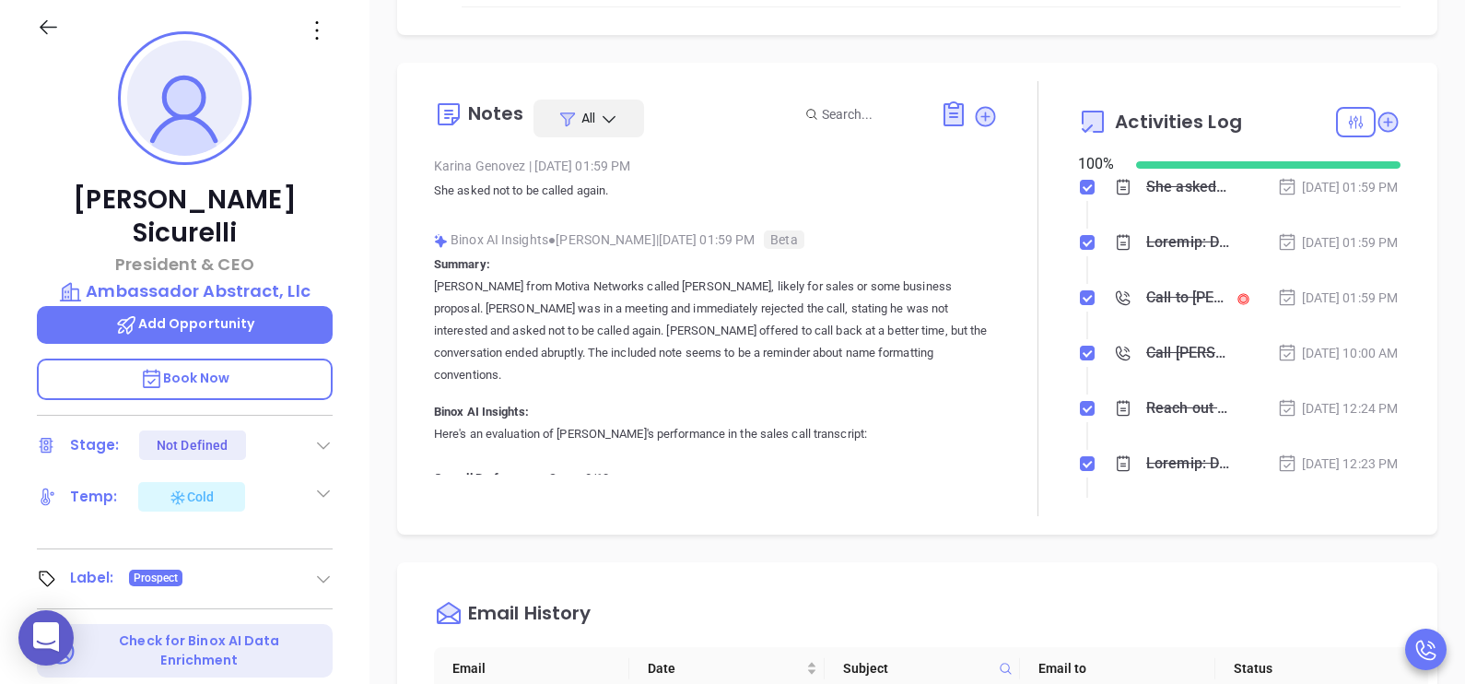
scroll to position [229, 0]
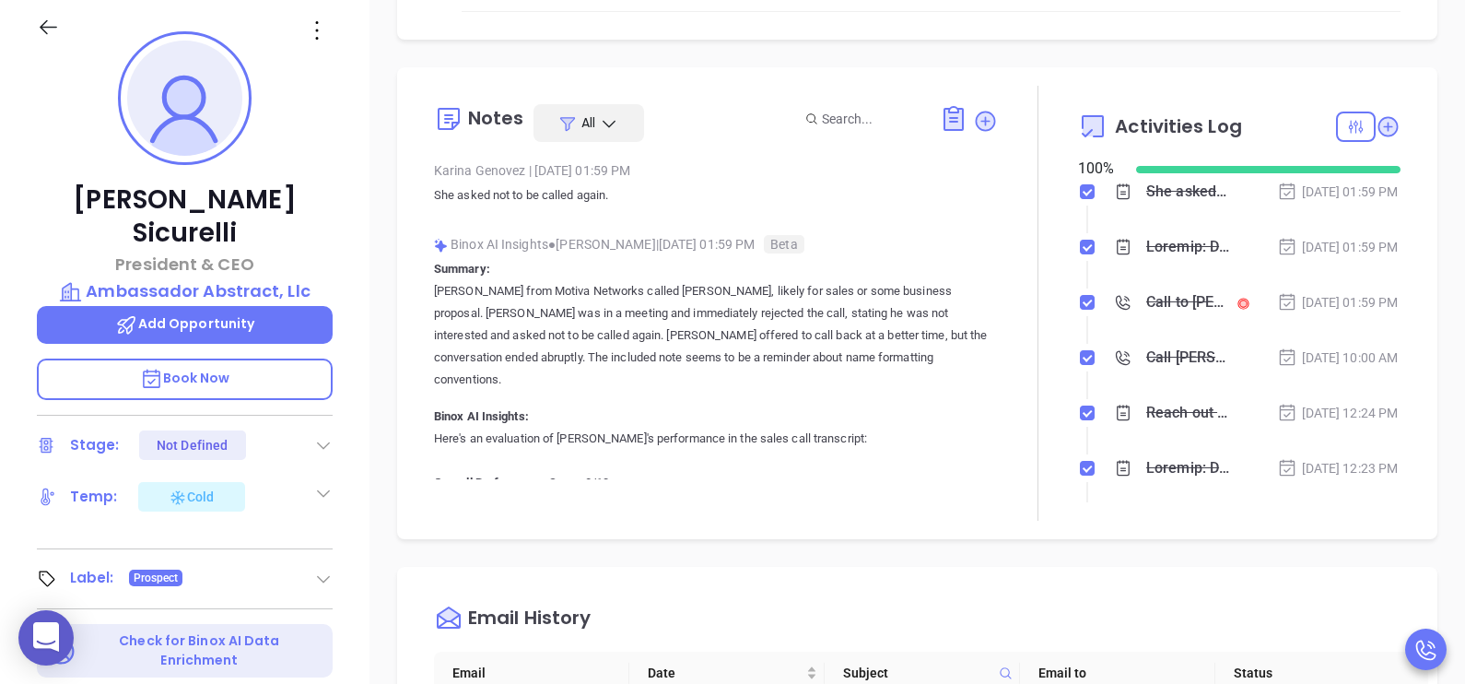
click at [998, 332] on div at bounding box center [1038, 303] width 80 height 435
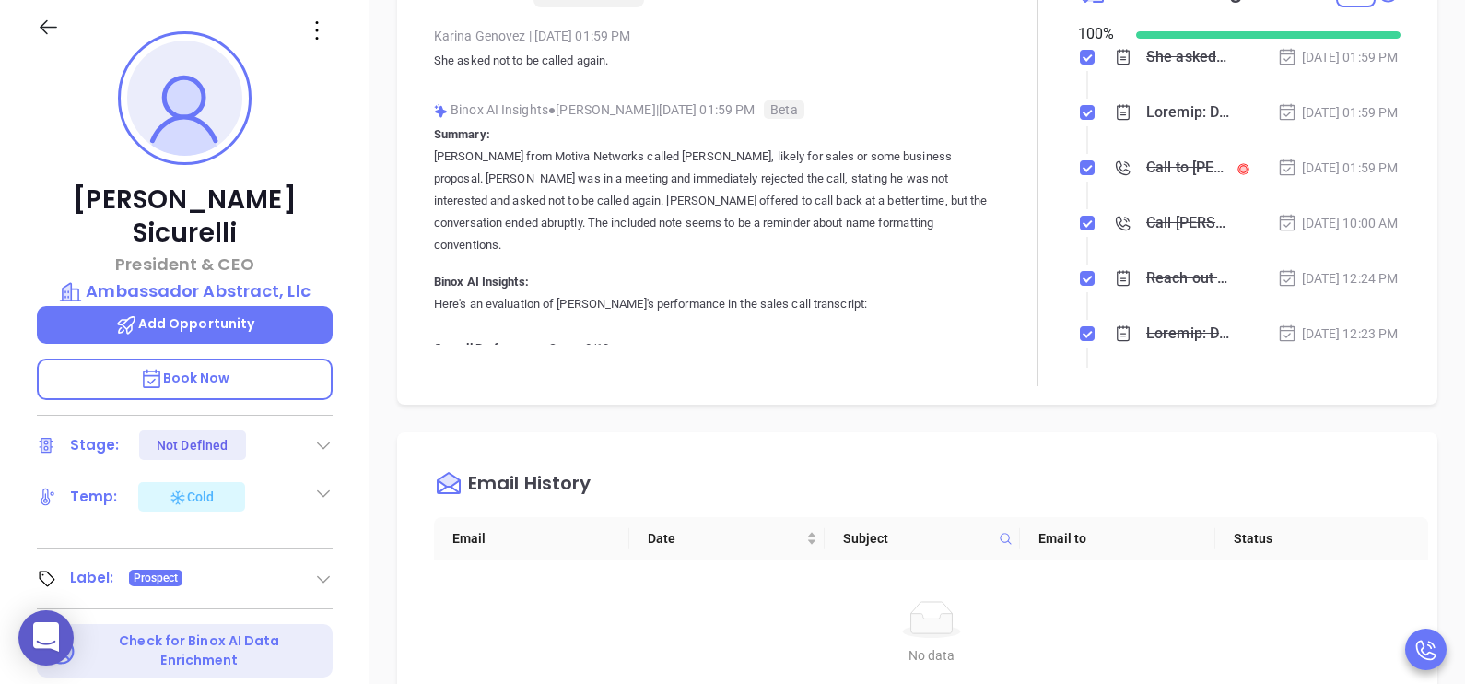
scroll to position [368, 0]
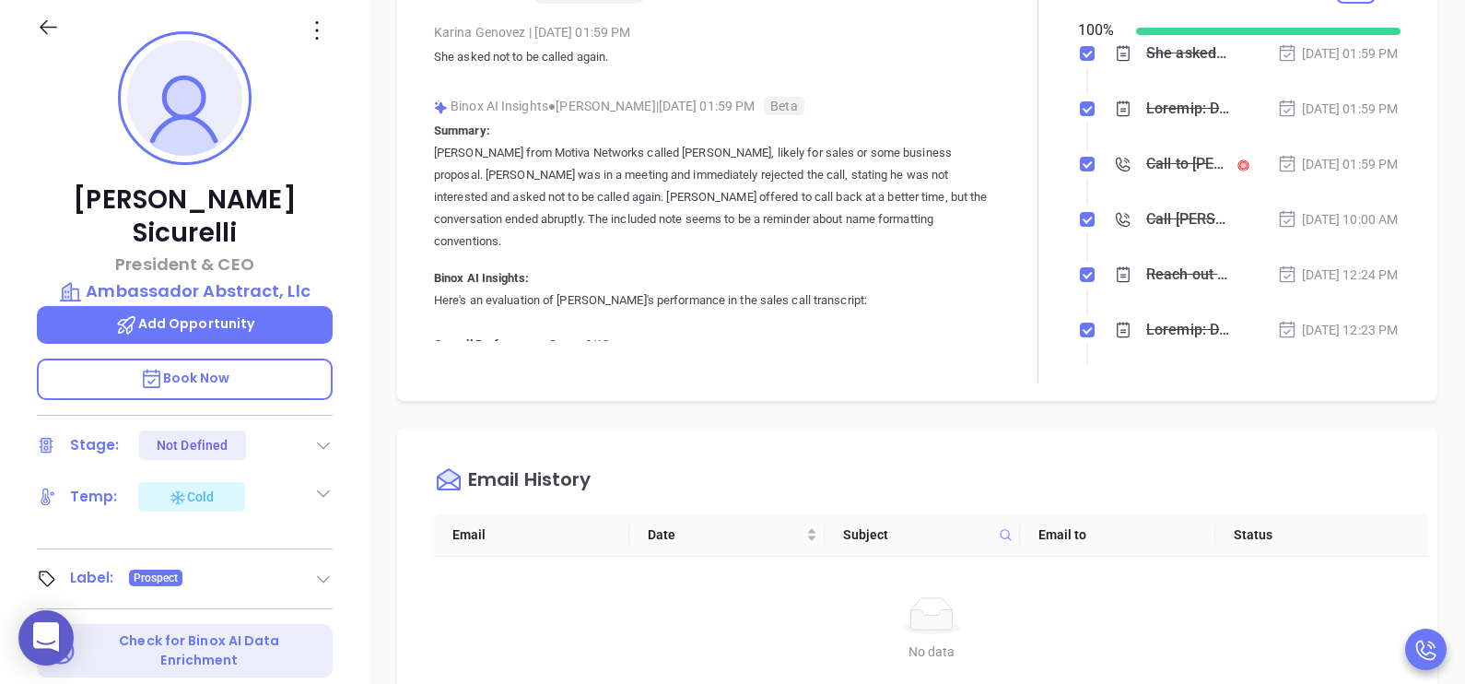
click at [926, 203] on p "[PERSON_NAME] from Motiva Networks called [PERSON_NAME], likely for sales or so…" at bounding box center [716, 197] width 564 height 111
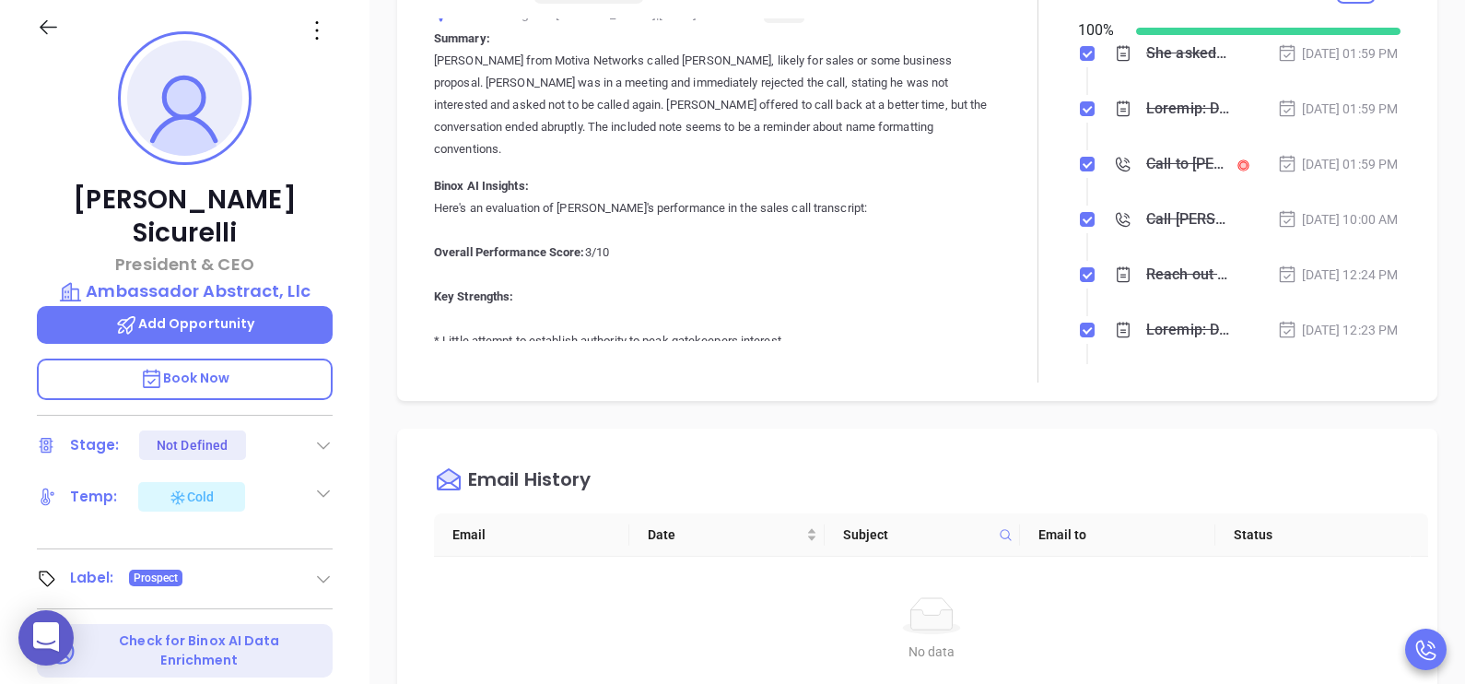
scroll to position [0, 0]
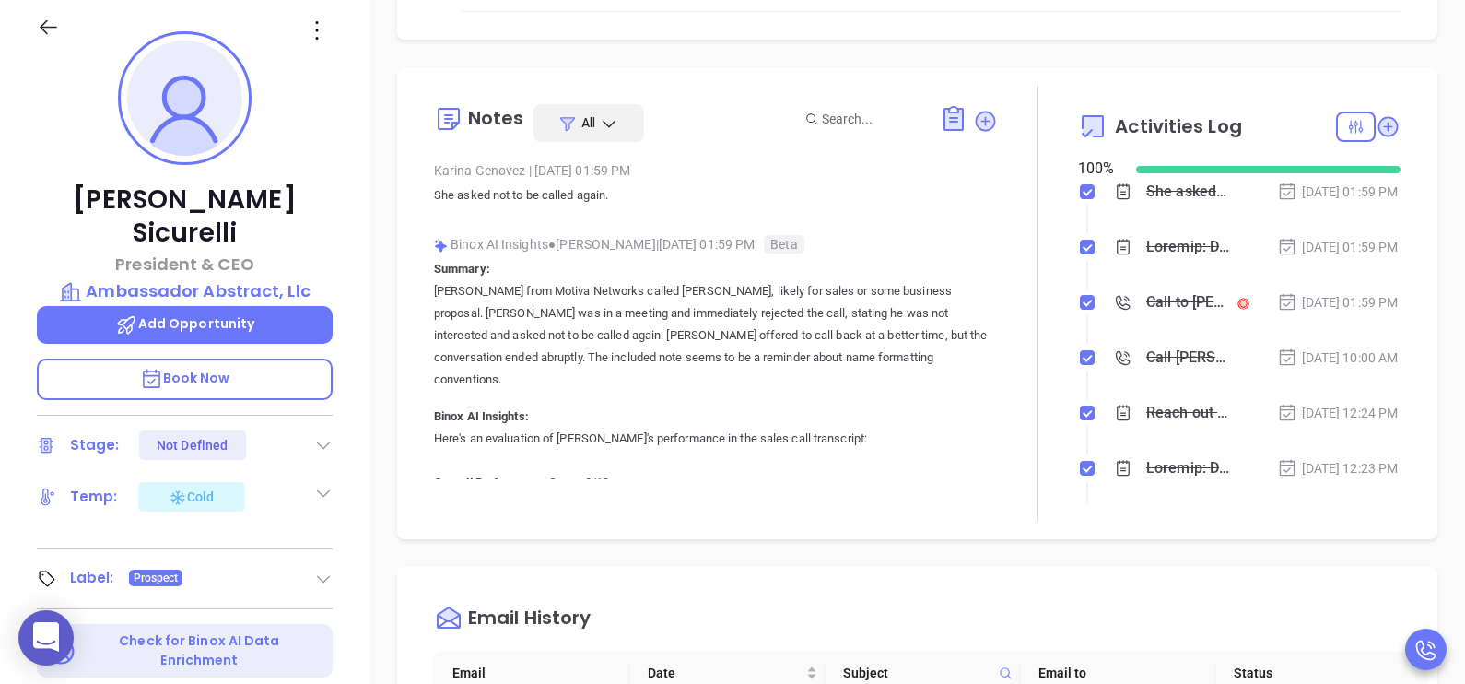
click at [1192, 316] on div "Call to [PERSON_NAME]" at bounding box center [1187, 302] width 83 height 28
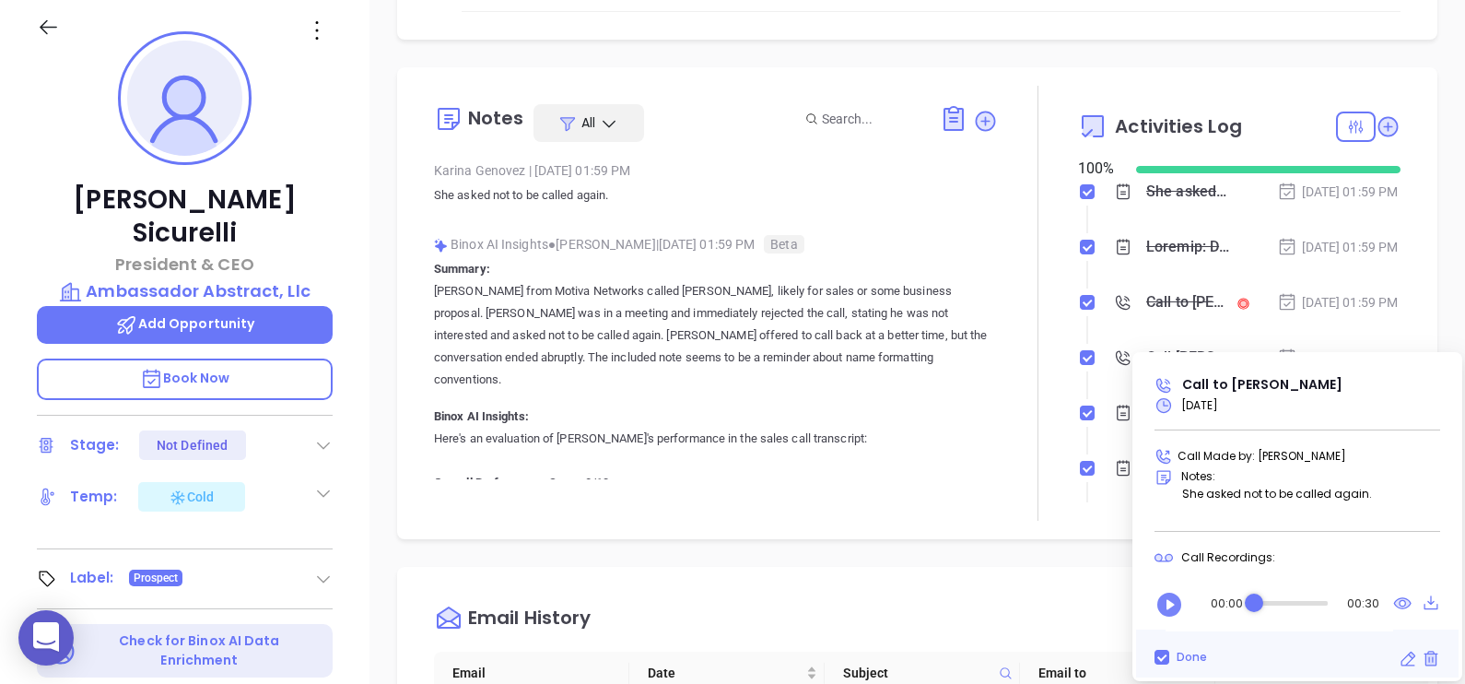
click at [1168, 605] on icon "Play" at bounding box center [1168, 604] width 29 height 29
click at [1170, 590] on icon "Pause" at bounding box center [1168, 604] width 29 height 29
click at [1167, 600] on icon "Play" at bounding box center [1168, 604] width 29 height 29
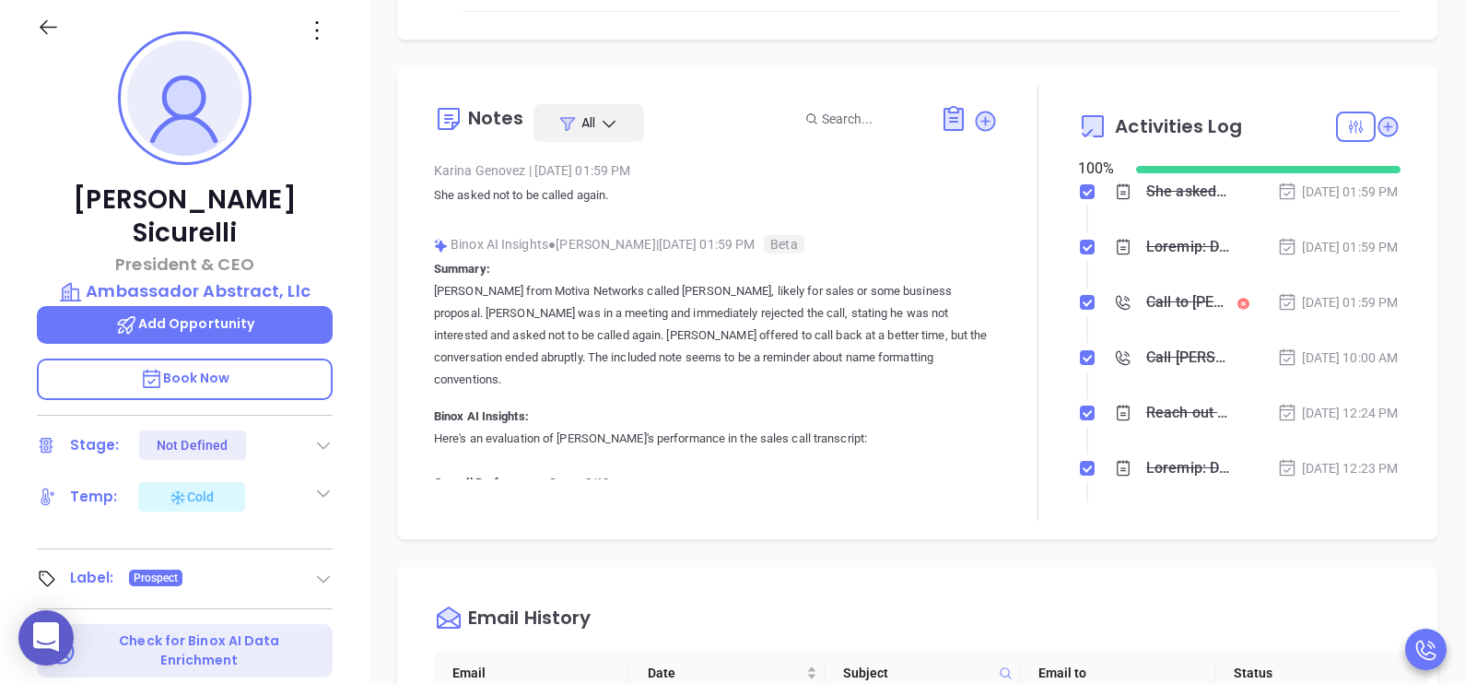
click at [370, 409] on div "Opportunities New Opportunity Opp Name Revenue Status Stage Expected Close Date…" at bounding box center [916, 639] width 1095 height 1290
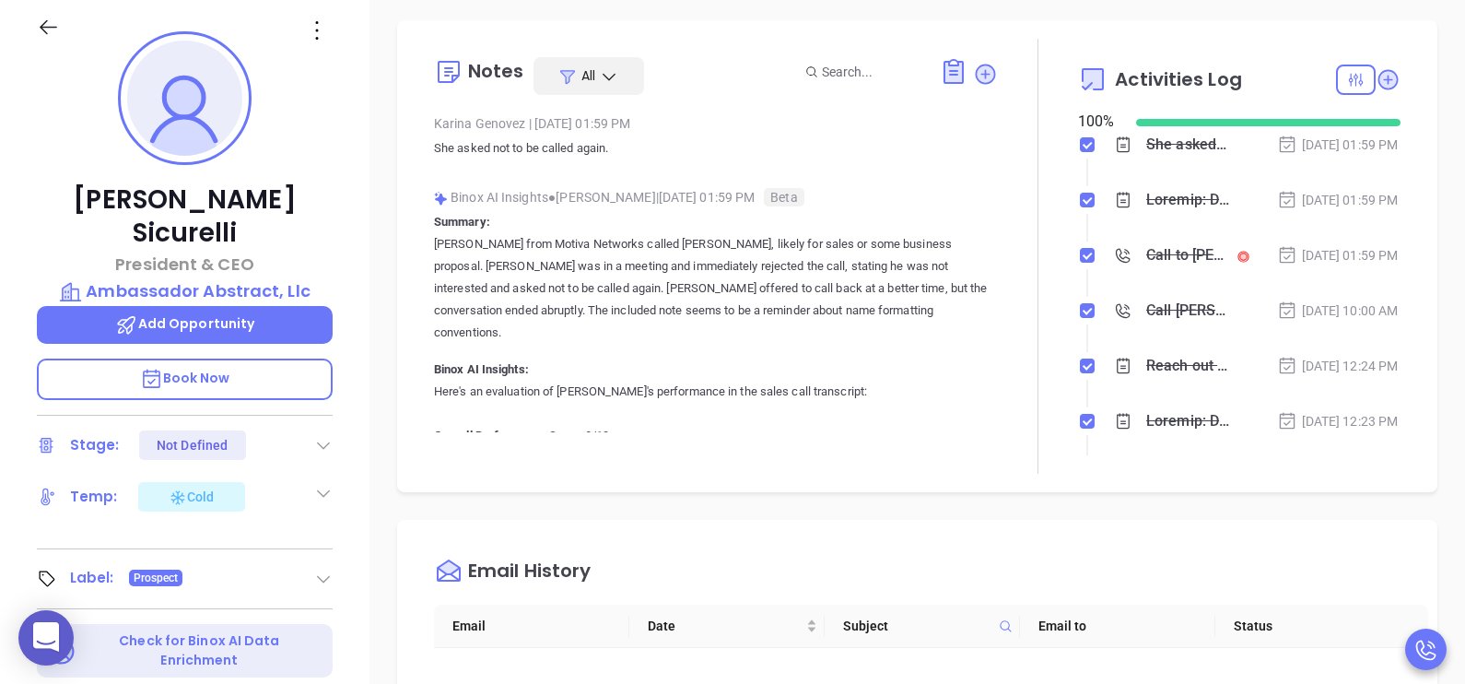
scroll to position [322, 0]
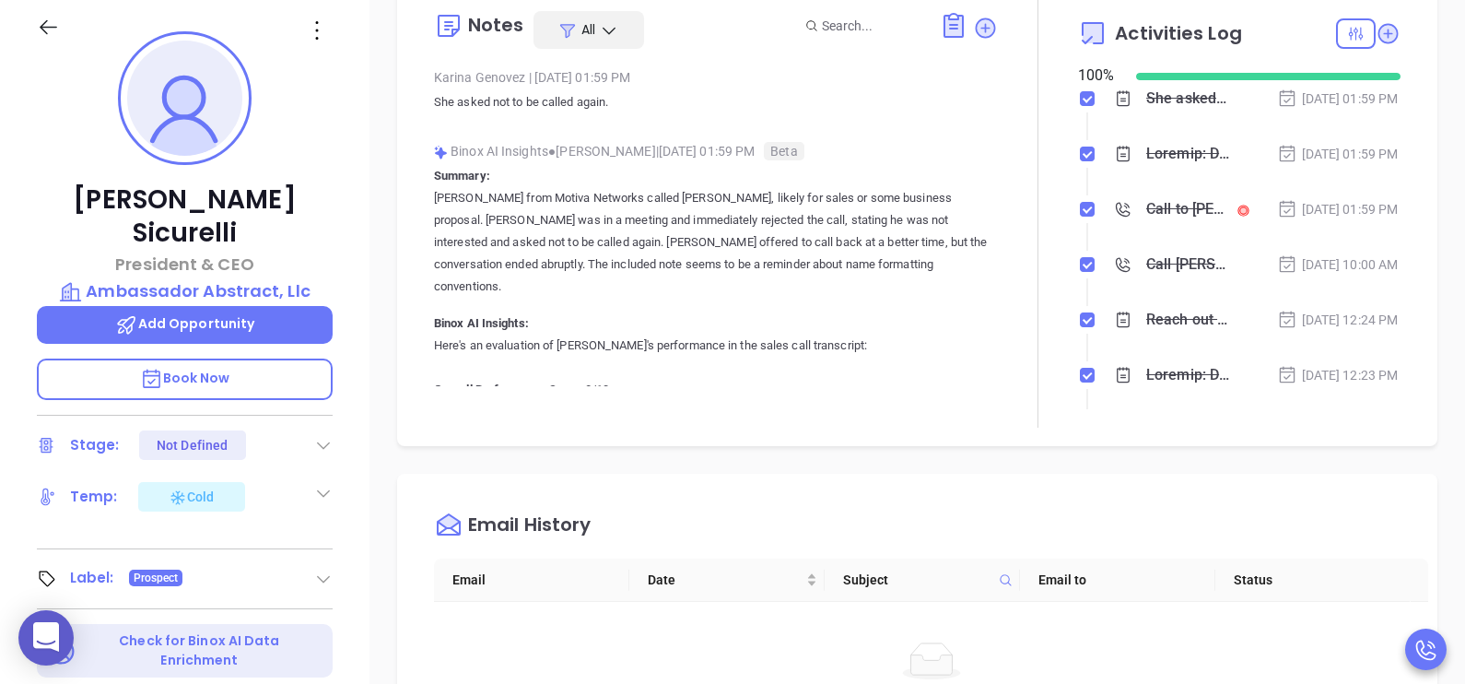
click at [341, 421] on div "Lisa Sicurelli President & CEO Ambassador Abstract, Llc Add Opportunity Book No…" at bounding box center [184, 421] width 369 height 855
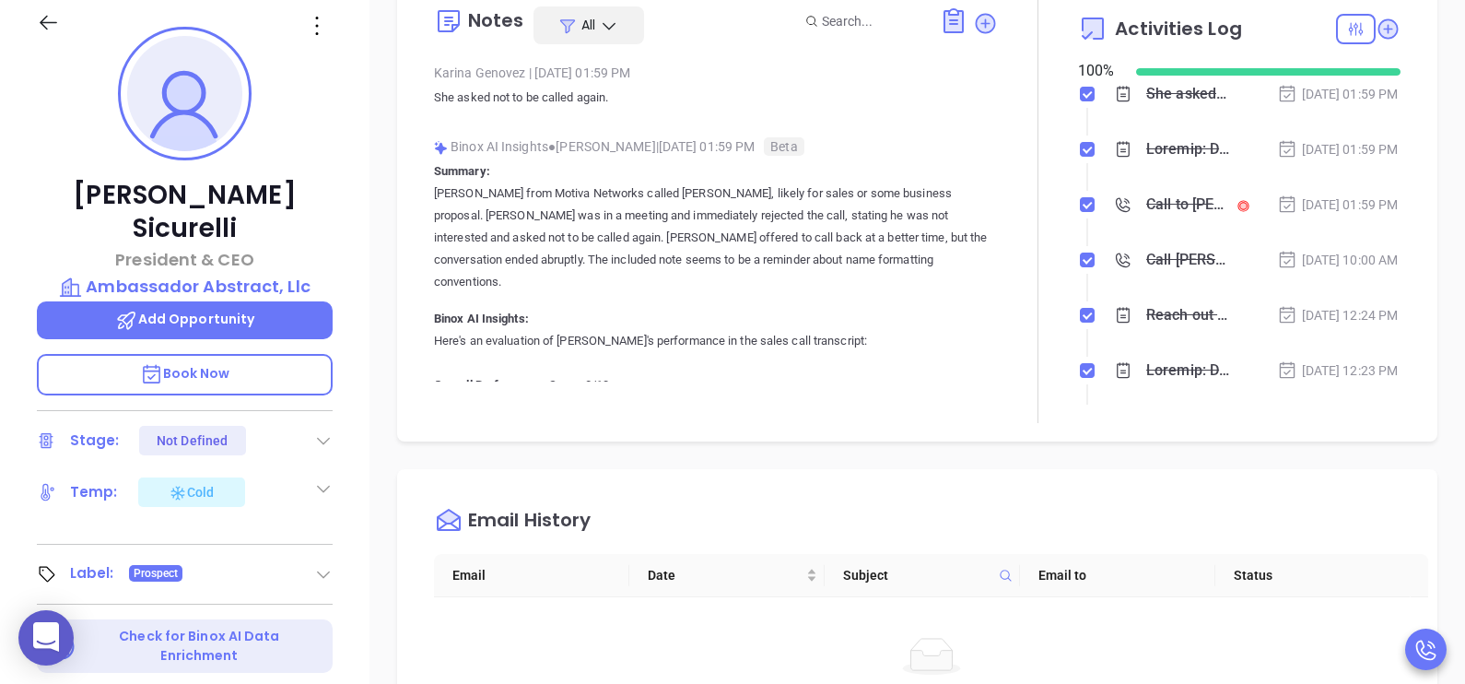
scroll to position [258, 0]
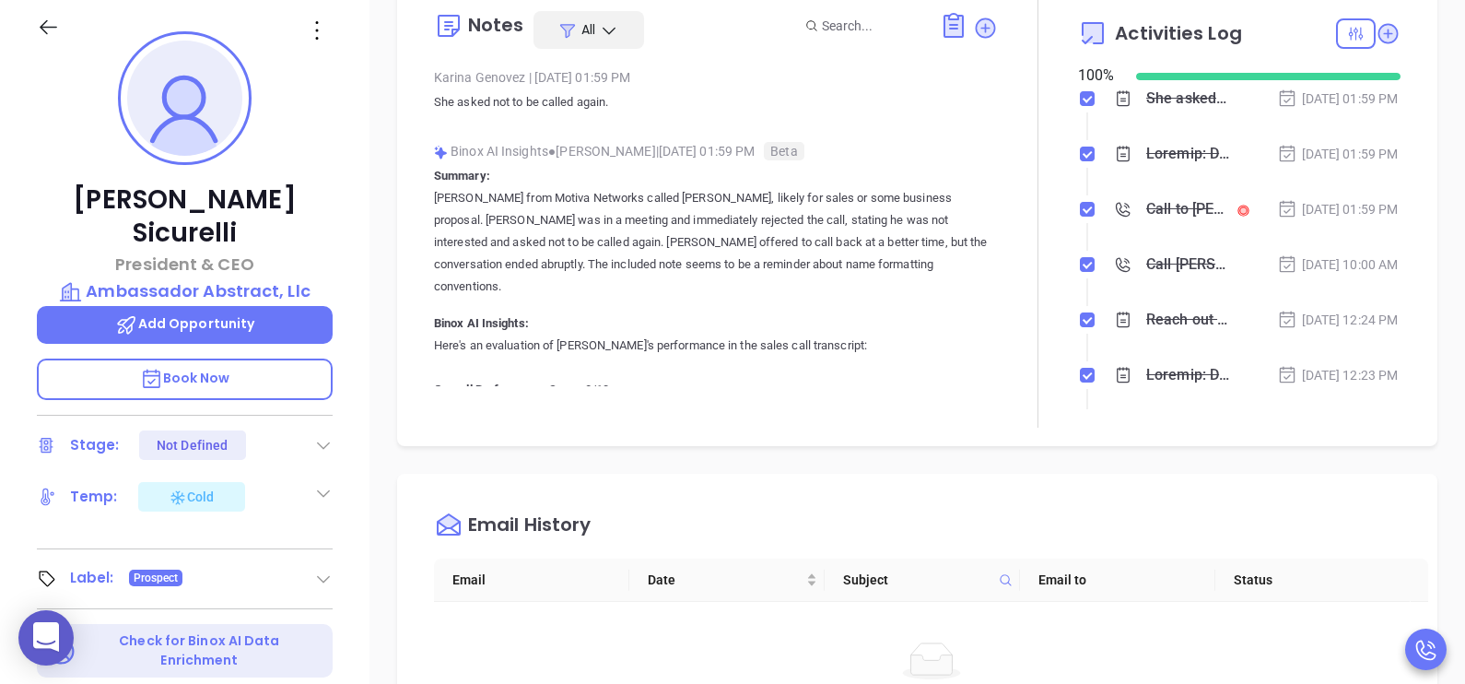
click at [1036, 255] on div at bounding box center [1038, 210] width 80 height 435
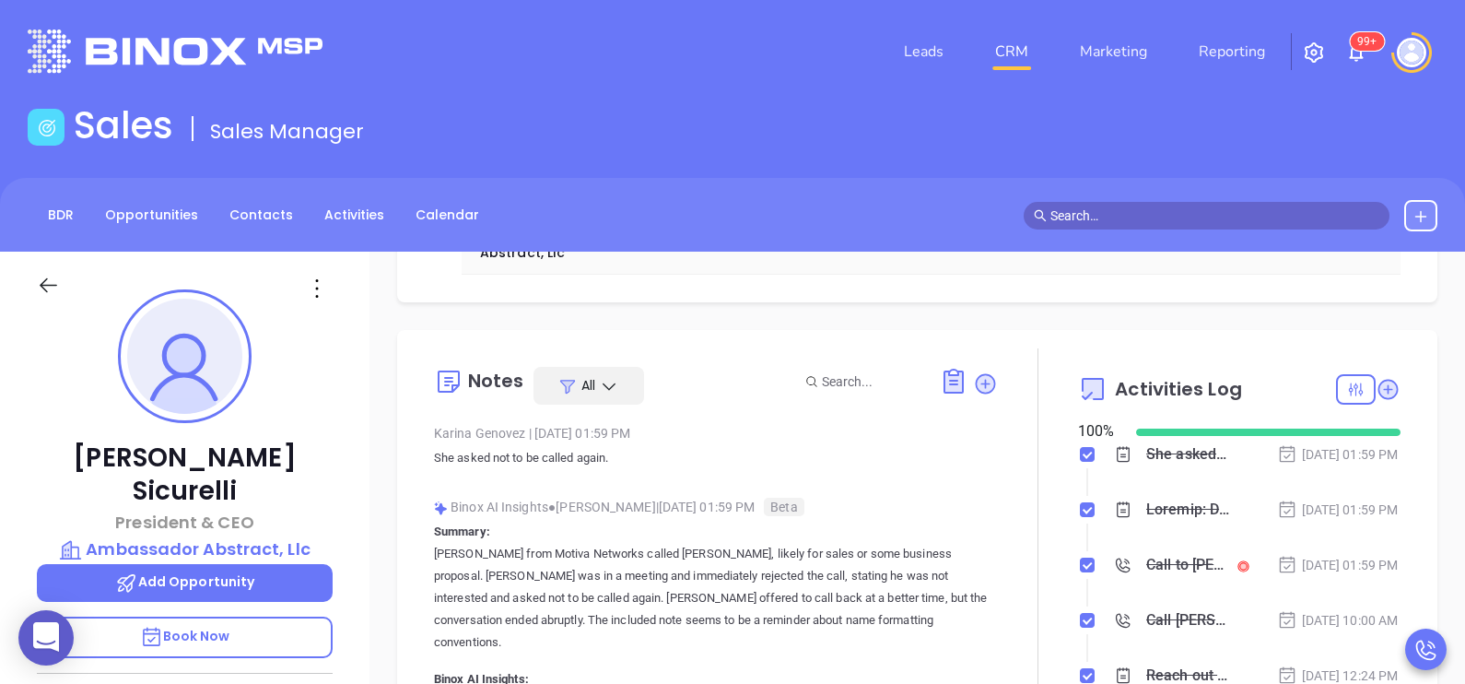
scroll to position [229, 0]
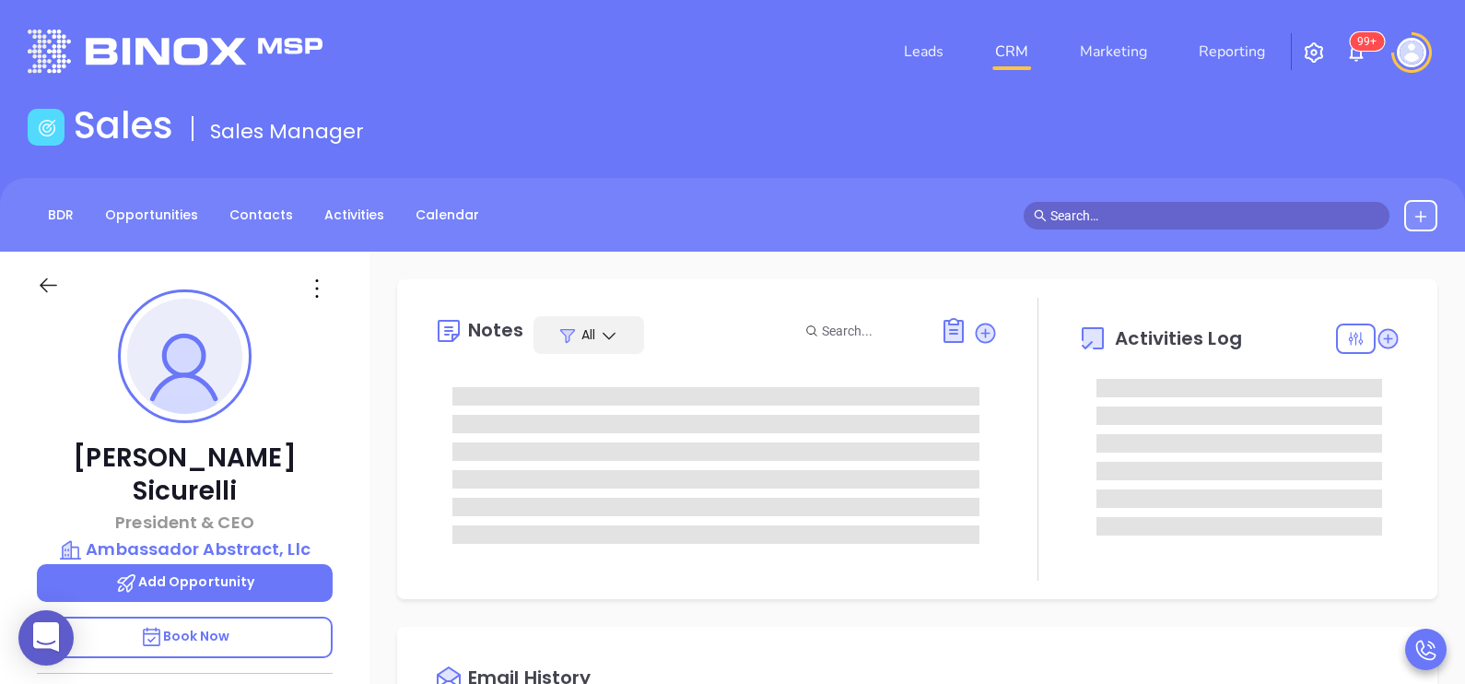
type input "[DATE]"
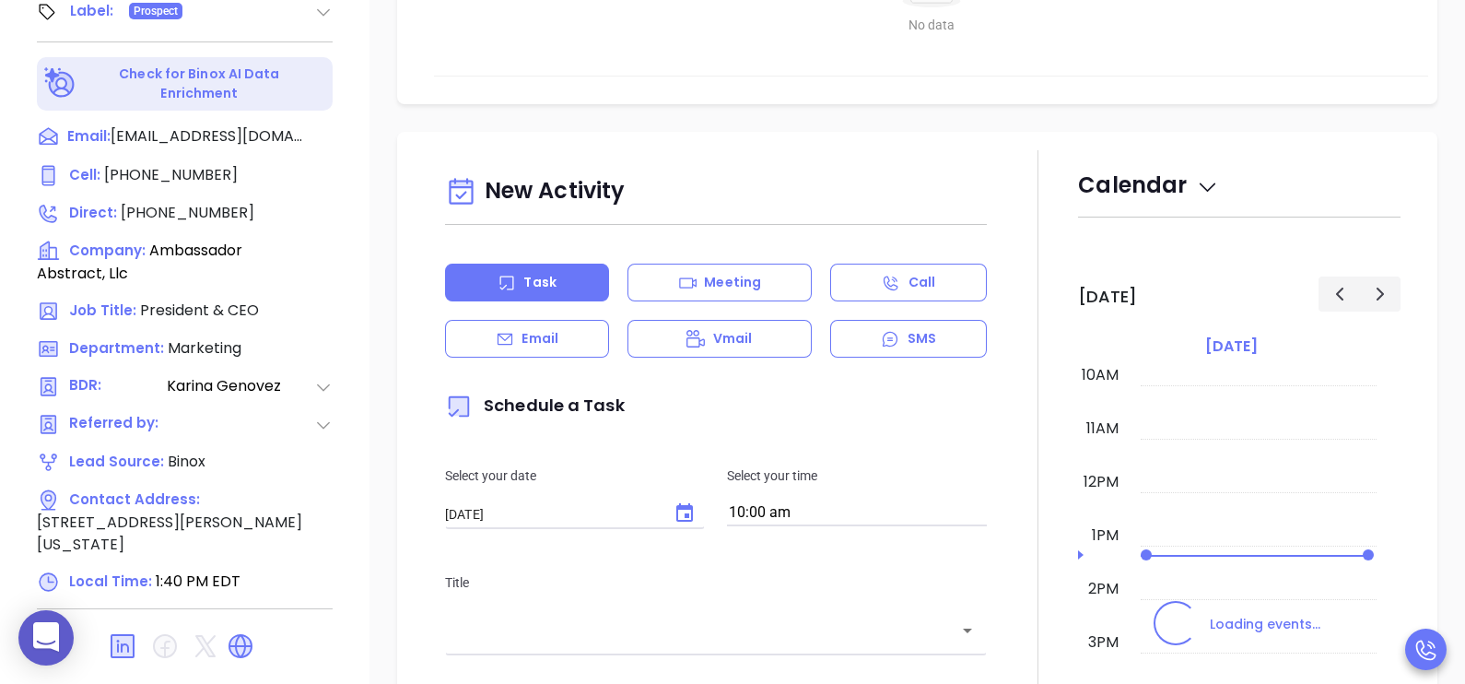
scroll to position [857, 0]
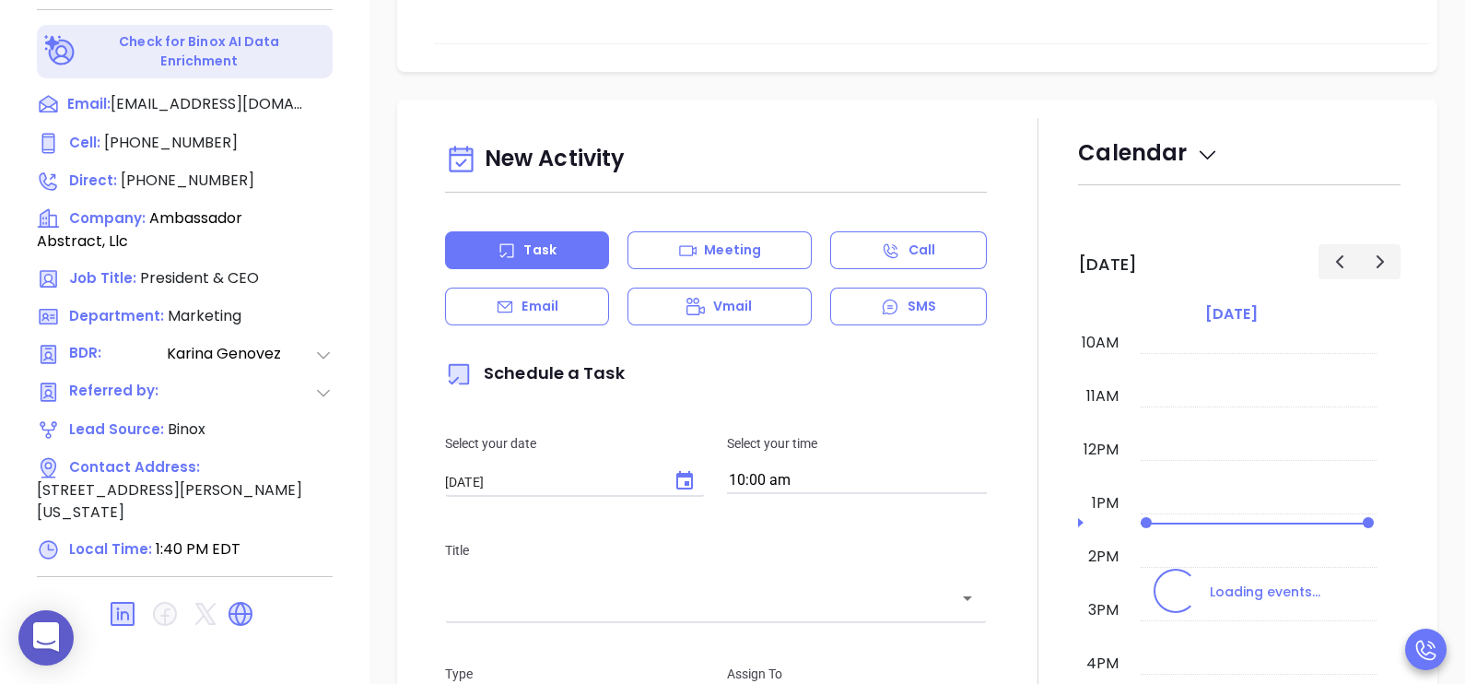
type input "[PERSON_NAME]"
click at [1442, 402] on div "New Activity Task Meeting Call Email Vmail SMS Schedule a Task Select your date…" at bounding box center [916, 629] width 1095 height 1061
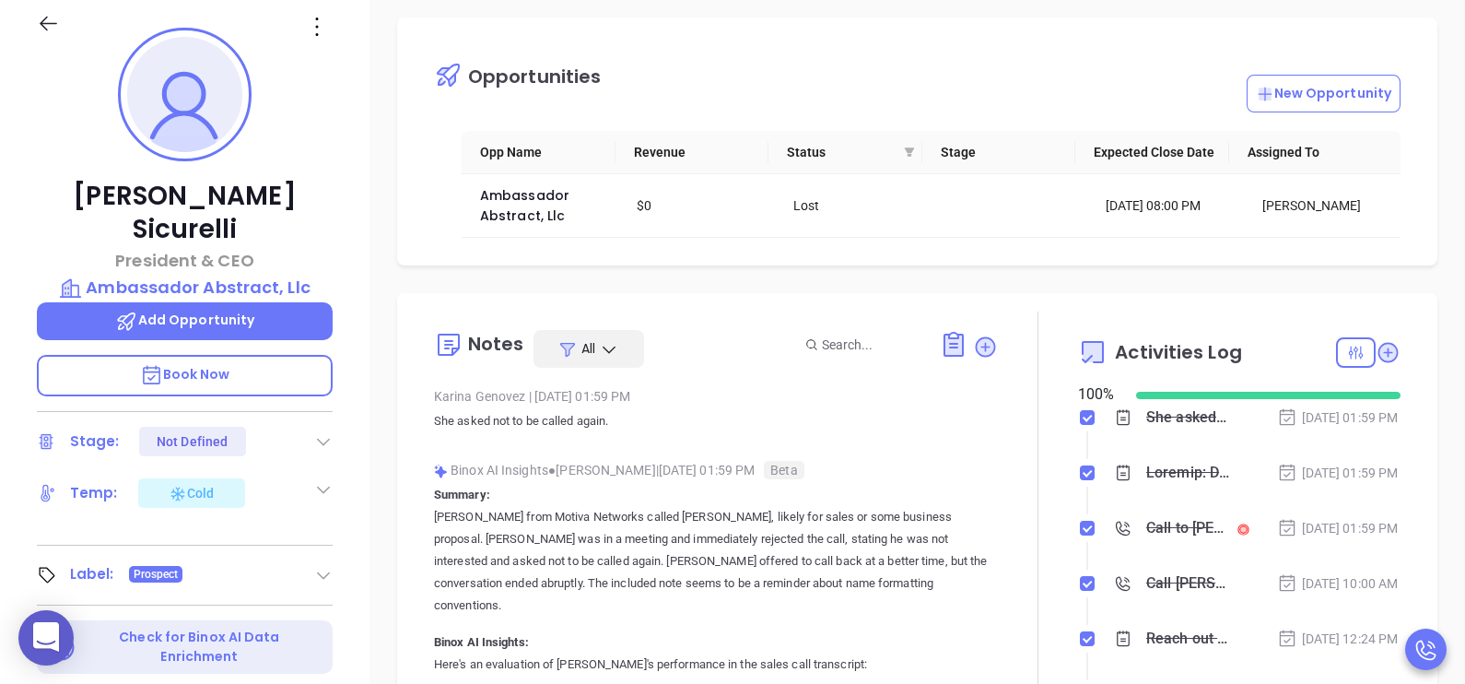
scroll to position [0, 0]
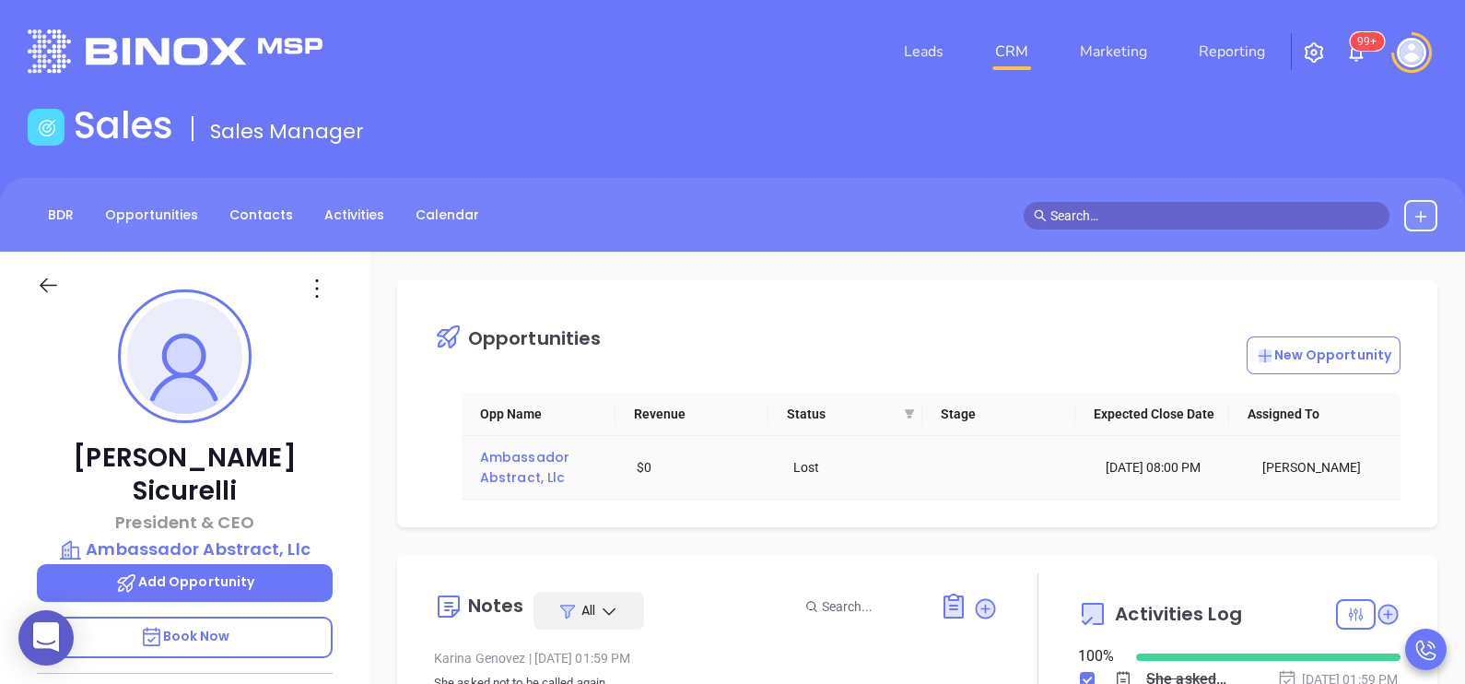
click at [520, 464] on span "Ambassador Abstract, Llc" at bounding box center [526, 467] width 93 height 39
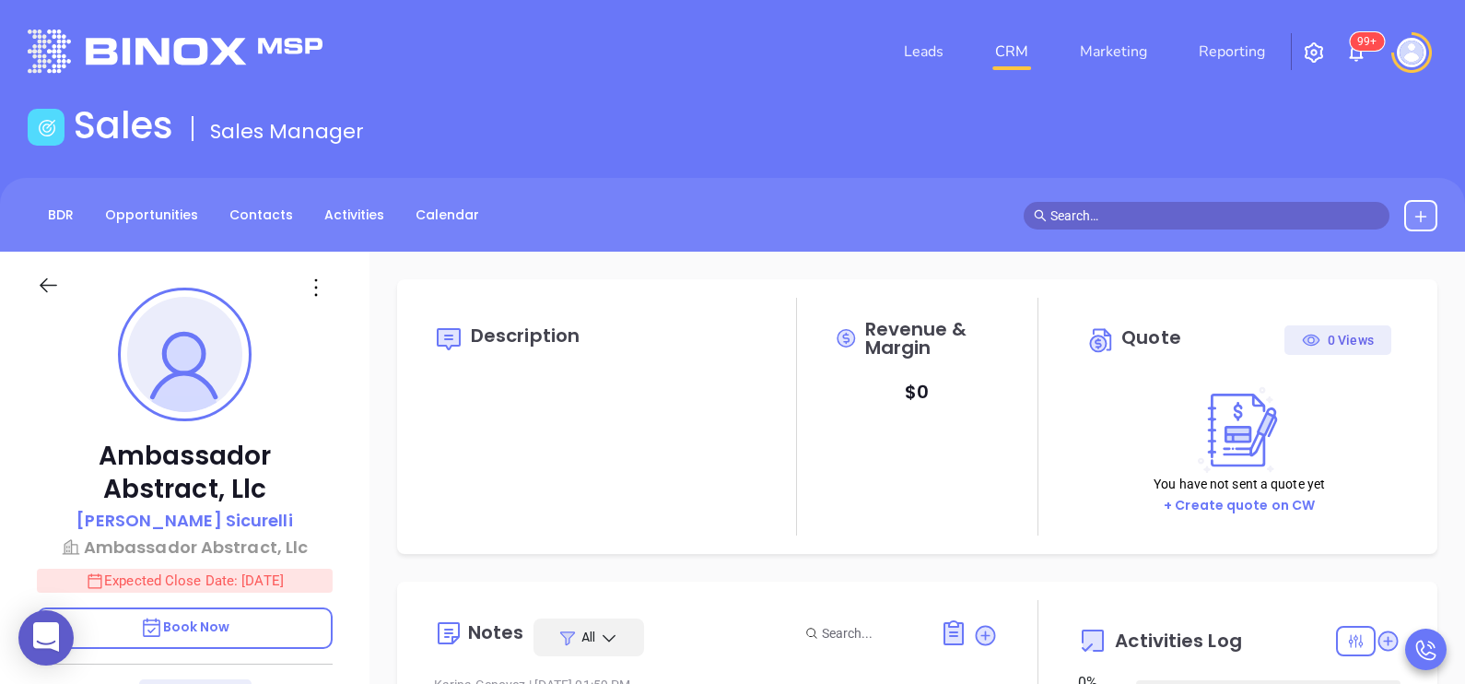
type input "[DATE]"
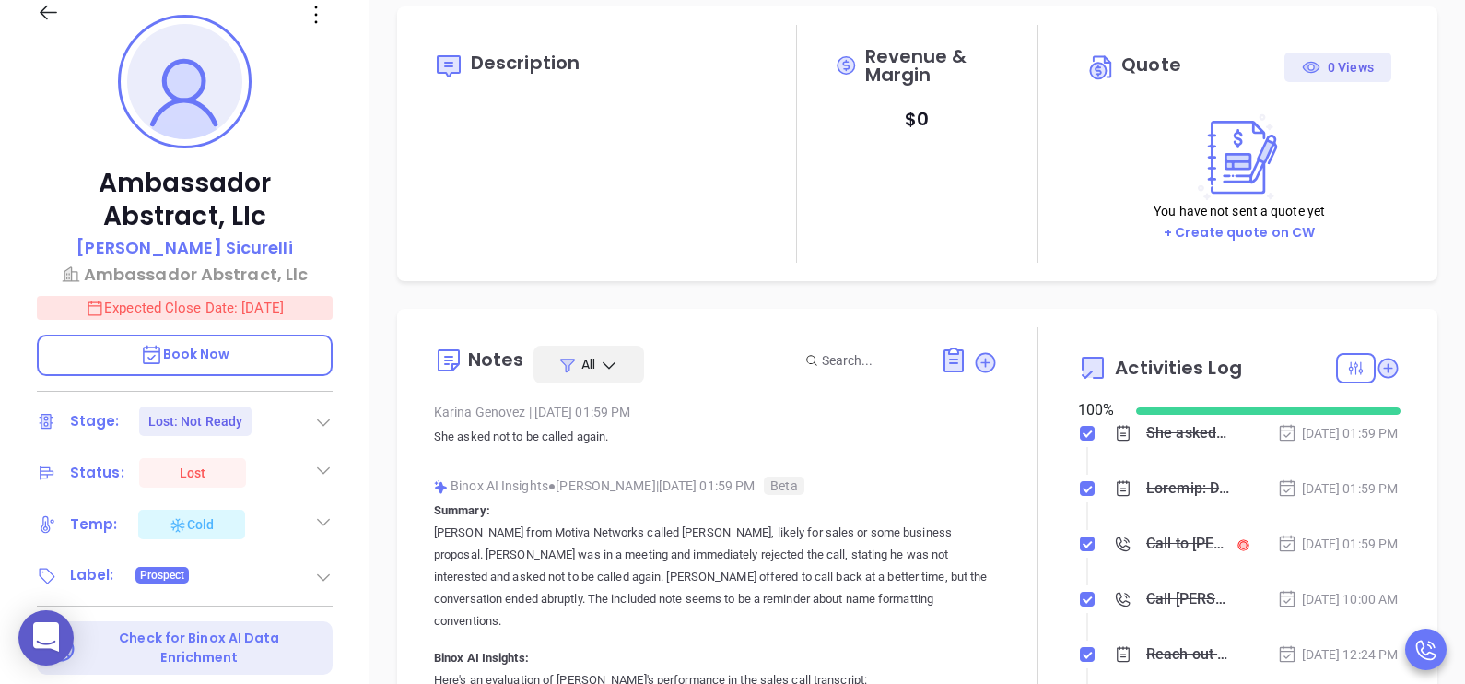
scroll to position [276, 0]
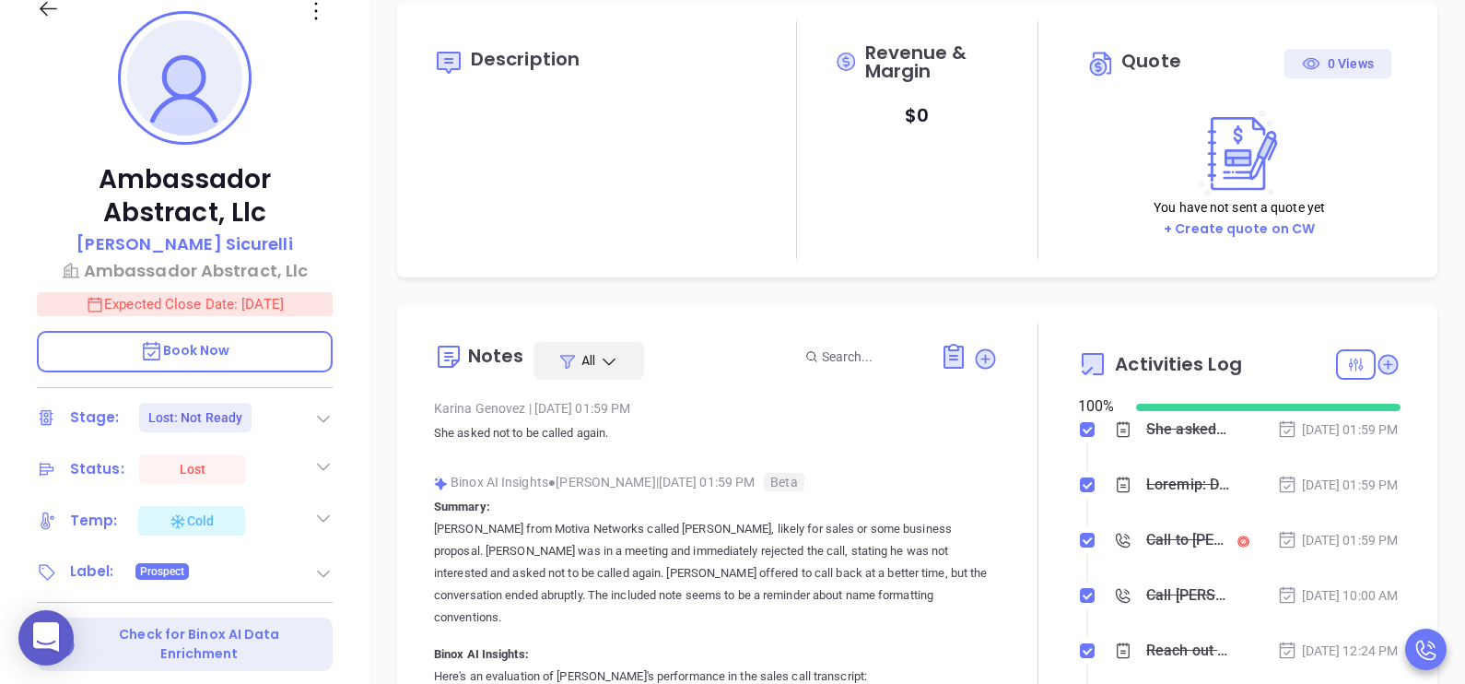
type input "[PERSON_NAME]"
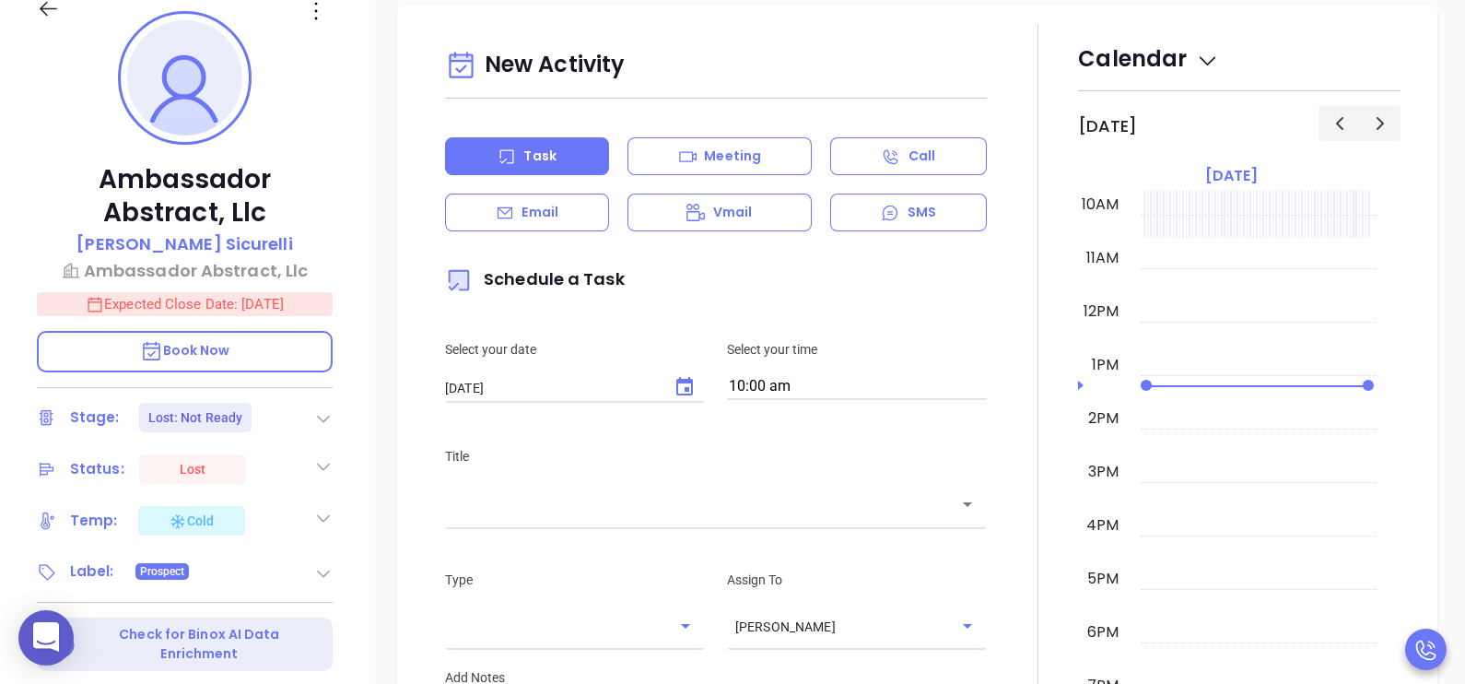
click at [1436, 514] on div "New Activity Task Meeting Call Email Vmail SMS Schedule a Task Select your date…" at bounding box center [916, 536] width 1095 height 1061
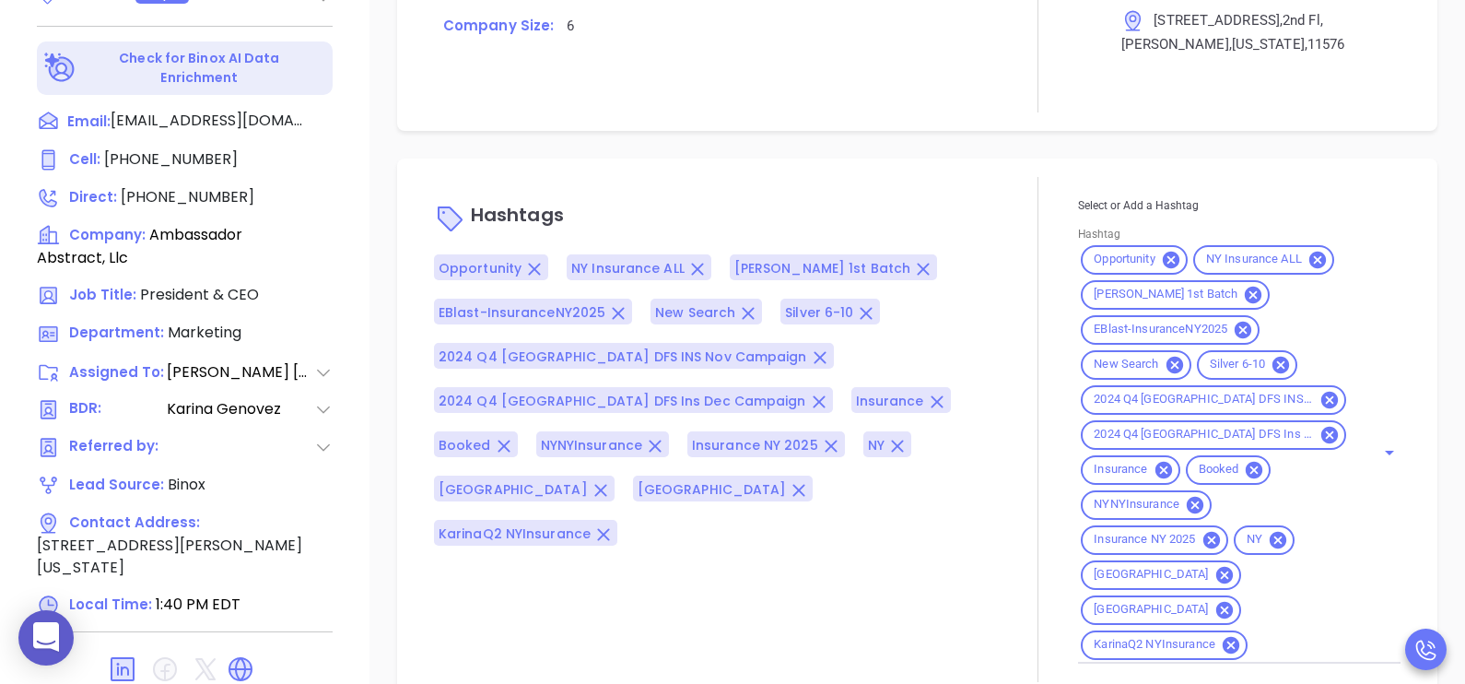
scroll to position [857, 0]
